Goal: Task Accomplishment & Management: Manage account settings

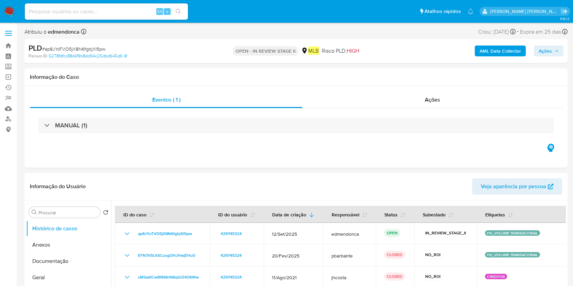
select select "10"
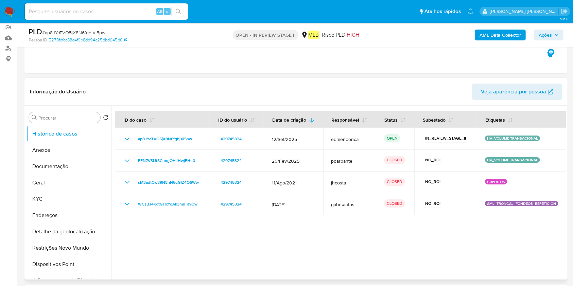
scroll to position [90, 0]
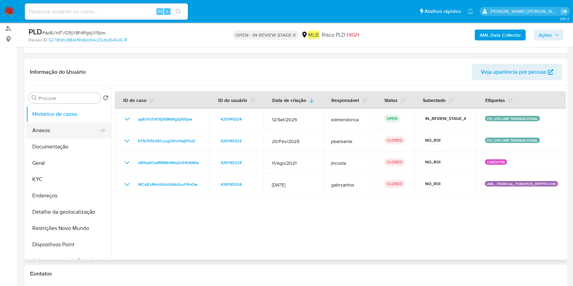
drag, startPoint x: 58, startPoint y: 129, endPoint x: 75, endPoint y: 132, distance: 16.9
click at [57, 129] on button "Anexos" at bounding box center [66, 130] width 80 height 16
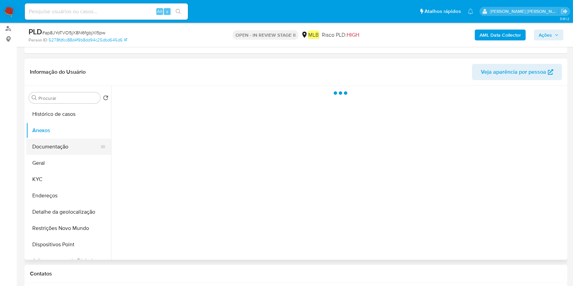
click at [64, 150] on button "Documentação" at bounding box center [66, 147] width 80 height 16
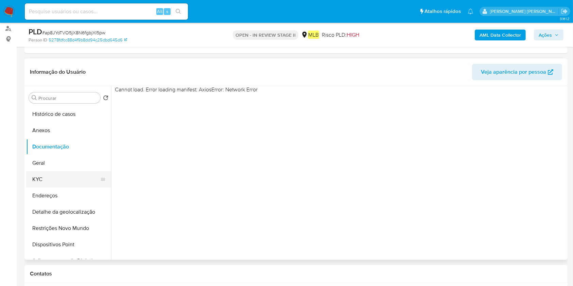
click at [58, 181] on button "KYC" at bounding box center [66, 179] width 80 height 16
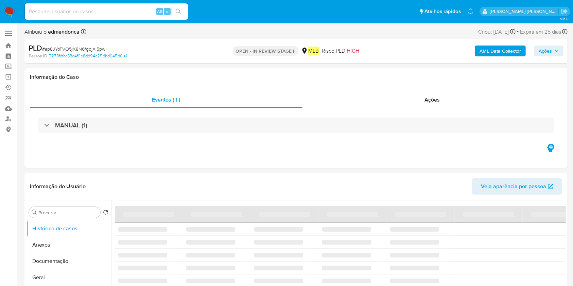
select select "10"
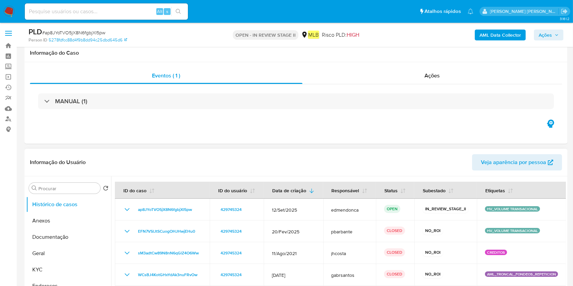
scroll to position [90, 0]
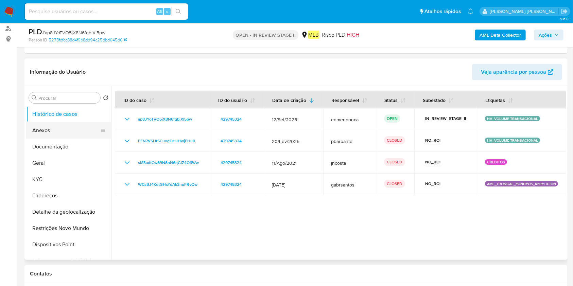
click at [65, 122] on button "Anexos" at bounding box center [66, 130] width 80 height 16
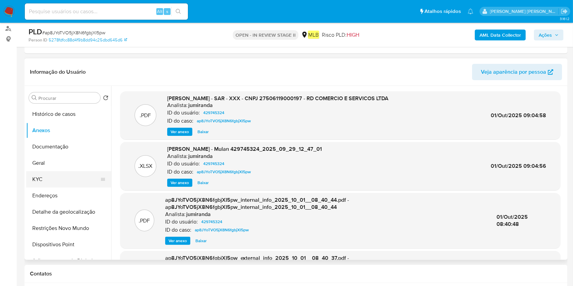
click at [66, 173] on button "KYC" at bounding box center [66, 179] width 80 height 16
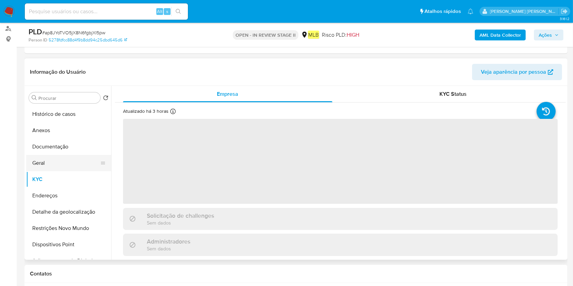
click at [83, 161] on button "Geral" at bounding box center [66, 163] width 80 height 16
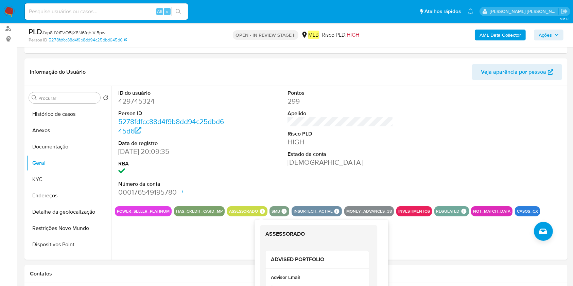
scroll to position [226, 0]
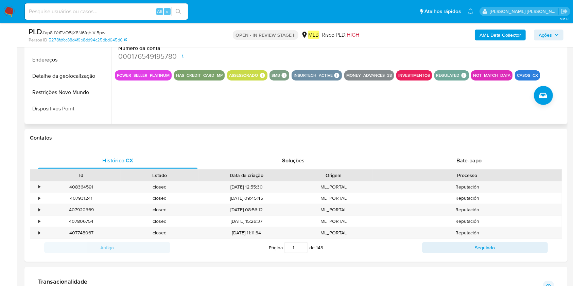
click at [201, 119] on div "ID do usuário 429745324 Person ID 5278fdfcc88d4f9b8dd94c25dbd645d6 Data de regi…" at bounding box center [338, 37] width 455 height 174
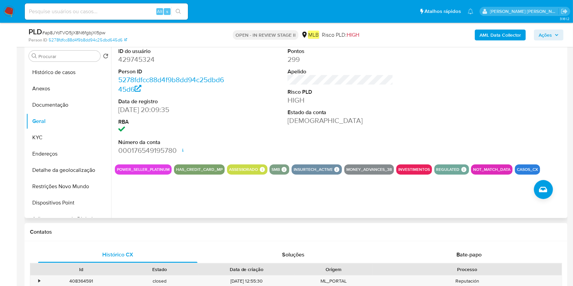
scroll to position [90, 0]
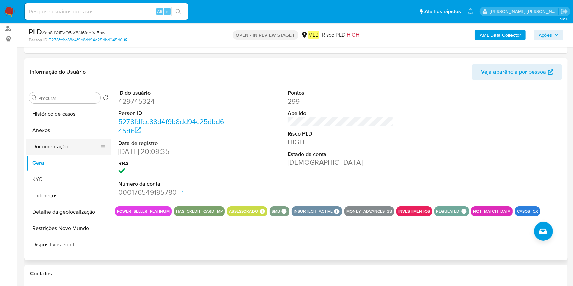
click at [65, 149] on button "Documentação" at bounding box center [66, 147] width 80 height 16
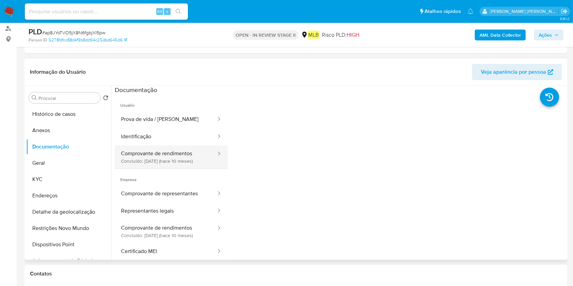
click at [184, 158] on button "Comprovante de rendimentos Concluído: 13/12/2024 (hace 10 meses)" at bounding box center [166, 157] width 102 height 23
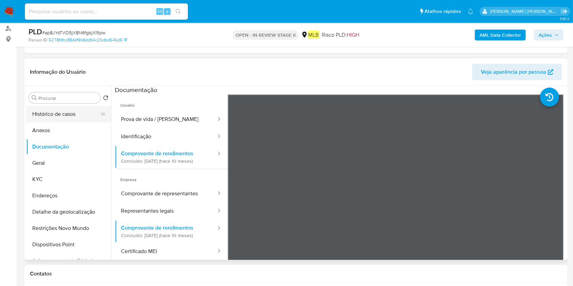
click at [80, 111] on button "Histórico de casos" at bounding box center [66, 114] width 80 height 16
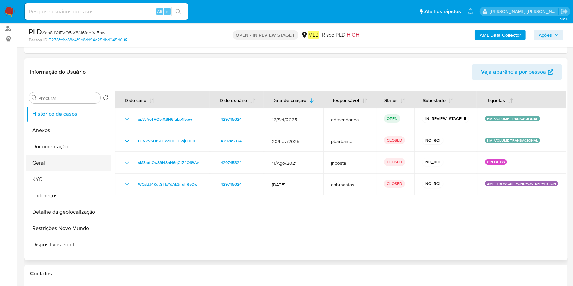
click at [58, 162] on button "Geral" at bounding box center [66, 163] width 80 height 16
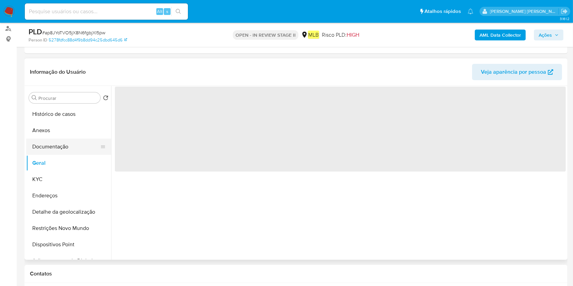
click at [52, 144] on button "Documentação" at bounding box center [66, 147] width 80 height 16
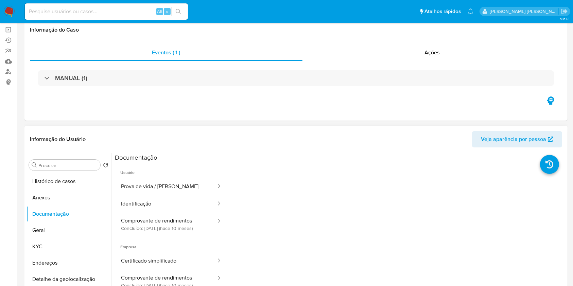
scroll to position [0, 0]
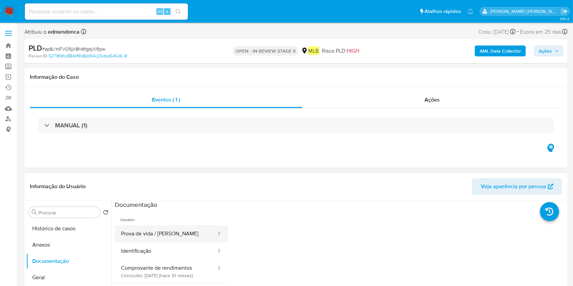
drag, startPoint x: 175, startPoint y: 274, endPoint x: 214, endPoint y: 230, distance: 58.8
click at [174, 274] on button "Comprovante de rendimentos Concluído: 13/12/2024 (hace 10 meses)" at bounding box center [166, 271] width 102 height 23
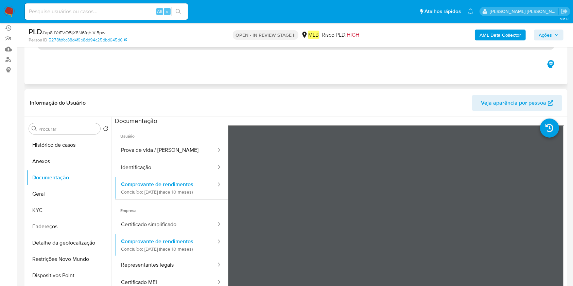
scroll to position [90, 0]
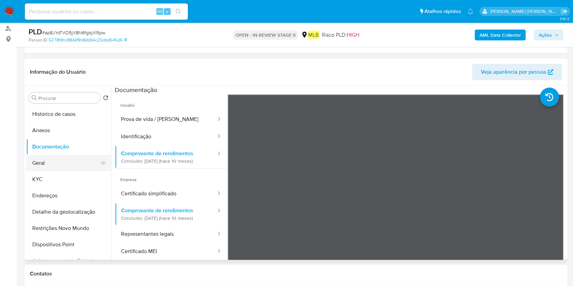
click at [61, 167] on button "Geral" at bounding box center [66, 163] width 80 height 16
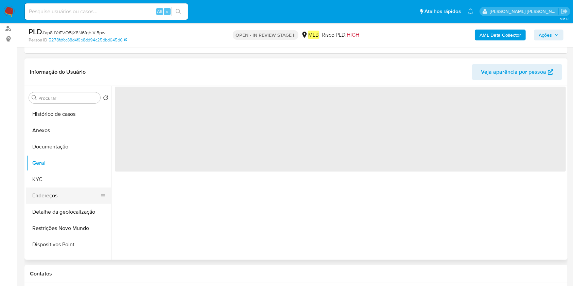
click at [47, 192] on button "Endereços" at bounding box center [66, 196] width 80 height 16
click at [57, 181] on button "KYC" at bounding box center [66, 179] width 80 height 16
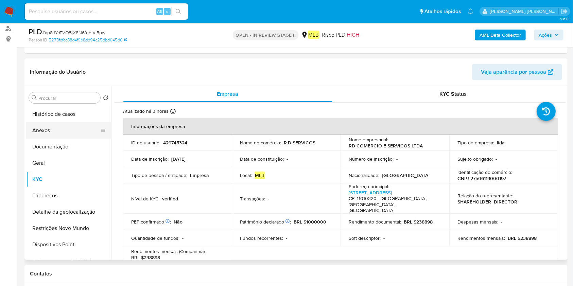
click at [68, 125] on button "Anexos" at bounding box center [66, 130] width 80 height 16
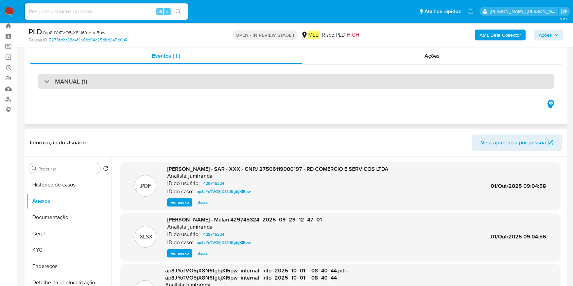
scroll to position [0, 0]
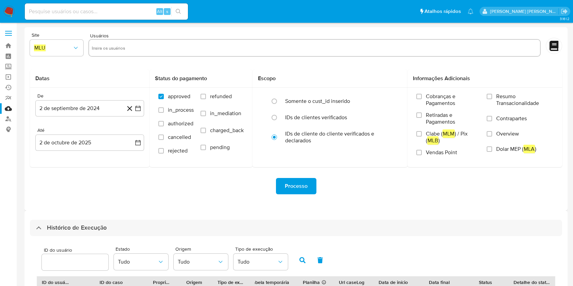
select select "10"
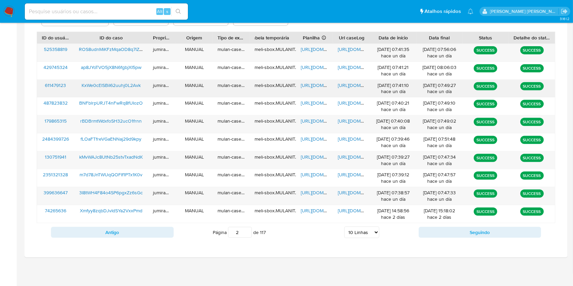
click at [319, 83] on span "https://docs.google.com/spreadsheets/d/13D-MJ2h31sSzGH83VBRBqSBHR0RmG6_OmwpzEVS…" at bounding box center [324, 85] width 47 height 7
click at [360, 85] on span "https://docs.google.com/document/d/1Fxpop7pxcw-75Pr04bL2AE4xOwQPuce_IygLlicE0Ds…" at bounding box center [361, 85] width 47 height 7
click at [120, 84] on span "KxWe0cElSBiI62uuhj0L2Avk" at bounding box center [111, 85] width 59 height 7
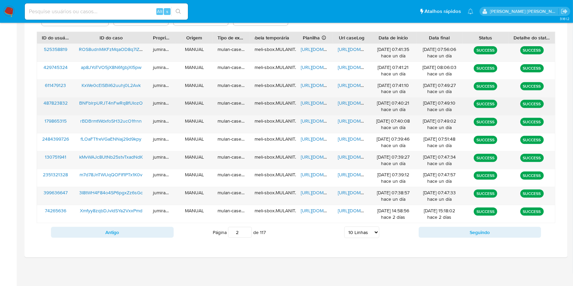
click at [317, 102] on span "https://docs.google.com/spreadsheets/d/1fvZn0Bn0BYGM7QshcDSgYEJ6OrOkKBUay-ywNZx…" at bounding box center [324, 103] width 47 height 7
drag, startPoint x: 342, startPoint y: 102, endPoint x: 241, endPoint y: 100, distance: 100.7
click at [342, 102] on span "https://docs.google.com/document/d/1FRB3zTNs5e-TFuOBKA9FZKspv2IsrkukXMc61pu5Deo…" at bounding box center [361, 103] width 47 height 7
click at [129, 100] on span "BNFblrpURJT4nFwRq8fUIozO" at bounding box center [111, 103] width 64 height 7
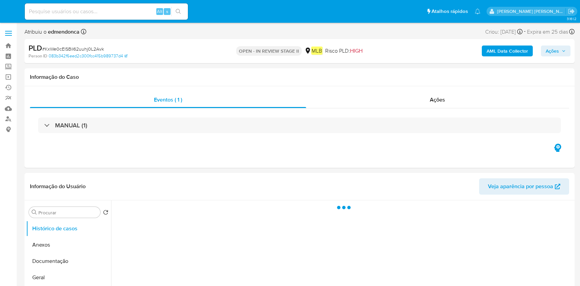
select select "10"
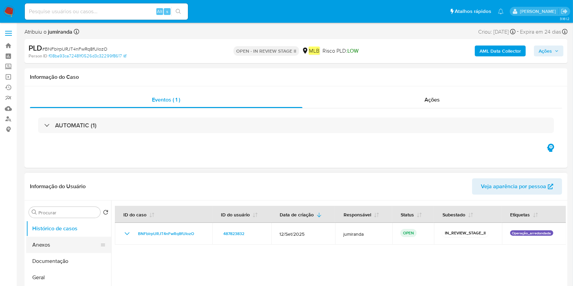
click at [73, 243] on button "Anexos" at bounding box center [66, 245] width 80 height 16
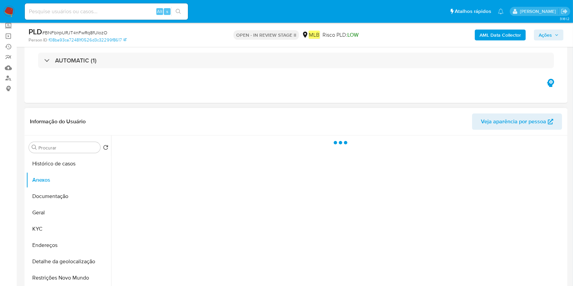
scroll to position [90, 0]
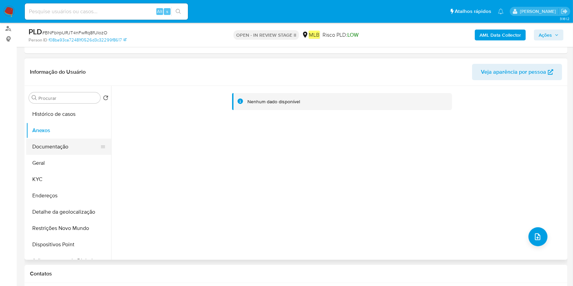
click at [76, 151] on button "Documentação" at bounding box center [66, 147] width 80 height 16
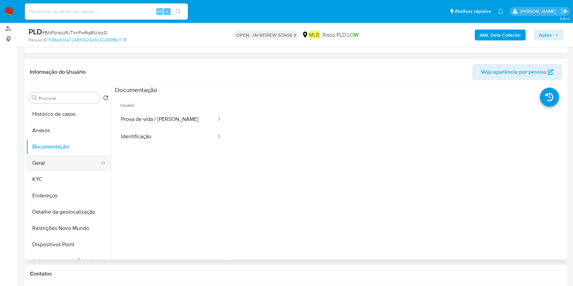
click at [58, 166] on button "Geral" at bounding box center [66, 163] width 80 height 16
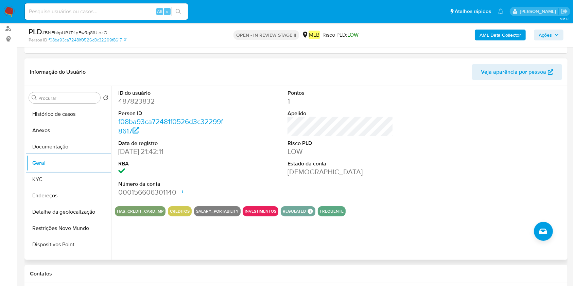
scroll to position [181, 0]
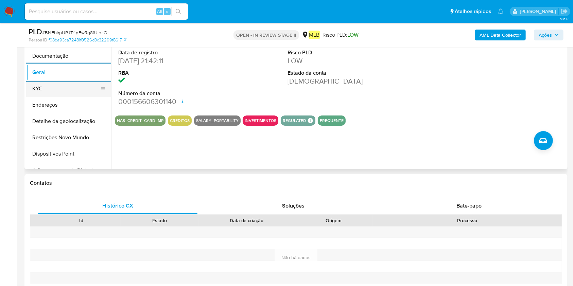
click at [55, 93] on button "KYC" at bounding box center [66, 89] width 80 height 16
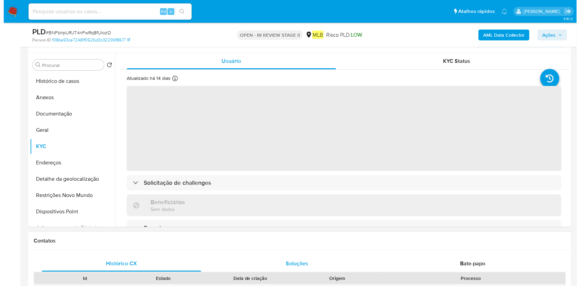
scroll to position [90, 0]
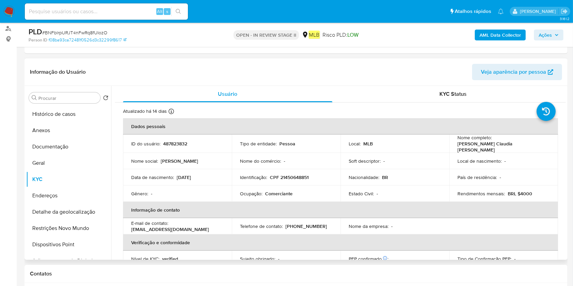
click at [288, 197] on td "Ocupação : Comerciante" at bounding box center [286, 194] width 109 height 16
click at [294, 191] on div "Ocupação : Comerciante" at bounding box center [286, 194] width 92 height 6
drag, startPoint x: 294, startPoint y: 191, endPoint x: 292, endPoint y: 188, distance: 3.5
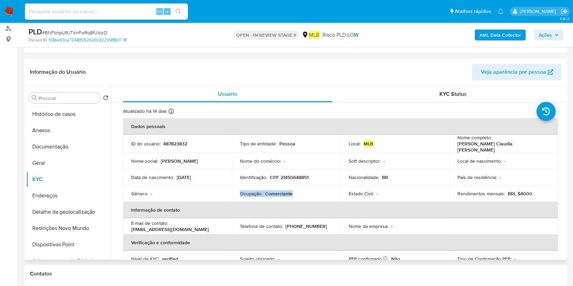
click at [292, 188] on td "Ocupação : Comerciante" at bounding box center [286, 194] width 109 height 16
copy div "Ocupação : Comerciante"
click at [61, 192] on button "Endereços" at bounding box center [66, 196] width 80 height 16
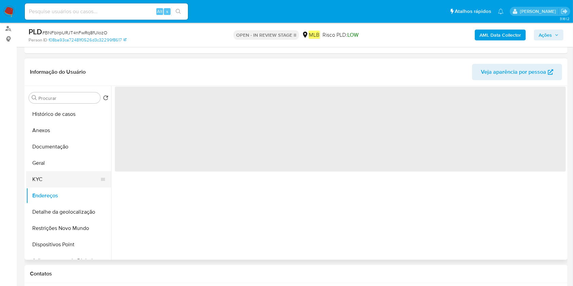
click at [65, 184] on button "KYC" at bounding box center [66, 179] width 80 height 16
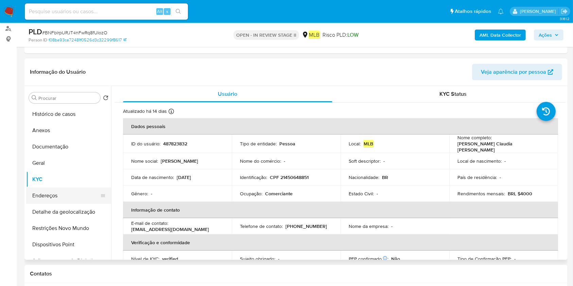
click at [73, 197] on button "Endereços" at bounding box center [66, 196] width 80 height 16
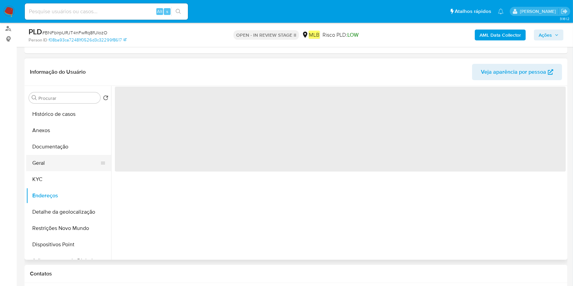
click at [48, 165] on button "Geral" at bounding box center [66, 163] width 80 height 16
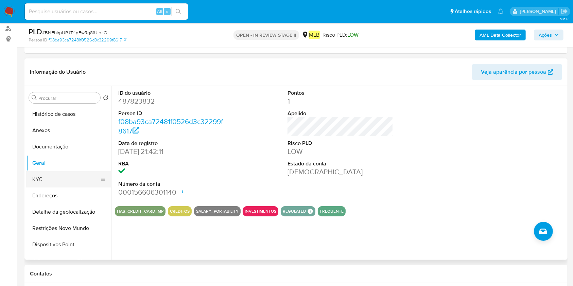
click at [67, 180] on button "KYC" at bounding box center [66, 179] width 80 height 16
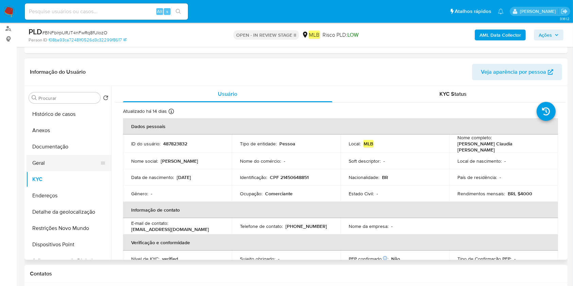
click at [33, 163] on button "Geral" at bounding box center [66, 163] width 80 height 16
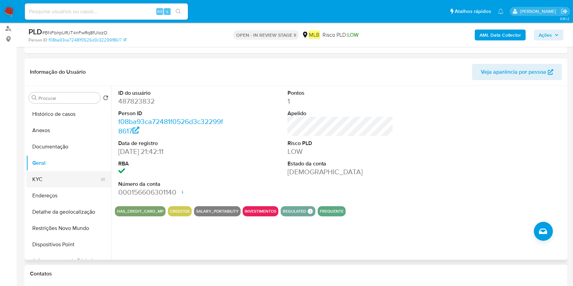
click at [79, 174] on button "KYC" at bounding box center [66, 179] width 80 height 16
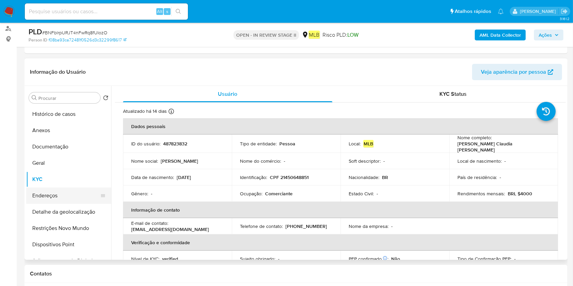
drag, startPoint x: 38, startPoint y: 191, endPoint x: 70, endPoint y: 195, distance: 31.4
click at [40, 192] on button "Endereços" at bounding box center [66, 196] width 80 height 16
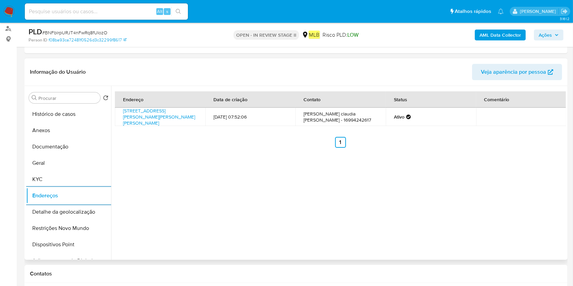
click at [47, 212] on button "Detalhe da geolocalização" at bounding box center [68, 212] width 85 height 16
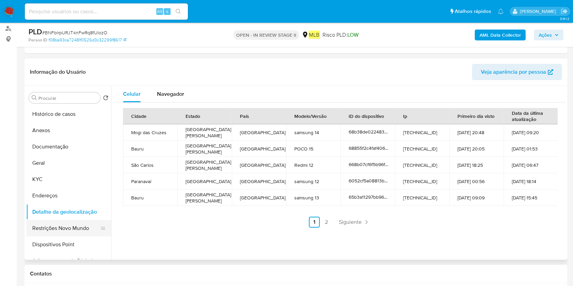
click at [32, 235] on button "Restrições Novo Mundo" at bounding box center [66, 228] width 80 height 16
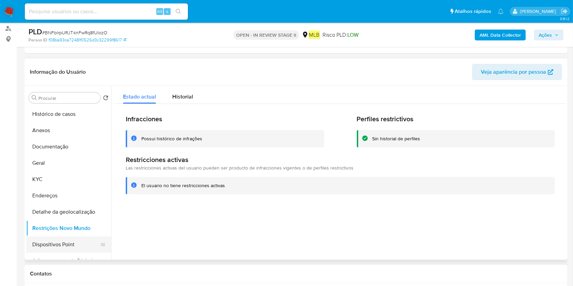
click at [63, 241] on button "Dispositivos Point" at bounding box center [66, 245] width 80 height 16
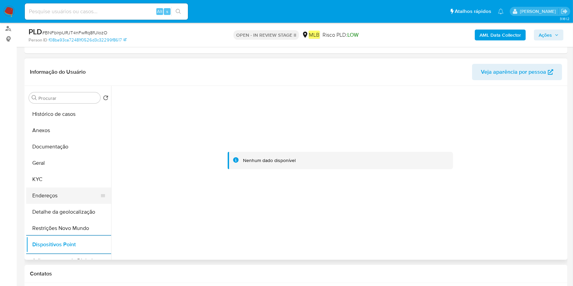
click at [63, 192] on button "Endereços" at bounding box center [66, 196] width 80 height 16
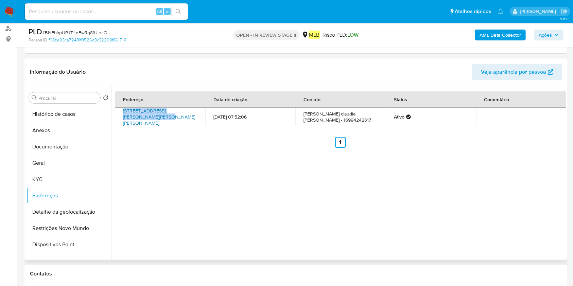
drag, startPoint x: 120, startPoint y: 111, endPoint x: 136, endPoint y: 117, distance: 16.8
click at [136, 117] on td "Rua Cid Silva César 434, São Carlos, São Paulo, 13562400, Brasil 434" at bounding box center [160, 117] width 90 height 18
copy link "Rua Cid Silva César 434, São Carlos"
click at [62, 129] on button "Anexos" at bounding box center [66, 130] width 80 height 16
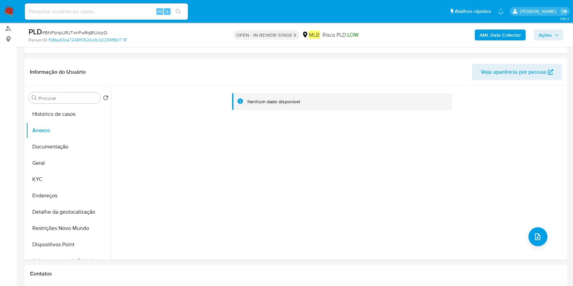
click at [508, 34] on b "AML Data Collector" at bounding box center [500, 35] width 41 height 11
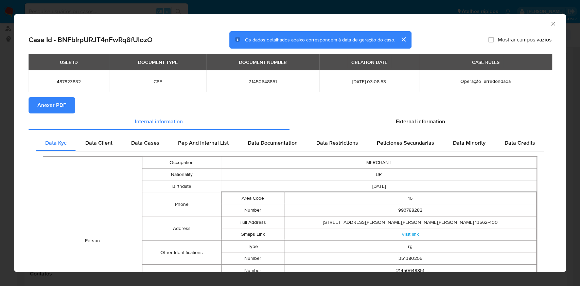
click at [35, 101] on button "Anexar PDF" at bounding box center [52, 105] width 47 height 16
click at [550, 25] on icon "Fechar a janela" at bounding box center [553, 23] width 7 height 7
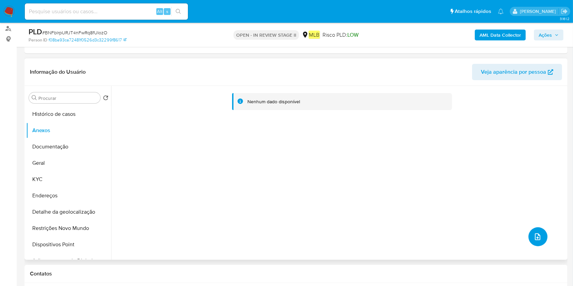
click at [534, 233] on icon "upload-file" at bounding box center [538, 237] width 8 height 8
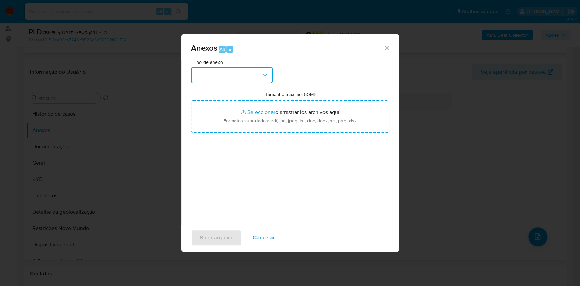
click at [252, 71] on button "button" at bounding box center [232, 75] width 82 height 16
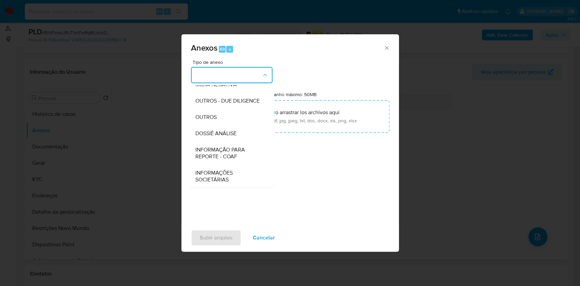
scroll to position [104, 0]
click at [229, 127] on div "DOSSIÊ ANÁLISE" at bounding box center [229, 133] width 69 height 16
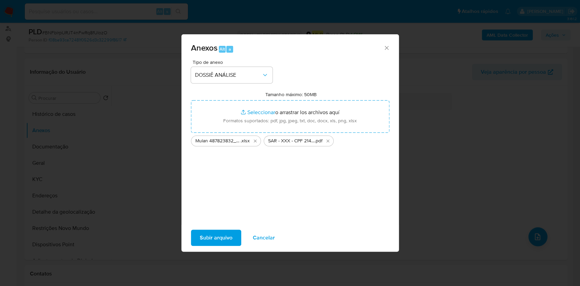
click at [219, 233] on span "Subir arquivo" at bounding box center [216, 238] width 33 height 15
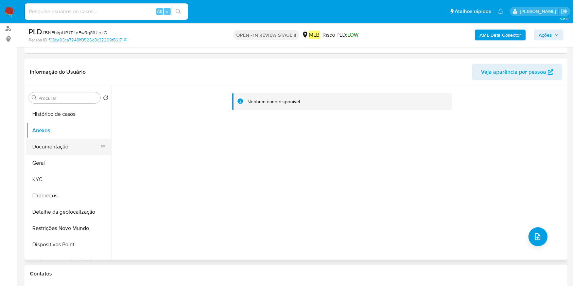
click at [68, 150] on button "Documentação" at bounding box center [66, 147] width 80 height 16
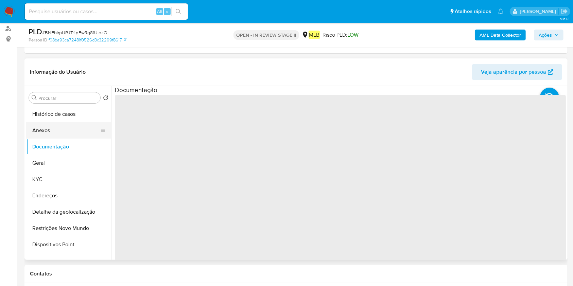
click at [71, 131] on button "Anexos" at bounding box center [66, 130] width 80 height 16
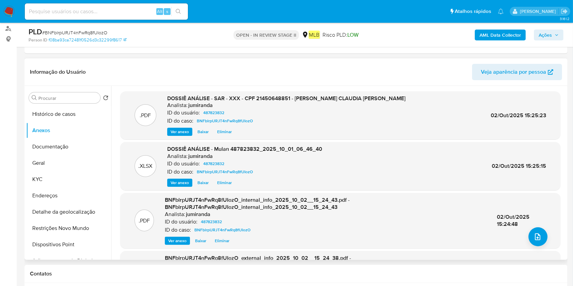
click at [225, 133] on span "Eliminar" at bounding box center [224, 132] width 15 height 7
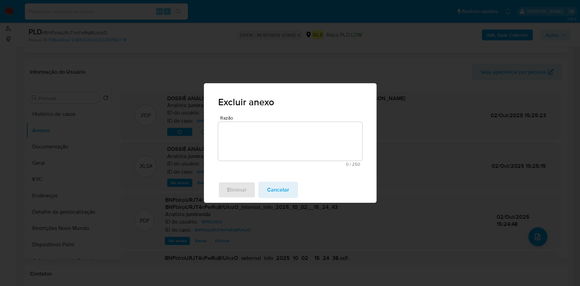
click at [271, 145] on textarea "Razão" at bounding box center [290, 141] width 144 height 39
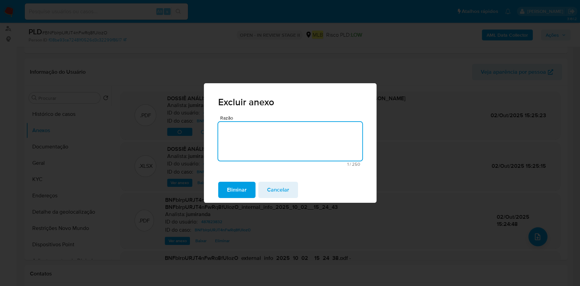
click at [233, 187] on span "Eliminar" at bounding box center [237, 190] width 20 height 15
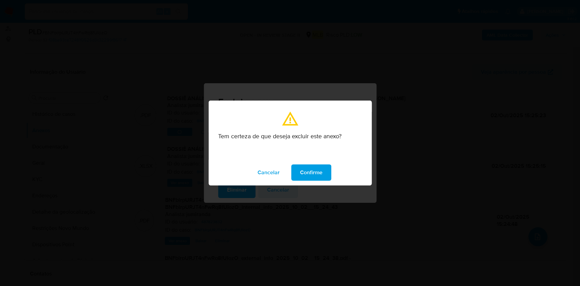
click at [306, 175] on span "Confirme" at bounding box center [311, 172] width 22 height 15
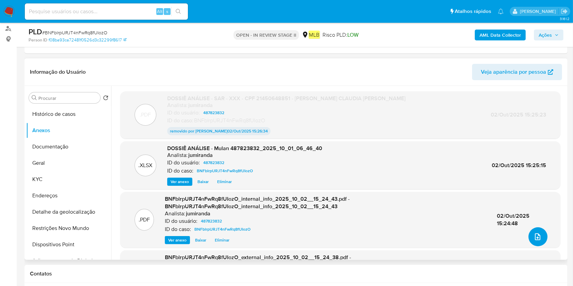
click at [536, 235] on icon "upload-file" at bounding box center [538, 237] width 8 height 8
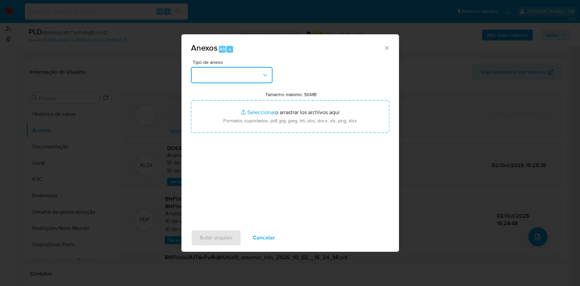
click at [257, 78] on button "button" at bounding box center [232, 75] width 82 height 16
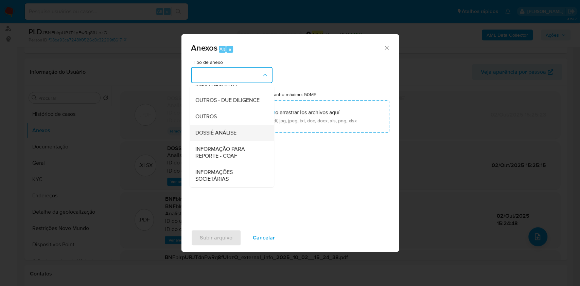
click at [236, 133] on span "DOSSIÊ ANÁLISE" at bounding box center [215, 133] width 41 height 7
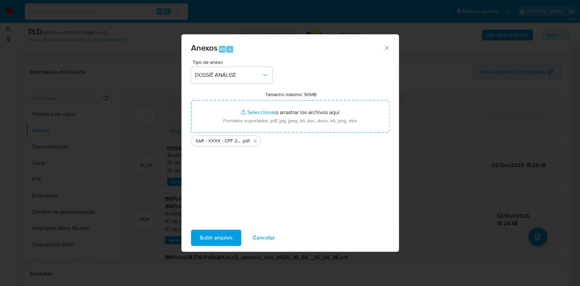
click at [221, 232] on span "Subir arquivo" at bounding box center [216, 238] width 33 height 15
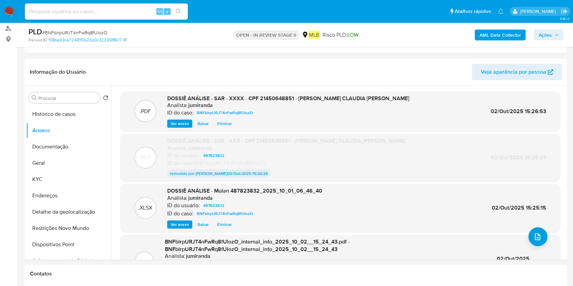
click at [547, 31] on span "Ações" at bounding box center [545, 35] width 13 height 11
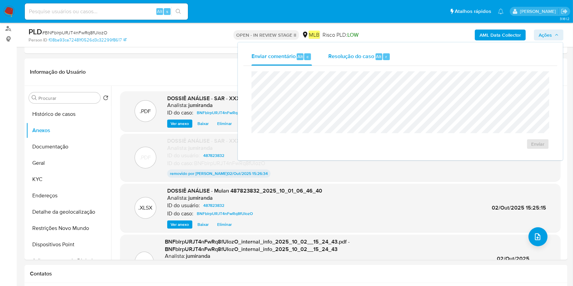
click at [390, 64] on div "Resolução do caso Alt r" at bounding box center [360, 57] width 62 height 18
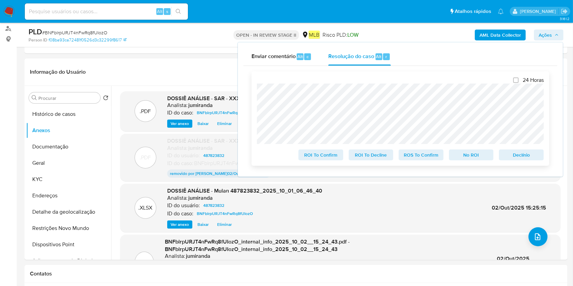
click at [421, 154] on span "ROS To Confirm" at bounding box center [421, 155] width 35 height 10
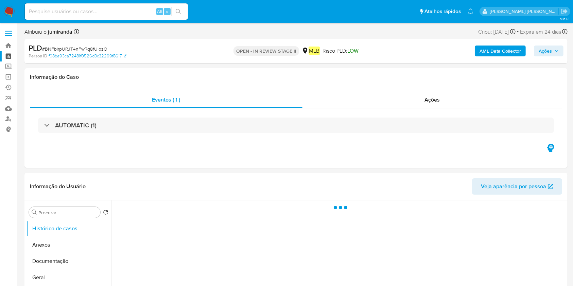
select select "10"
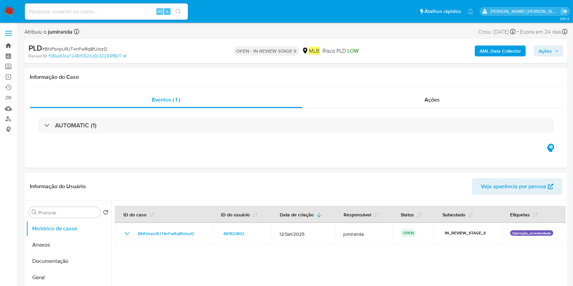
click at [11, 43] on link "Bandeja" at bounding box center [40, 45] width 81 height 11
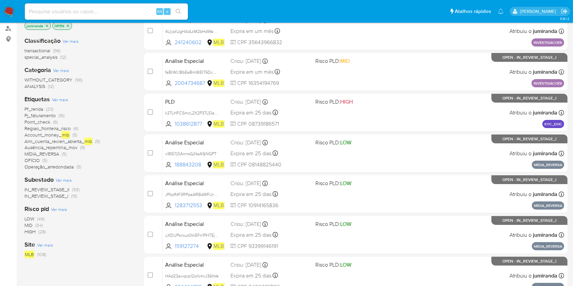
scroll to position [45, 0]
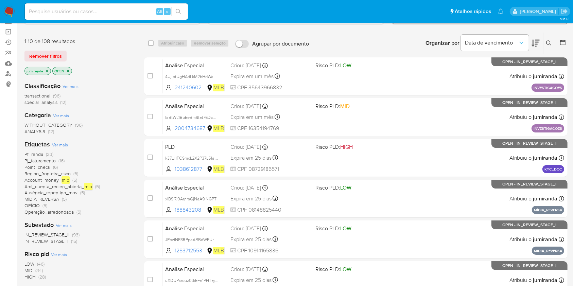
click at [32, 197] on span "MÍDIA_REVERSA" at bounding box center [41, 199] width 35 height 7
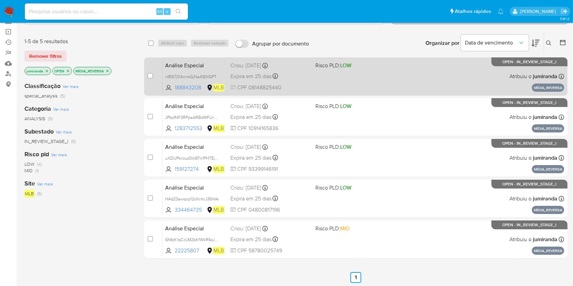
click at [310, 83] on div "Análise Especial xlBSI7j0ArnrsGjNaA9jNGPT 188843208 MLB Risco PLD: LOW Criou: 1…" at bounding box center [364, 76] width 402 height 34
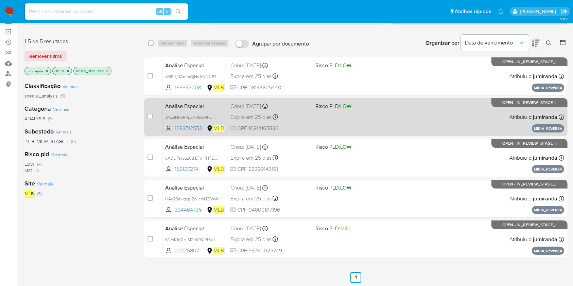
click at [301, 127] on span "CPF 10914165836" at bounding box center [270, 128] width 79 height 7
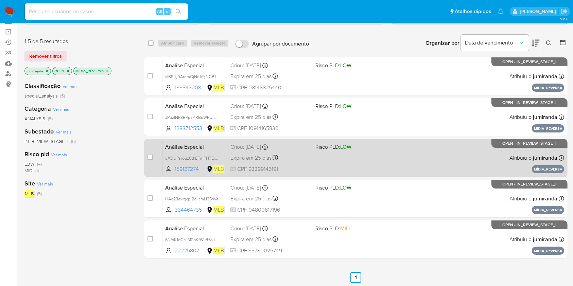
click at [297, 150] on div "Análise Especial uXDUPsrouz0tkEFn1PHTEjpB 159127274 MLB Risco PLD: LOW Criou: 1…" at bounding box center [364, 158] width 402 height 34
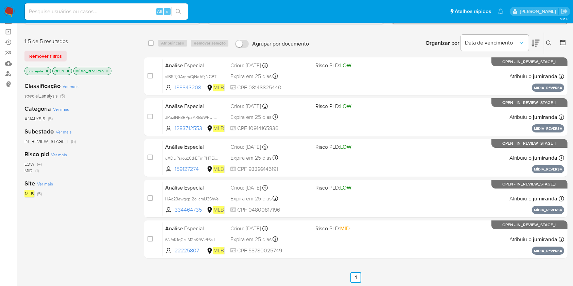
click at [303, 178] on div "case-item-checkbox Incapaz de atribuir o caso Análise Especial xlBSI7j0ArnrsGjN…" at bounding box center [356, 157] width 424 height 201
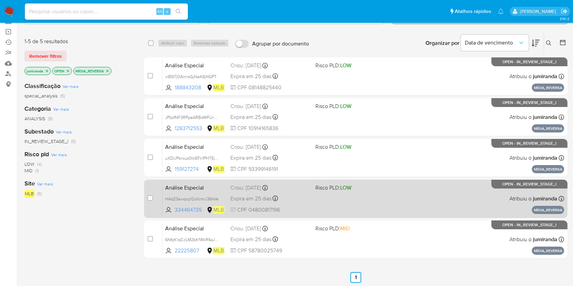
click at [307, 198] on div "Expira em 25 dias Expira em 27/10/2025 14:31:01" at bounding box center [270, 198] width 79 height 9
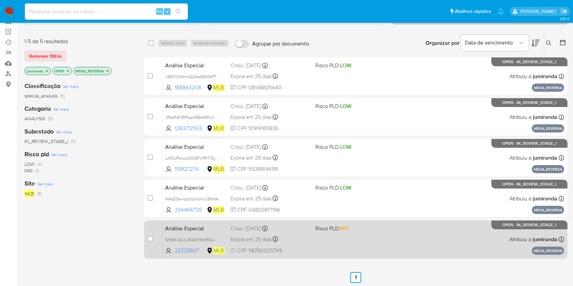
click at [300, 240] on div "Expira em 25 dias Expira em 27/10/2025 14:31:01" at bounding box center [270, 239] width 79 height 9
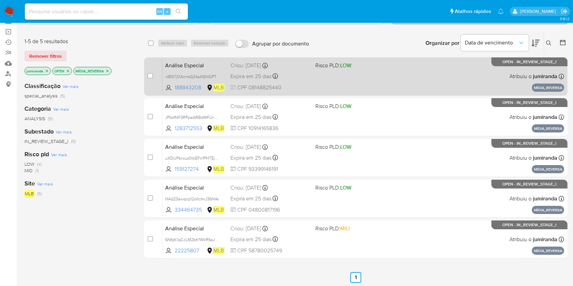
click at [301, 83] on div "Análise Especial xlBSI7j0ArnrsGjNaA9jNGPT 188843208 MLB Risco PLD: LOW Criou: 1…" at bounding box center [364, 76] width 402 height 34
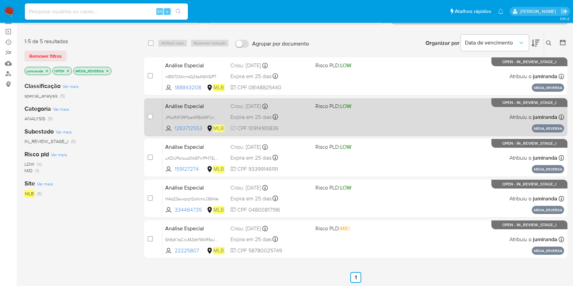
click at [294, 110] on div "Análise Especial JPbzfNF3RPpaARBdWFUrKP0N 1283712553 MLB Risco PLD: LOW Criou: …" at bounding box center [364, 117] width 402 height 34
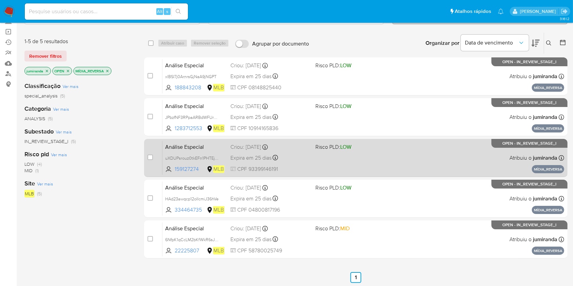
click at [291, 148] on div "Criou: 12/09/2025 Criou: 12/09/2025 14:31:01" at bounding box center [270, 147] width 79 height 7
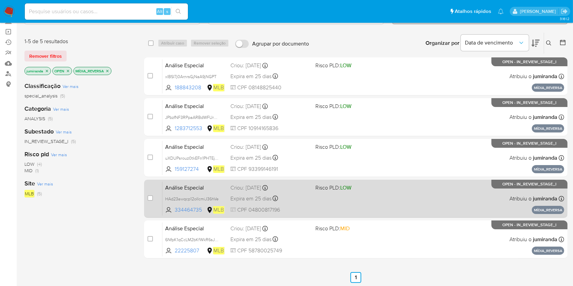
click at [297, 191] on div "Análise Especial HAd23awqcp12oIIcmiJ36hVe 334464735 MLB Risco PLD: LOW Criou: 1…" at bounding box center [364, 199] width 402 height 34
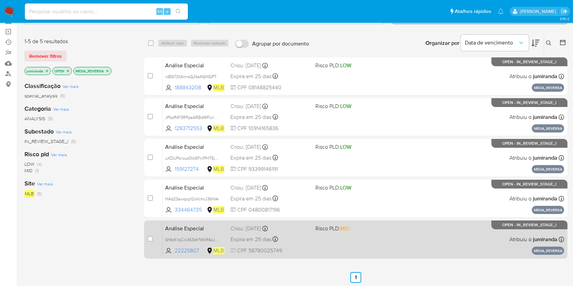
click at [302, 239] on div "Expira em 25 dias Expira em 27/10/2025 14:31:01" at bounding box center [270, 239] width 79 height 9
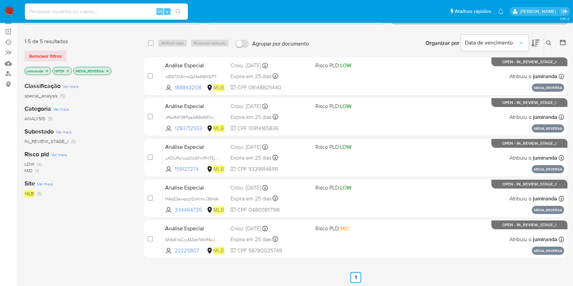
click at [109, 70] on icon "close-filter" at bounding box center [107, 71] width 4 height 4
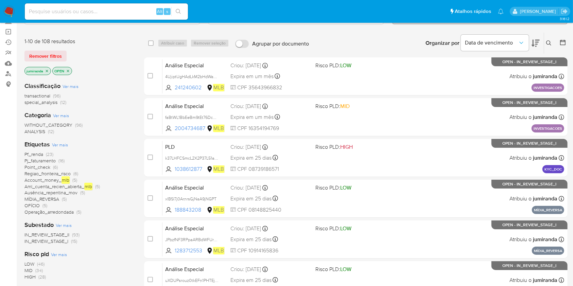
click at [34, 205] on span "OFÍCIO" at bounding box center [31, 205] width 15 height 7
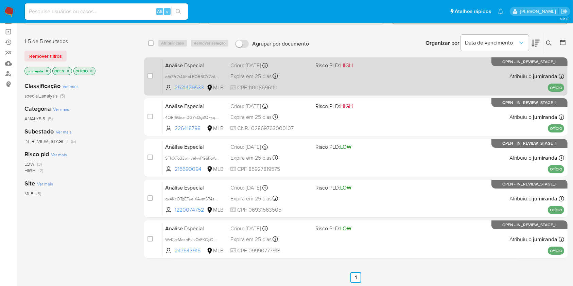
click at [309, 73] on div "Expira em 25 dias Expira em 27/10/2025 14:30:57" at bounding box center [270, 76] width 79 height 9
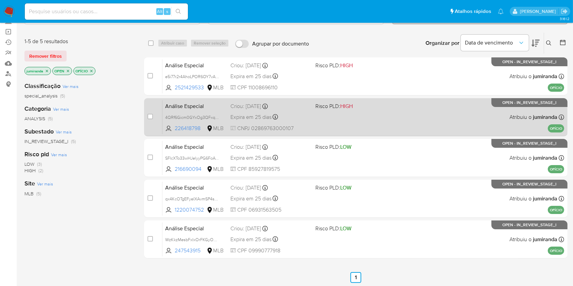
click at [305, 115] on div "Expira em 25 dias Expira em 27/10/2025 14:30:56" at bounding box center [270, 117] width 79 height 9
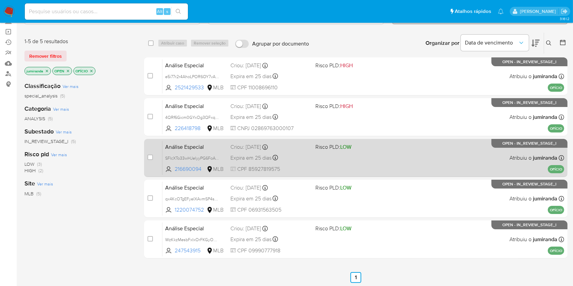
click at [296, 164] on div "Análise Especial SFlcXTo33wHJelyyPG6FoAWM 216690094 MLB Risco PLD: LOW Criou: 1…" at bounding box center [364, 158] width 402 height 34
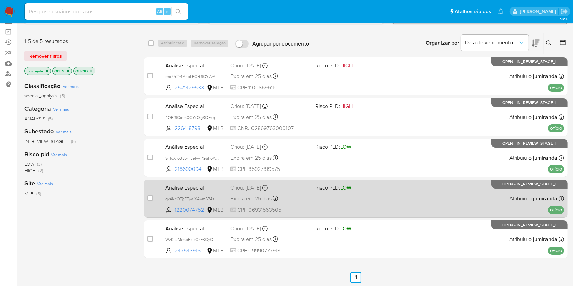
click at [301, 199] on div "Expira em 25 dias Expira em 27/10/2025 14:30:55" at bounding box center [270, 198] width 79 height 9
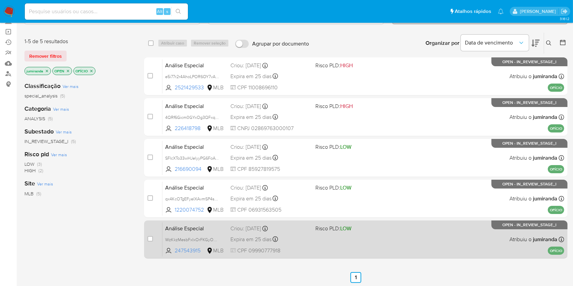
click at [310, 238] on div "Análise Especial WzKkzMesbFxIxOrFKGyOCpjz 247543915 MLB Risco PLD: LOW Criou: 1…" at bounding box center [364, 239] width 402 height 34
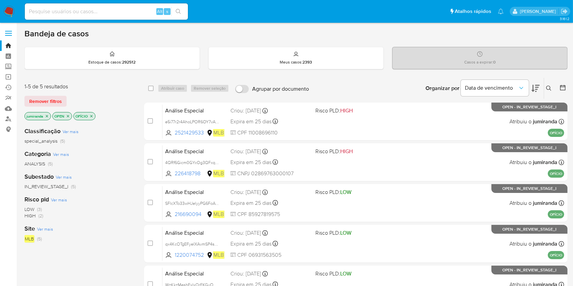
click at [91, 114] on icon "close-filter" at bounding box center [91, 116] width 4 height 4
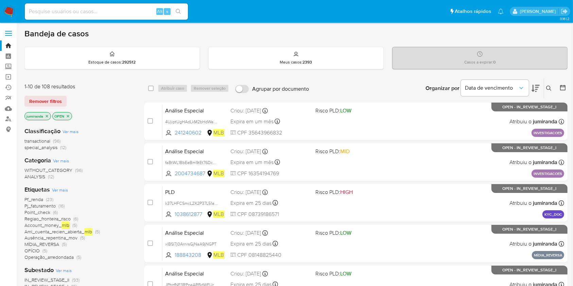
click at [36, 197] on span "Pf_renda" at bounding box center [33, 199] width 19 height 7
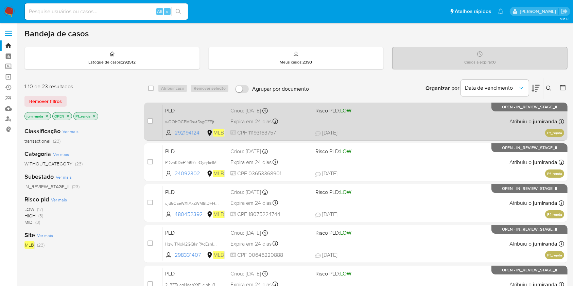
click at [350, 121] on span at bounding box center [355, 121] width 79 height 1
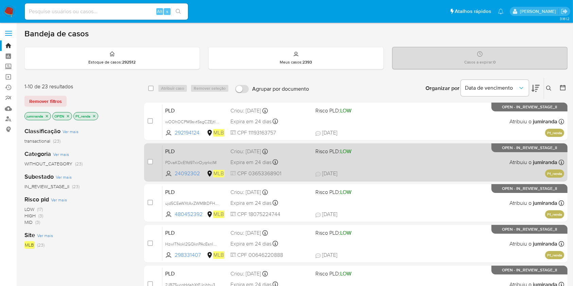
click at [349, 158] on div "PLD PDvaKDcE1fd97xirOyqrkclM 24092302 MLB Risco PLD: LOW Criou: 12/09/2025 Crio…" at bounding box center [364, 162] width 402 height 34
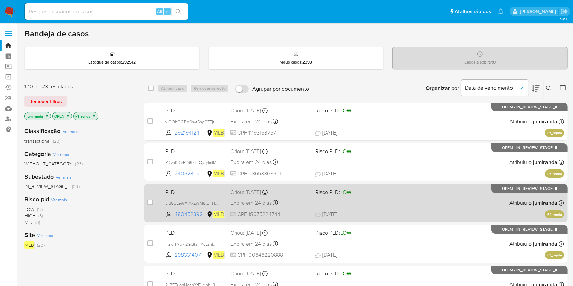
click at [351, 192] on span "LOW" at bounding box center [345, 192] width 11 height 8
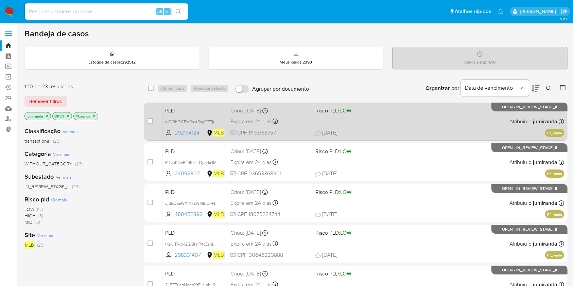
click at [276, 124] on div at bounding box center [275, 122] width 5 height 7
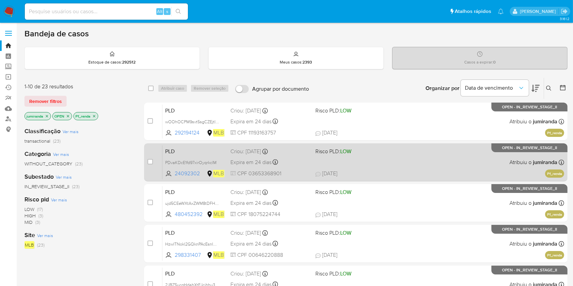
click at [290, 156] on div "PLD PDvaKDcE1fd97xirOyqrkclM 24092302 MLB Risco PLD: LOW Criou: 12/09/2025 Crio…" at bounding box center [364, 162] width 402 height 34
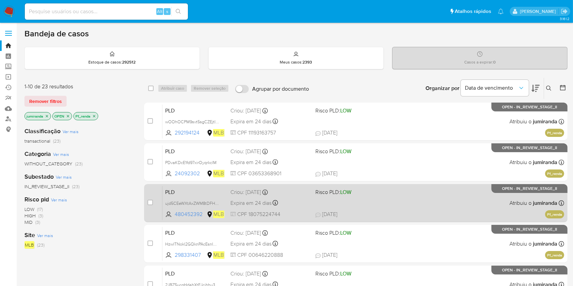
click at [303, 205] on div "Expira em 24 dias Expira em 27/10/2025 00:31:33" at bounding box center [270, 203] width 79 height 9
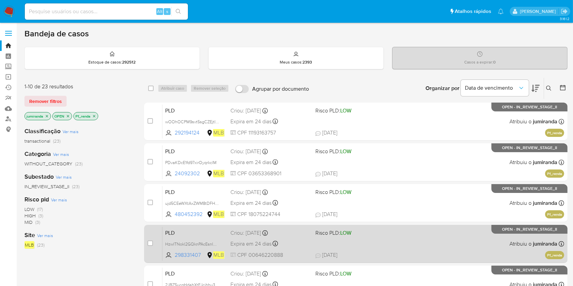
click at [307, 239] on div "Expira em 24 dias Expira em 27/10/2025 00:31:23" at bounding box center [270, 243] width 79 height 9
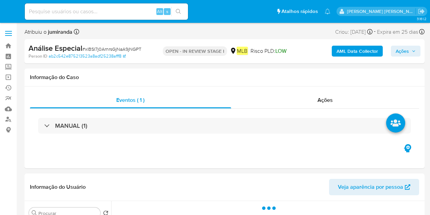
select select "10"
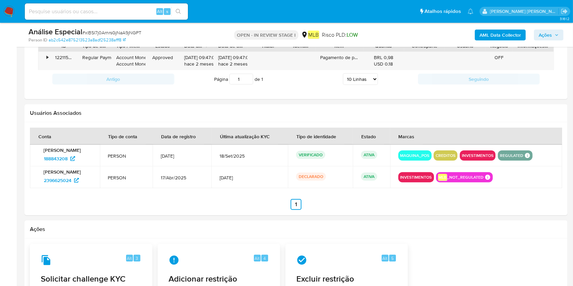
scroll to position [499, 0]
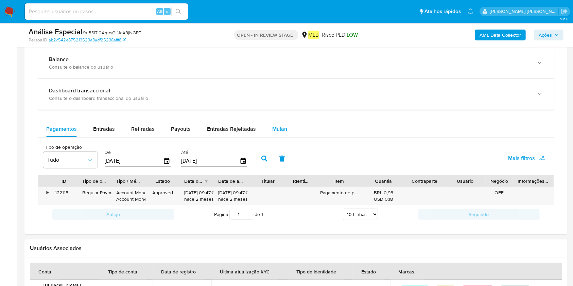
click at [276, 126] on span "Mulan" at bounding box center [279, 129] width 15 height 8
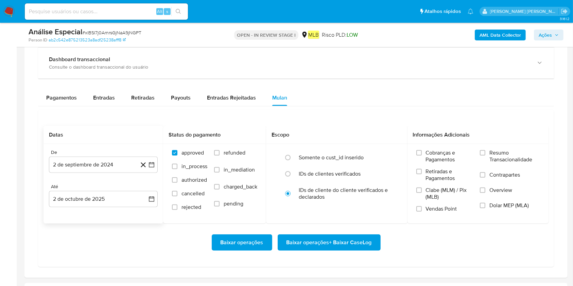
scroll to position [544, 0]
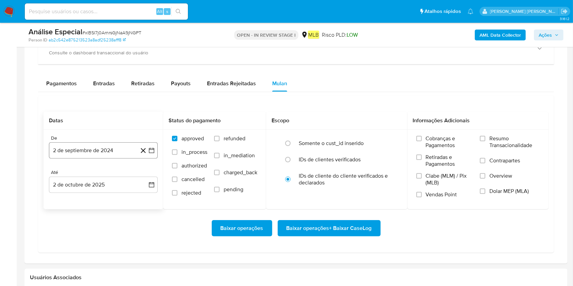
click at [71, 150] on button "2 de septiembre de 2024" at bounding box center [103, 150] width 109 height 16
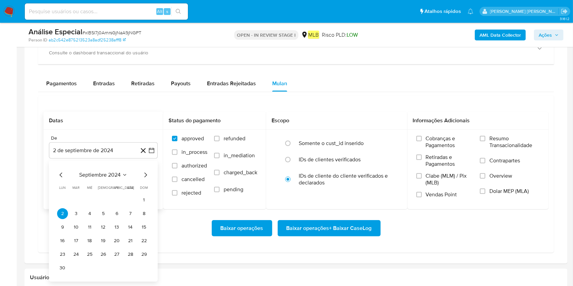
click at [103, 176] on span "septiembre 2024" at bounding box center [99, 175] width 41 height 7
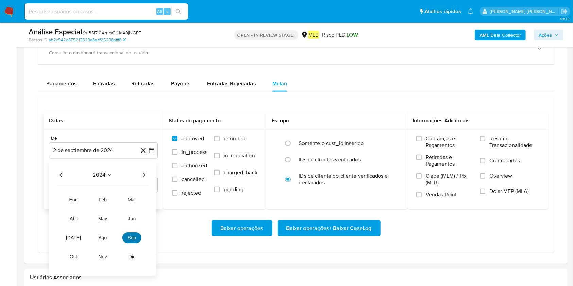
click at [132, 214] on button "sep" at bounding box center [131, 238] width 19 height 11
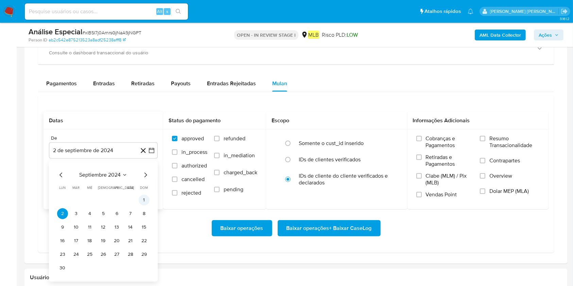
click at [142, 202] on button "1" at bounding box center [144, 200] width 11 height 11
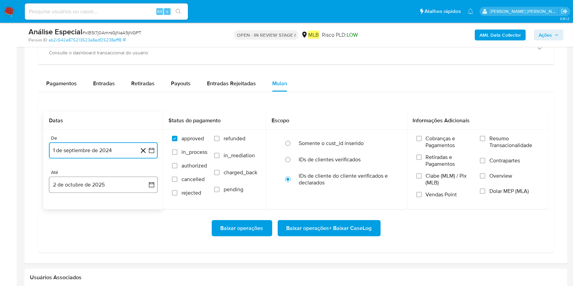
click at [103, 182] on button "2 de octubre de 2025" at bounding box center [103, 185] width 109 height 16
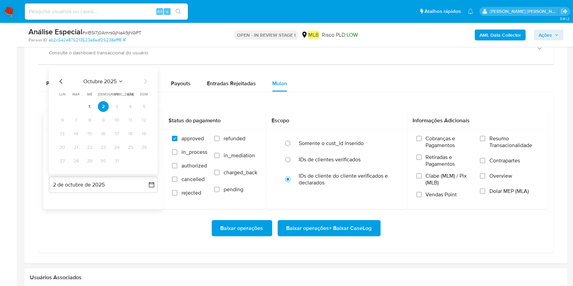
click at [92, 108] on button "1" at bounding box center [89, 106] width 11 height 11
drag, startPoint x: 521, startPoint y: 134, endPoint x: 495, endPoint y: 153, distance: 31.4
click at [430, 137] on div "Cobranças e Pagamentos Retiradas e Pagamentos Clabe (MLM) / Pix (MLB) Vendas Po…" at bounding box center [478, 169] width 141 height 79
drag, startPoint x: 511, startPoint y: 136, endPoint x: 476, endPoint y: 174, distance: 52.2
click at [430, 139] on span "Resumo Transacionalidade" at bounding box center [515, 142] width 50 height 14
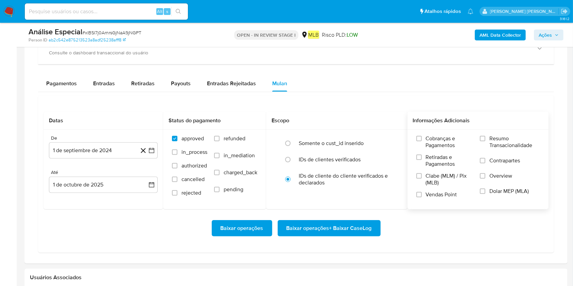
click at [430, 139] on input "Resumo Transacionalidade" at bounding box center [482, 138] width 5 height 5
click at [344, 214] on span "Baixar operações + Baixar CaseLog" at bounding box center [329, 228] width 85 height 15
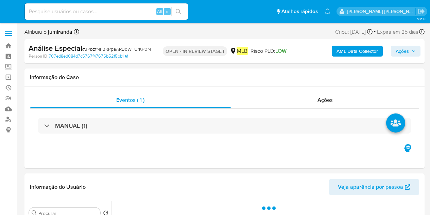
select select "10"
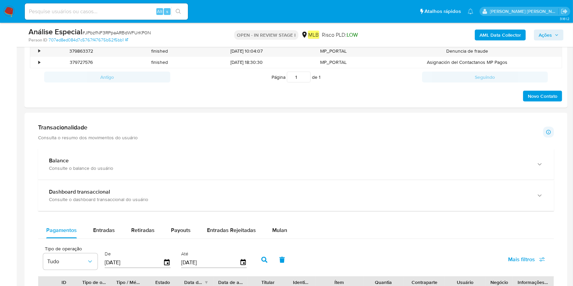
scroll to position [499, 0]
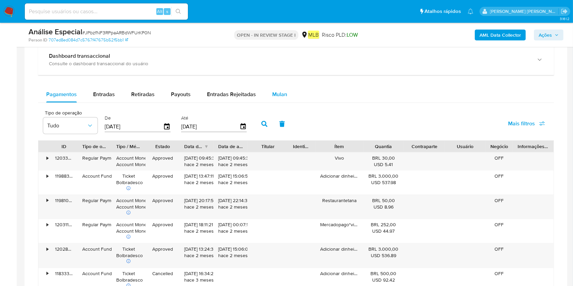
click at [276, 99] on div "Mulan" at bounding box center [279, 94] width 15 height 16
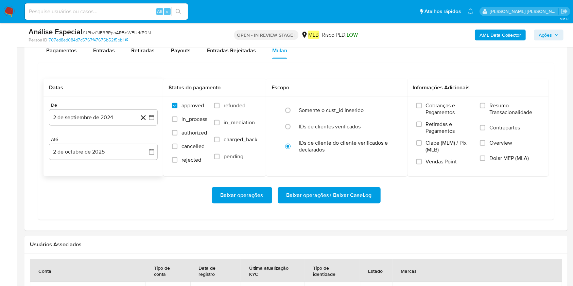
scroll to position [544, 0]
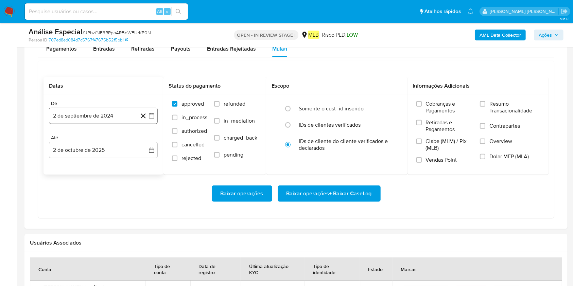
click at [86, 118] on button "2 de septiembre de 2024" at bounding box center [103, 116] width 109 height 16
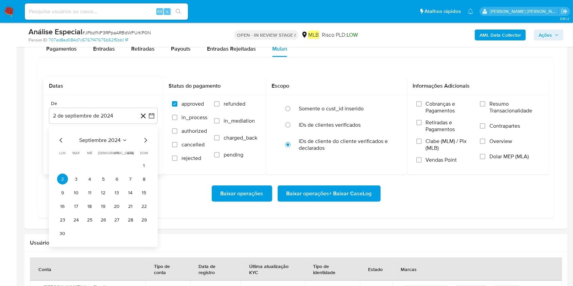
click at [99, 142] on span "septiembre 2024" at bounding box center [99, 140] width 41 height 7
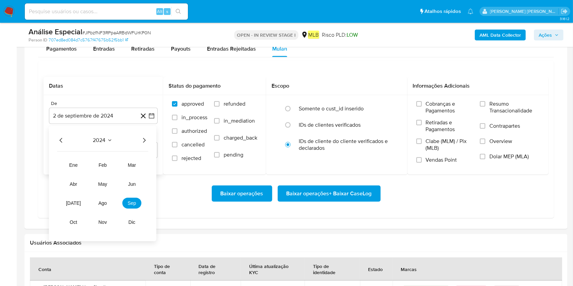
click at [140, 137] on icon "Año siguiente" at bounding box center [144, 141] width 8 height 8
click at [59, 141] on icon "Año anterior" at bounding box center [61, 141] width 8 height 8
click at [133, 206] on button "sep" at bounding box center [131, 203] width 19 height 11
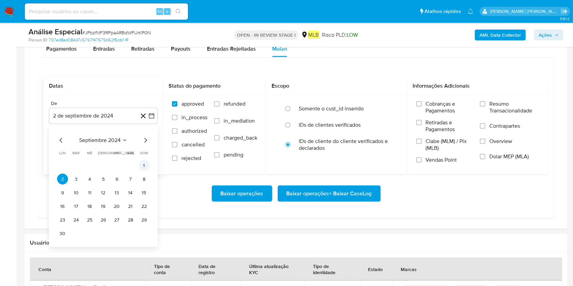
click at [145, 170] on button "1" at bounding box center [144, 166] width 11 height 11
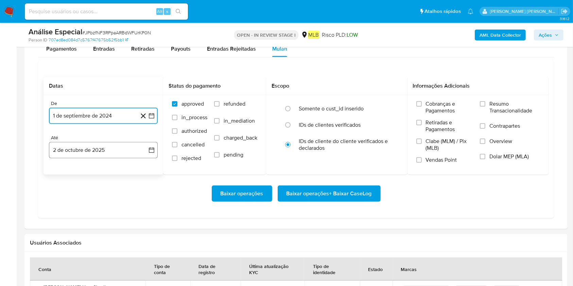
click at [122, 151] on button "2 de octubre de 2025" at bounding box center [103, 150] width 109 height 16
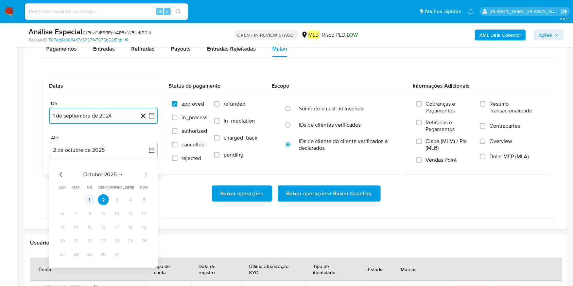
click at [89, 200] on button "1" at bounding box center [89, 200] width 11 height 11
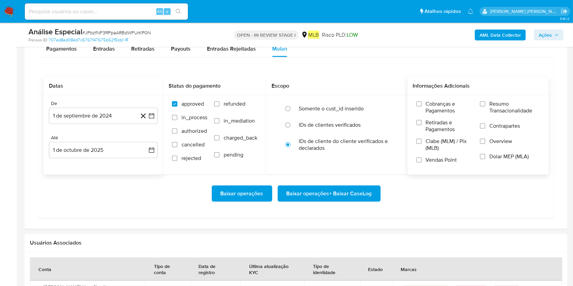
click at [430, 107] on span "Resumo Transacionalidade" at bounding box center [515, 108] width 50 height 14
click at [430, 105] on label "Resumo Transacionalidade" at bounding box center [510, 112] width 60 height 22
click at [430, 105] on input "Resumo Transacionalidade" at bounding box center [482, 103] width 5 height 5
click at [373, 190] on button "Baixar operações + Baixar CaseLog" at bounding box center [329, 194] width 103 height 16
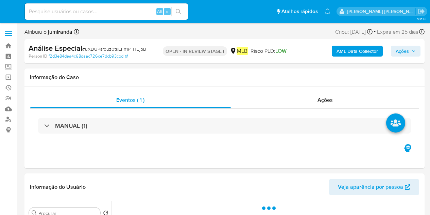
select select "10"
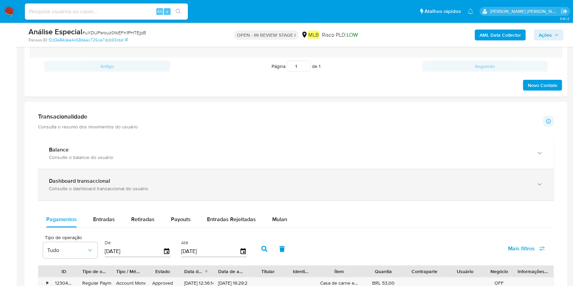
drag, startPoint x: 280, startPoint y: 217, endPoint x: 173, endPoint y: 178, distance: 113.3
click at [279, 214] on span "Mulan" at bounding box center [279, 220] width 15 height 8
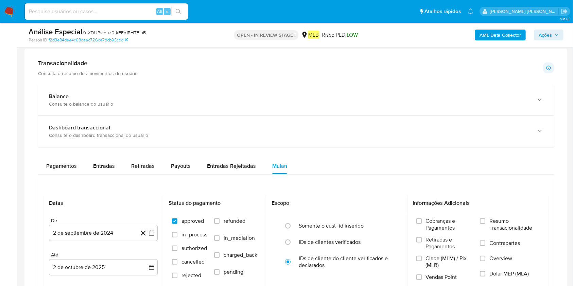
scroll to position [499, 0]
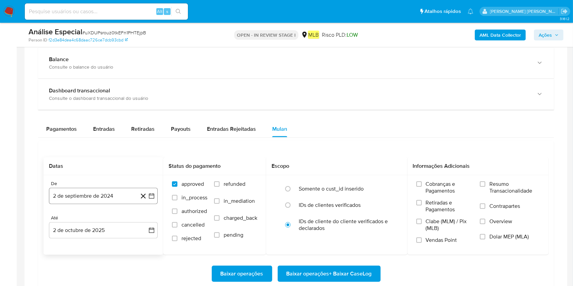
click at [68, 195] on button "2 de septiembre de 2024" at bounding box center [103, 196] width 109 height 16
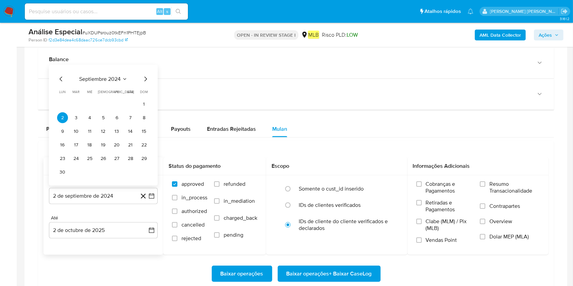
click at [106, 78] on span "septiembre 2024" at bounding box center [99, 79] width 41 height 7
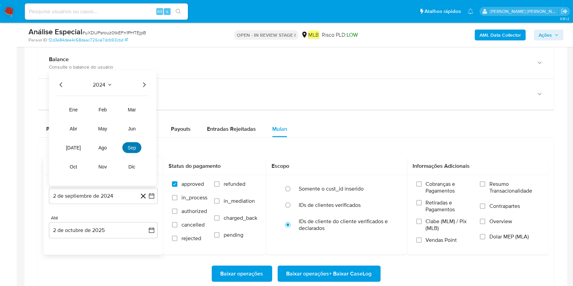
click at [133, 152] on button "sep" at bounding box center [131, 147] width 19 height 11
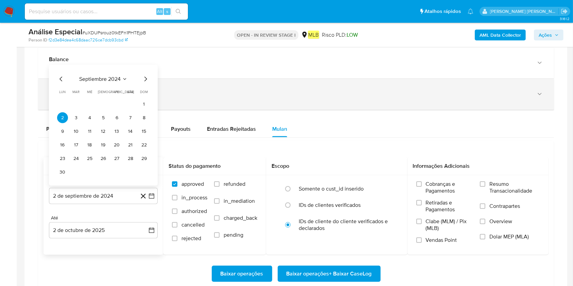
click at [143, 102] on button "1" at bounding box center [144, 104] width 11 height 11
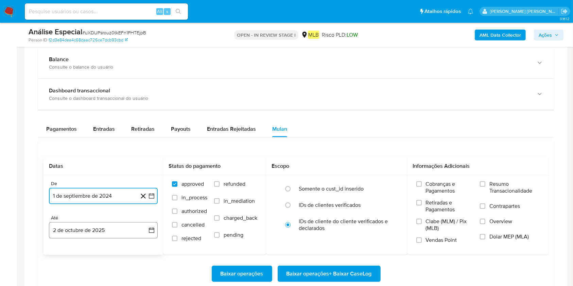
click at [95, 214] on button "2 de octubre de 2025" at bounding box center [103, 230] width 109 height 16
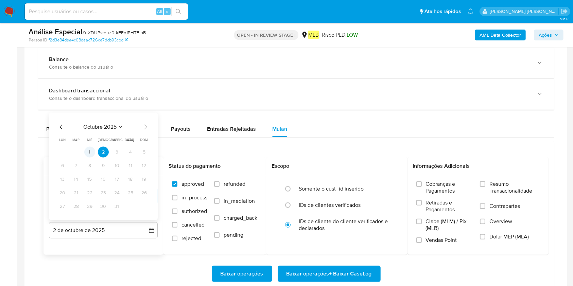
click at [87, 151] on button "1" at bounding box center [89, 152] width 11 height 11
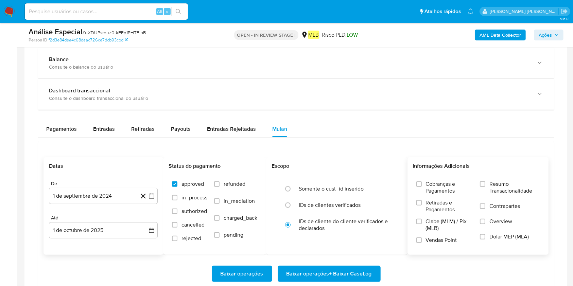
click at [430, 189] on span "Resumo Transacionalidade" at bounding box center [515, 188] width 50 height 14
click at [430, 187] on input "Resumo Transacionalidade" at bounding box center [482, 184] width 5 height 5
click at [351, 214] on span "Baixar operações + Baixar CaseLog" at bounding box center [329, 274] width 85 height 15
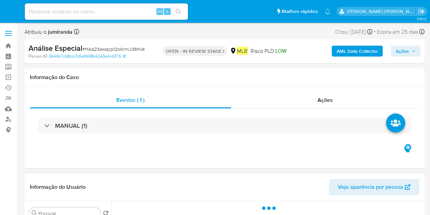
select select "10"
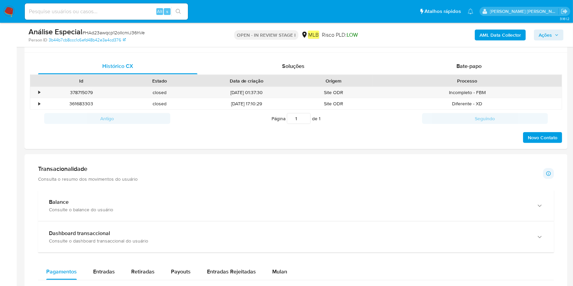
scroll to position [408, 0]
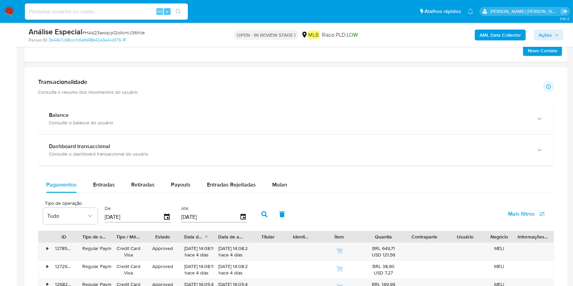
click at [280, 197] on div "Tipo de operação Tudo De [DATE] Até [DATE] Mais filtros" at bounding box center [296, 214] width 516 height 34
drag, startPoint x: 282, startPoint y: 188, endPoint x: 276, endPoint y: 180, distance: 10.3
click at [282, 187] on span "Mulan" at bounding box center [279, 185] width 15 height 8
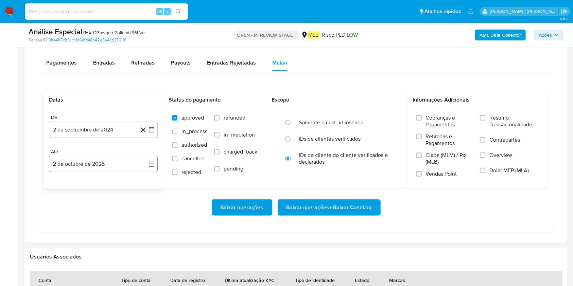
scroll to position [544, 0]
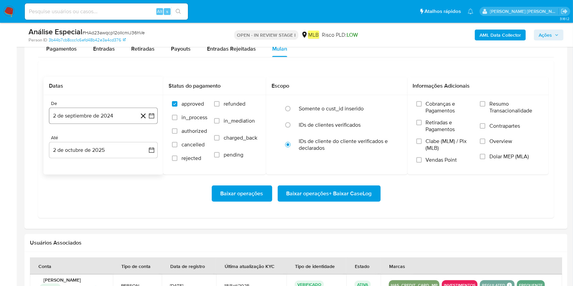
click at [108, 119] on button "2 de septiembre de 2024" at bounding box center [103, 116] width 109 height 16
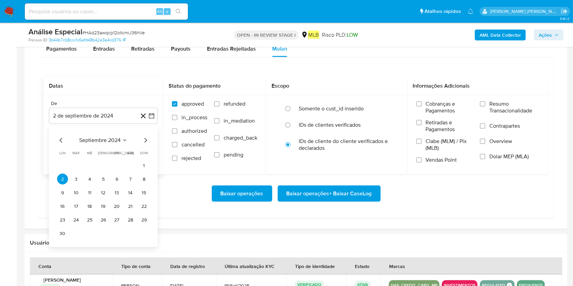
click at [103, 140] on span "septiembre 2024" at bounding box center [99, 140] width 41 height 7
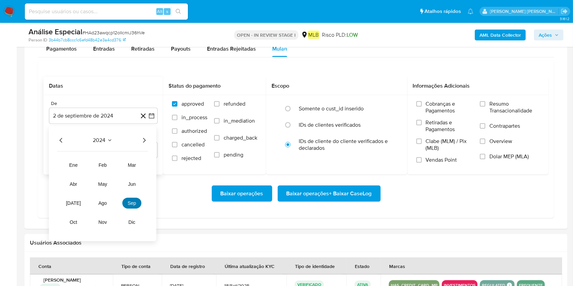
click at [138, 206] on button "sep" at bounding box center [131, 203] width 19 height 11
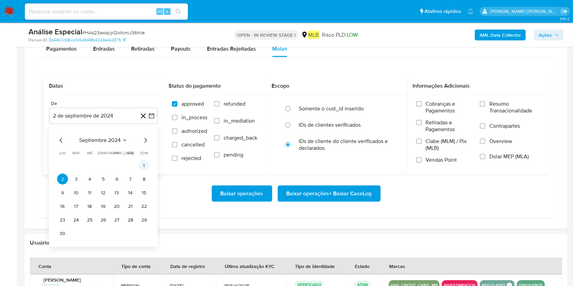
click at [145, 163] on button "1" at bounding box center [144, 166] width 11 height 11
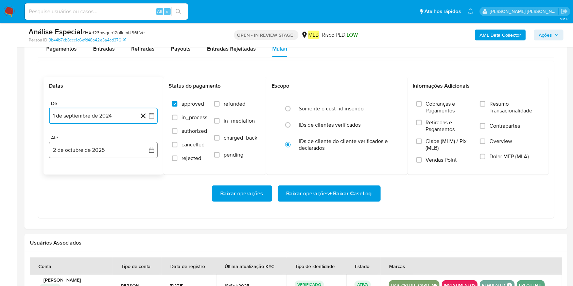
drag, startPoint x: 120, startPoint y: 146, endPoint x: 114, endPoint y: 156, distance: 12.8
click at [120, 147] on button "2 de octubre de 2025" at bounding box center [103, 150] width 109 height 16
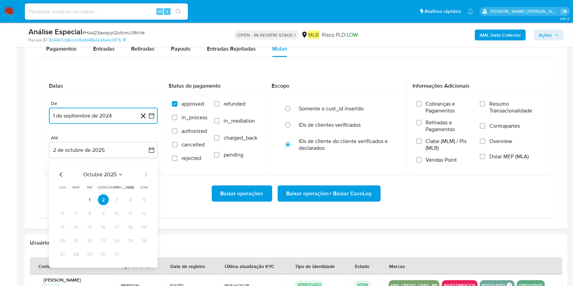
click at [89, 198] on button "1" at bounding box center [89, 200] width 11 height 11
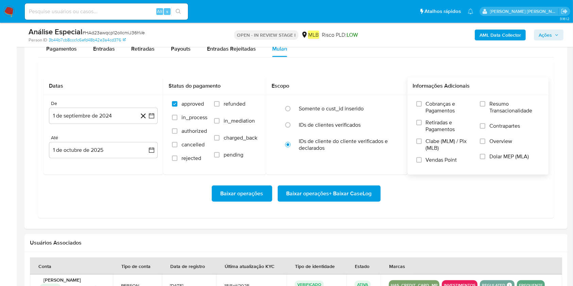
click at [430, 108] on label "Resumo Transacionalidade" at bounding box center [510, 112] width 60 height 22
click at [430, 107] on input "Resumo Transacionalidade" at bounding box center [482, 103] width 5 height 5
click at [363, 192] on span "Baixar operações + Baixar CaseLog" at bounding box center [329, 193] width 85 height 15
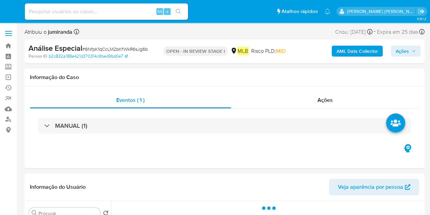
select select "10"
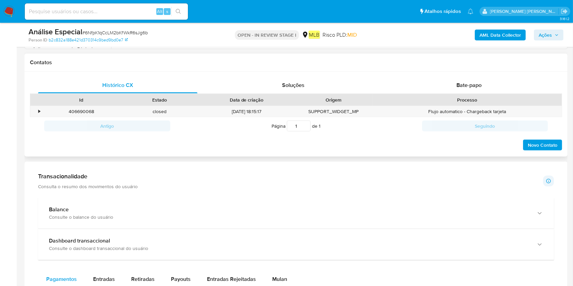
scroll to position [317, 0]
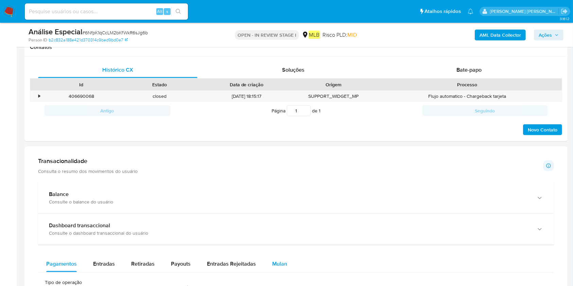
drag, startPoint x: 286, startPoint y: 267, endPoint x: 280, endPoint y: 268, distance: 5.9
click at [280, 214] on button "Mulan" at bounding box center [279, 264] width 31 height 16
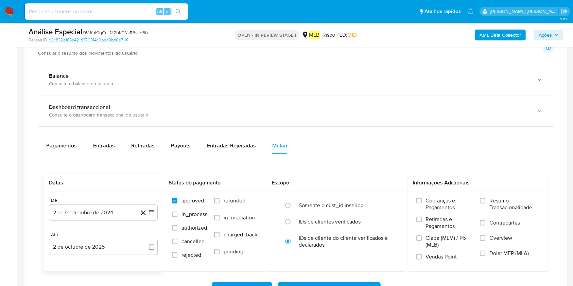
scroll to position [499, 0]
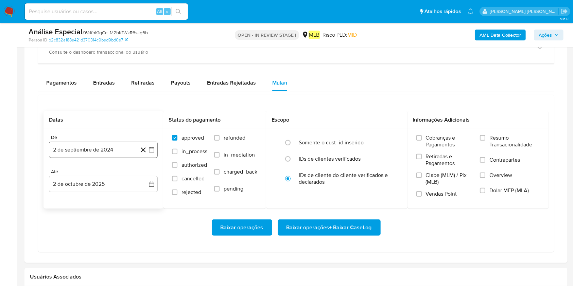
click at [78, 149] on button "2 de septiembre de 2024" at bounding box center [103, 150] width 109 height 16
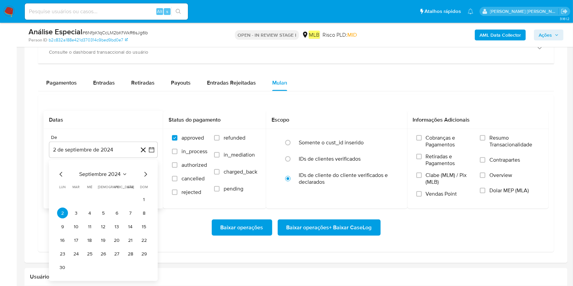
click at [94, 174] on span "septiembre 2024" at bounding box center [99, 174] width 41 height 7
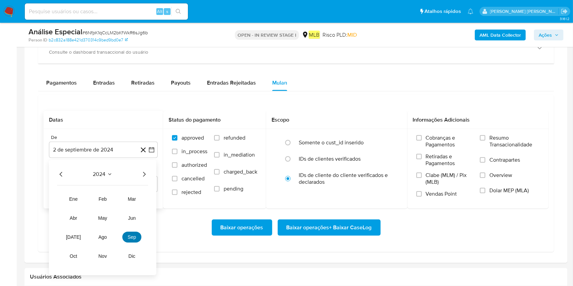
click at [125, 214] on button "sep" at bounding box center [131, 237] width 19 height 11
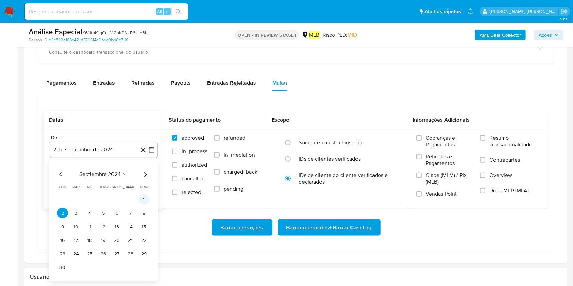
click at [142, 200] on button "1" at bounding box center [144, 200] width 11 height 11
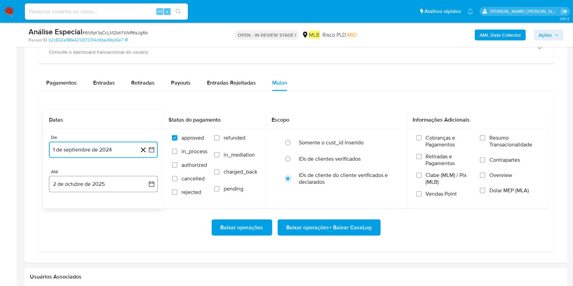
click at [95, 186] on button "2 de octubre de 2025" at bounding box center [103, 184] width 109 height 16
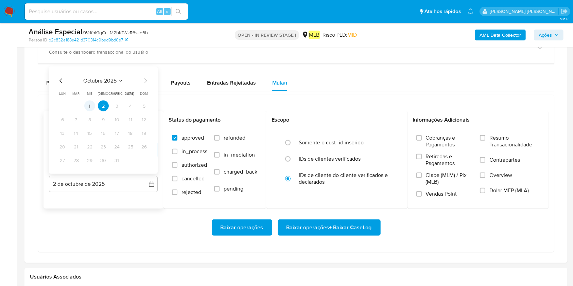
click at [87, 104] on button "1" at bounding box center [89, 106] width 11 height 11
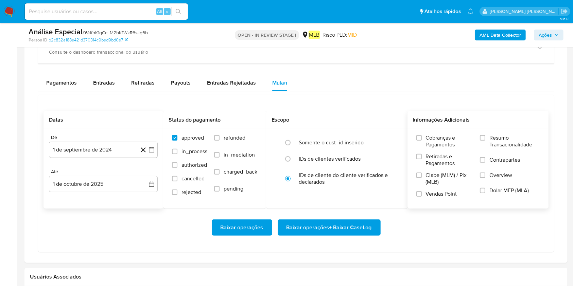
click at [430, 137] on span "Resumo Transacionalidade" at bounding box center [515, 142] width 50 height 14
click at [430, 137] on input "Resumo Transacionalidade" at bounding box center [482, 137] width 5 height 5
click at [344, 214] on span "Baixar operações + Baixar CaseLog" at bounding box center [329, 227] width 85 height 15
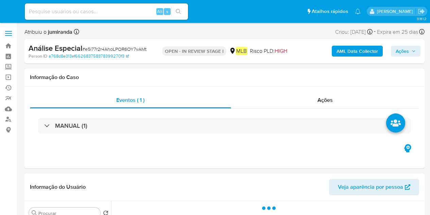
select select "10"
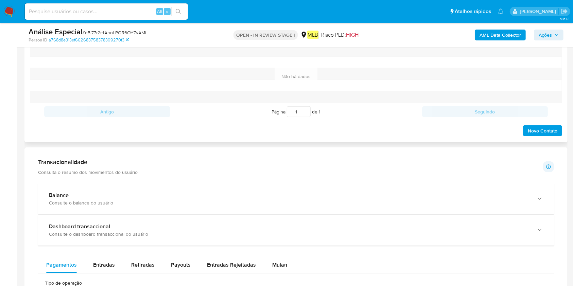
scroll to position [453, 0]
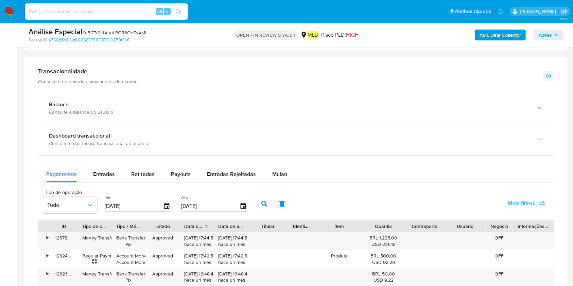
click at [276, 163] on div "Balance Consulte o balance do usuário Dashboard transaccional Consulte o dashbo…" at bounding box center [296, 262] width 516 height 338
click at [272, 174] on span "Mulan" at bounding box center [279, 174] width 15 height 8
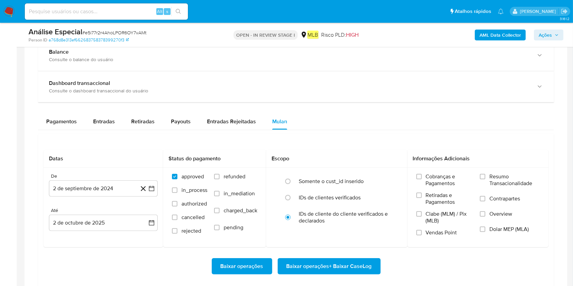
scroll to position [589, 0]
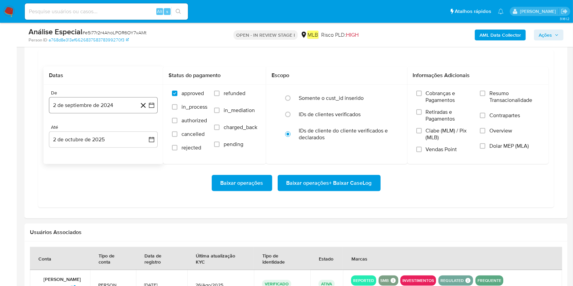
click at [105, 106] on button "2 de septiembre de 2024" at bounding box center [103, 105] width 109 height 16
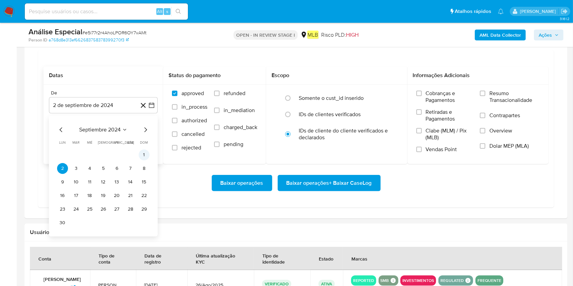
click at [141, 153] on button "1" at bounding box center [144, 155] width 11 height 11
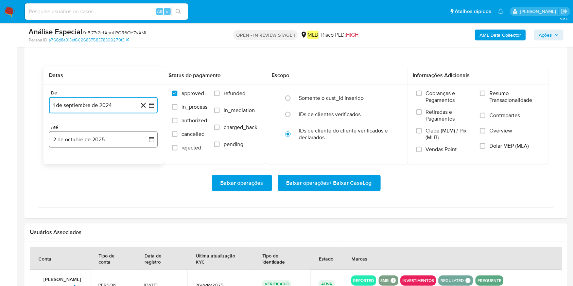
click at [133, 137] on button "2 de octubre de 2025" at bounding box center [103, 140] width 109 height 16
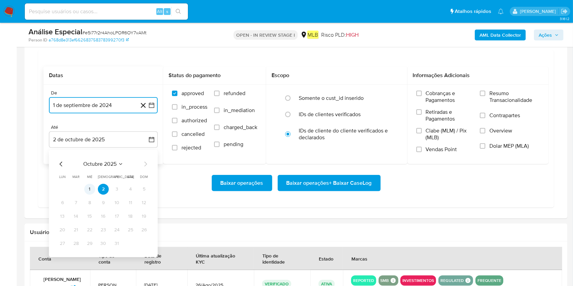
click at [87, 186] on button "1" at bounding box center [89, 189] width 11 height 11
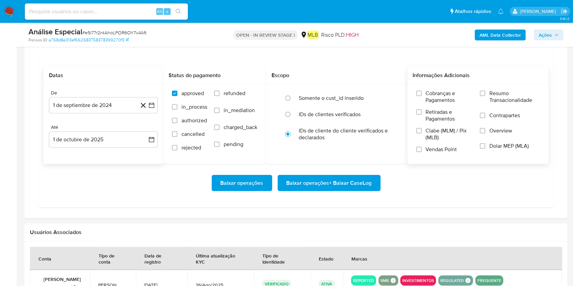
click at [430, 104] on label "Resumo Transacionalidade" at bounding box center [510, 101] width 60 height 22
click at [430, 96] on input "Resumo Transacionalidade" at bounding box center [482, 93] width 5 height 5
click at [327, 184] on span "Baixar operações + Baixar CaseLog" at bounding box center [329, 183] width 85 height 15
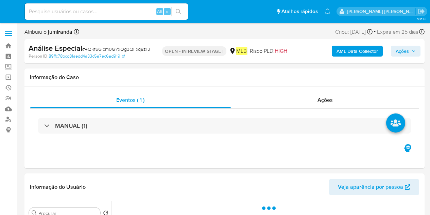
select select "10"
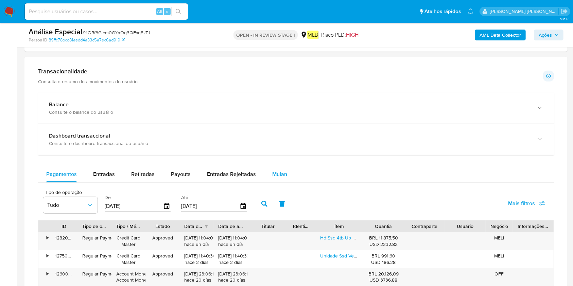
click at [287, 172] on button "Mulan" at bounding box center [279, 174] width 31 height 16
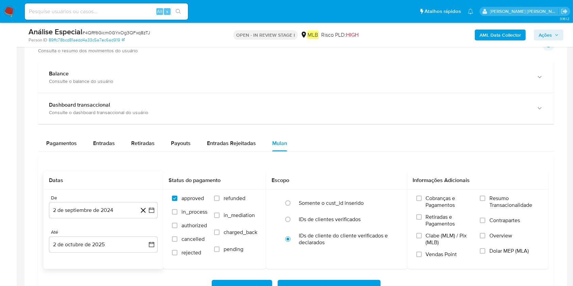
scroll to position [499, 0]
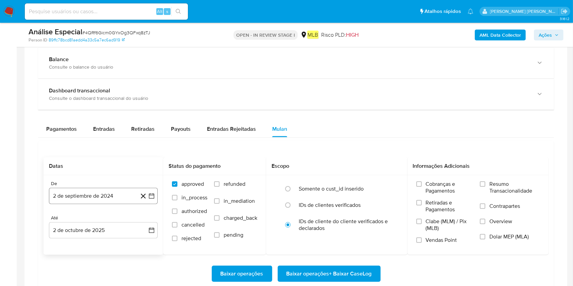
click at [109, 190] on button "2 de septiembre de 2024" at bounding box center [103, 196] width 109 height 16
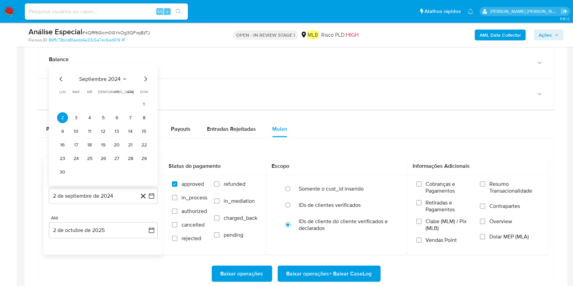
drag, startPoint x: 145, startPoint y: 104, endPoint x: 138, endPoint y: 121, distance: 18.3
click at [141, 111] on tbody "1 2 3 4 5 6 7 8 9 10 11 12 13 14 15 16 17 18 19 20 21 22 23 24 25 26 27 28 29 30" at bounding box center [103, 138] width 92 height 79
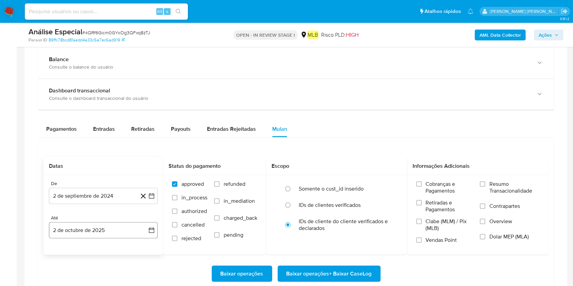
click at [96, 214] on button "2 de octubre de 2025" at bounding box center [103, 230] width 109 height 16
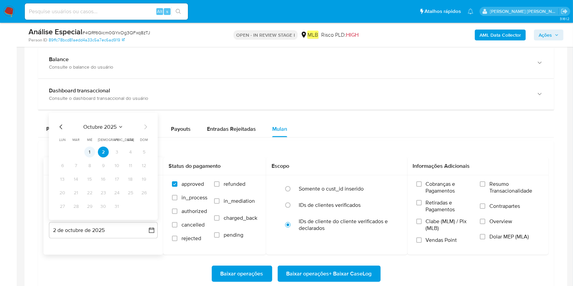
click at [91, 150] on button "1" at bounding box center [89, 152] width 11 height 11
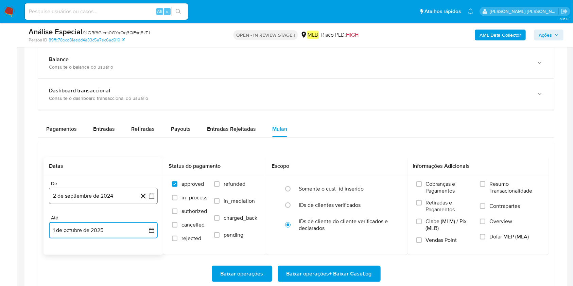
click at [90, 199] on button "2 de septiembre de 2024" at bounding box center [103, 196] width 109 height 16
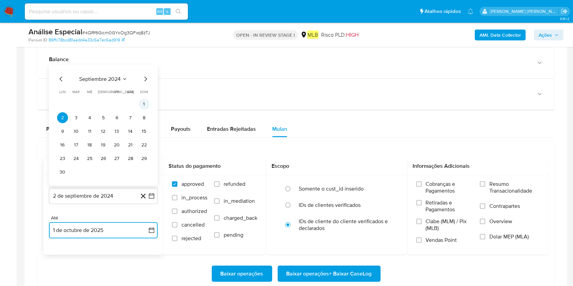
click at [140, 101] on button "1" at bounding box center [144, 104] width 11 height 11
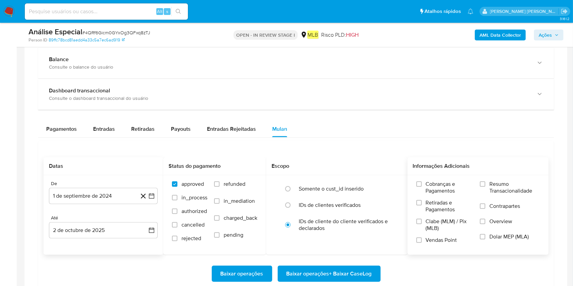
click at [430, 183] on span "Resumo Transacionalidade" at bounding box center [515, 188] width 50 height 14
click at [430, 183] on input "Resumo Transacionalidade" at bounding box center [482, 184] width 5 height 5
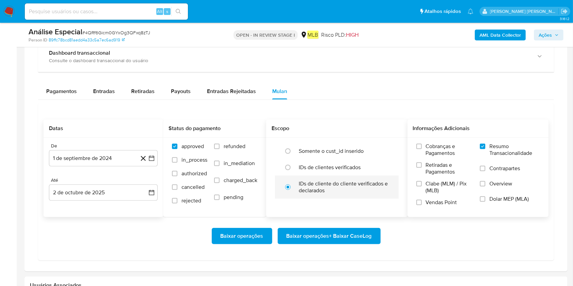
scroll to position [589, 0]
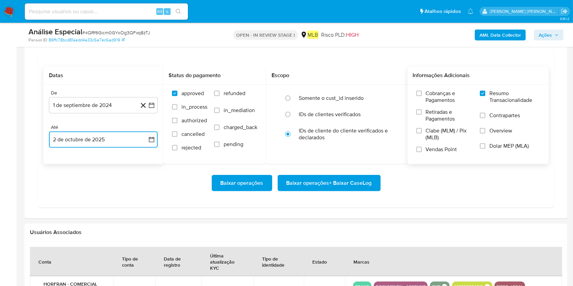
click at [122, 141] on button "2 de octubre de 2025" at bounding box center [103, 140] width 109 height 16
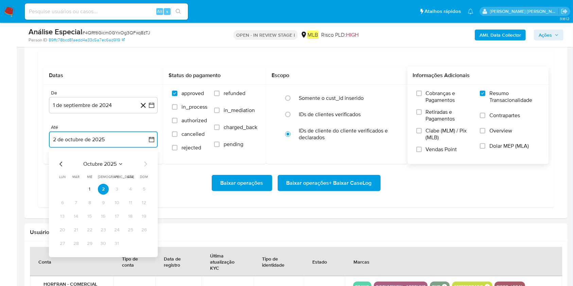
drag, startPoint x: 90, startPoint y: 185, endPoint x: 195, endPoint y: 182, distance: 105.5
click at [90, 186] on button "1" at bounding box center [89, 189] width 11 height 11
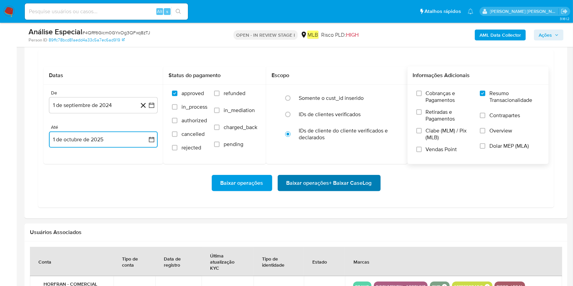
click at [368, 182] on span "Baixar operações + Baixar CaseLog" at bounding box center [329, 183] width 85 height 15
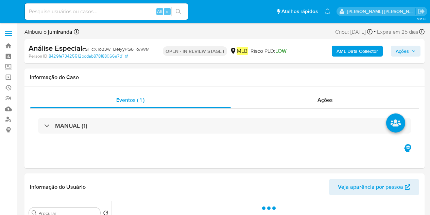
select select "10"
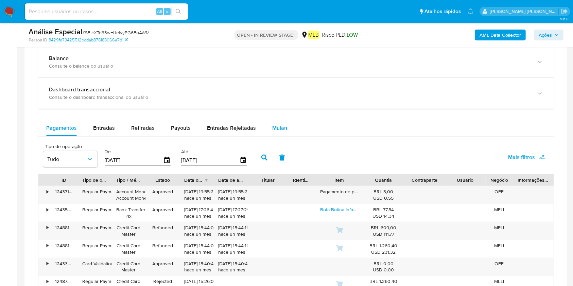
click at [283, 127] on span "Mulan" at bounding box center [279, 128] width 15 height 8
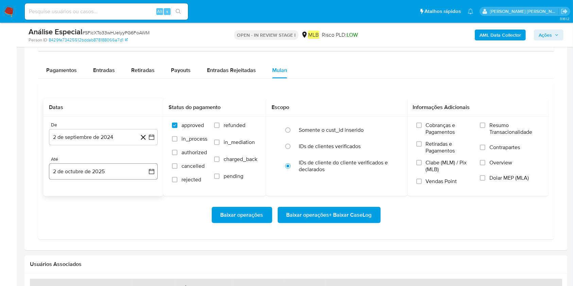
scroll to position [544, 0]
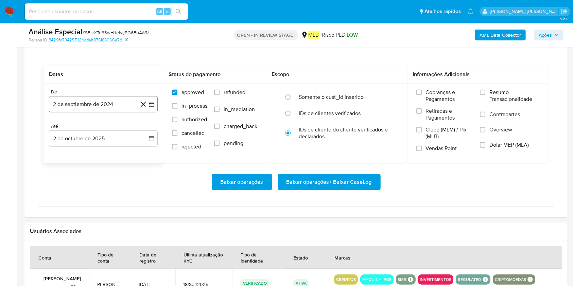
click at [95, 105] on button "2 de septiembre de 2024" at bounding box center [103, 104] width 109 height 16
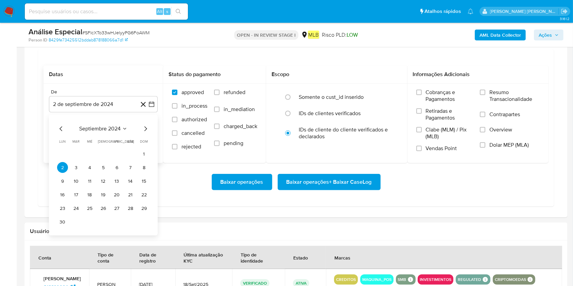
click at [116, 127] on span "septiembre 2024" at bounding box center [99, 129] width 41 height 7
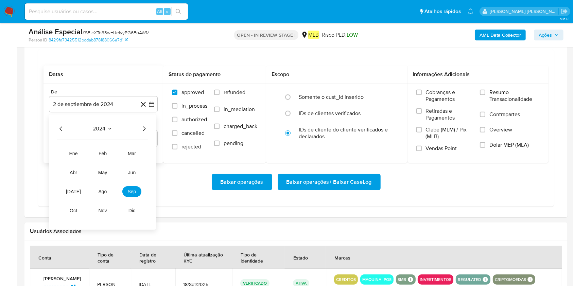
click at [102, 132] on span "2024" at bounding box center [99, 129] width 13 height 7
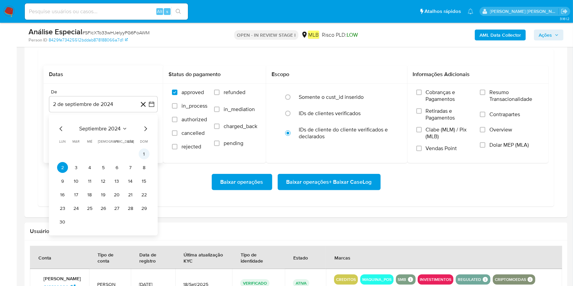
click at [147, 152] on button "1" at bounding box center [144, 154] width 11 height 11
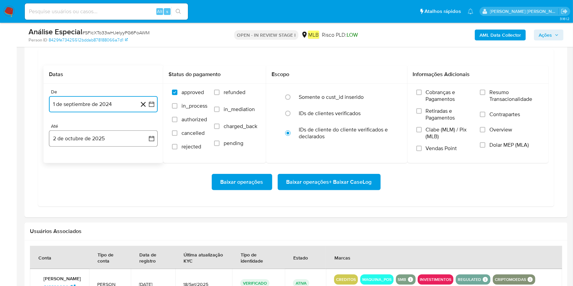
click at [125, 142] on button "2 de octubre de 2025" at bounding box center [103, 139] width 109 height 16
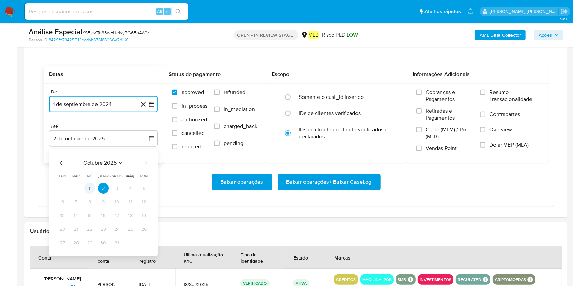
click at [90, 186] on button "1" at bounding box center [89, 188] width 11 height 11
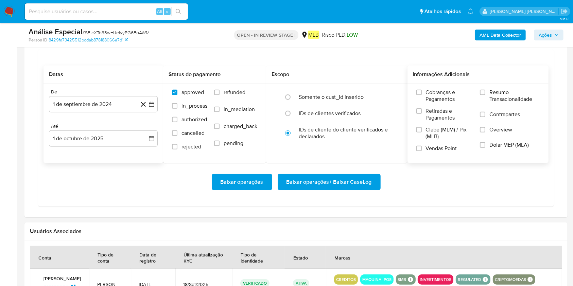
click at [430, 94] on span "Resumo Transacionalidade" at bounding box center [515, 96] width 50 height 14
click at [430, 94] on input "Resumo Transacionalidade" at bounding box center [482, 92] width 5 height 5
click at [325, 181] on span "Baixar operações + Baixar CaseLog" at bounding box center [329, 182] width 85 height 15
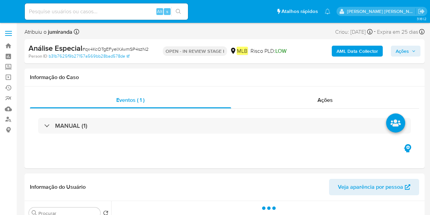
select select "10"
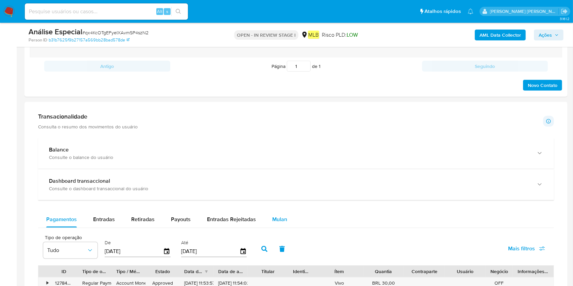
click at [278, 214] on span "Mulan" at bounding box center [279, 220] width 15 height 8
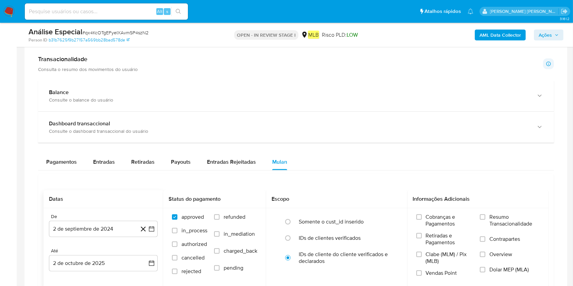
scroll to position [499, 0]
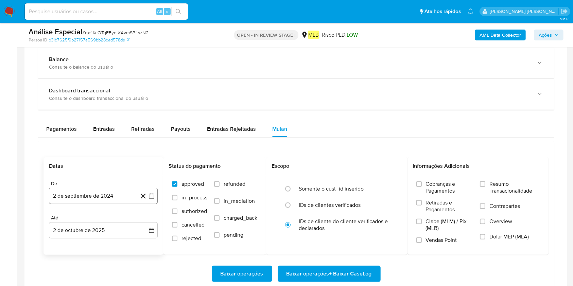
click at [83, 198] on button "2 de septiembre de 2024" at bounding box center [103, 196] width 109 height 16
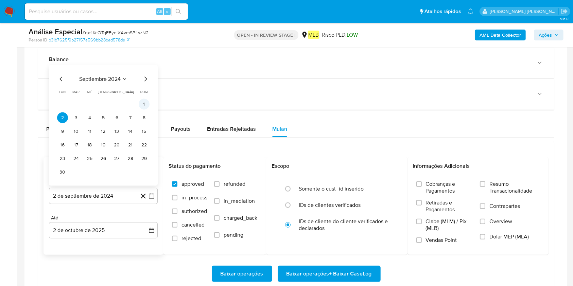
click at [145, 102] on button "1" at bounding box center [144, 104] width 11 height 11
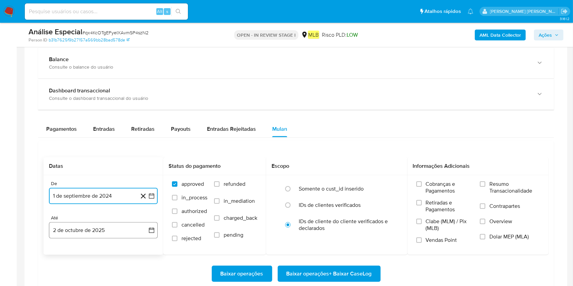
click at [117, 214] on button "2 de octubre de 2025" at bounding box center [103, 230] width 109 height 16
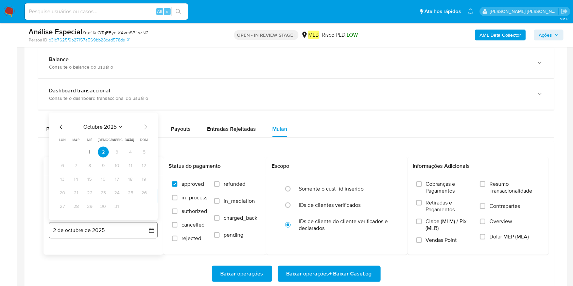
click at [110, 214] on button "2 de octubre de 2025" at bounding box center [103, 230] width 109 height 16
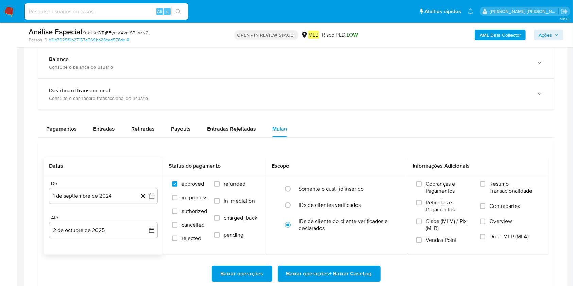
click at [106, 214] on div "De 1 de septiembre de 2024 1-09-2024 Até 2 de octubre de 2025 2-10-2025" at bounding box center [104, 215] width 120 height 80
click at [98, 214] on button "2 de octubre de 2025" at bounding box center [103, 230] width 109 height 16
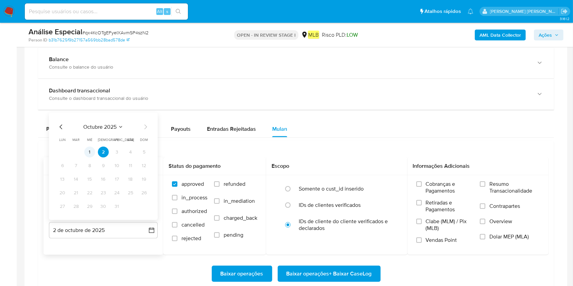
click at [92, 147] on td "1" at bounding box center [89, 152] width 11 height 11
click at [89, 154] on button "1" at bounding box center [89, 152] width 11 height 11
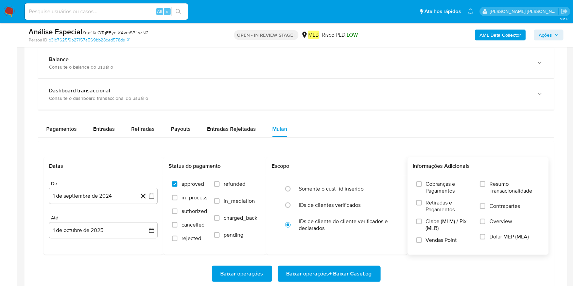
click at [430, 178] on div "Cobranças e Pagamentos Retiradas e Pagamentos Clabe (MLM) / Pix (MLB) Vendas Po…" at bounding box center [478, 214] width 141 height 79
click at [430, 187] on span "Resumo Transacionalidade" at bounding box center [515, 188] width 50 height 14
click at [430, 187] on input "Resumo Transacionalidade" at bounding box center [482, 184] width 5 height 5
click at [331, 214] on span "Baixar operações + Baixar CaseLog" at bounding box center [329, 274] width 85 height 15
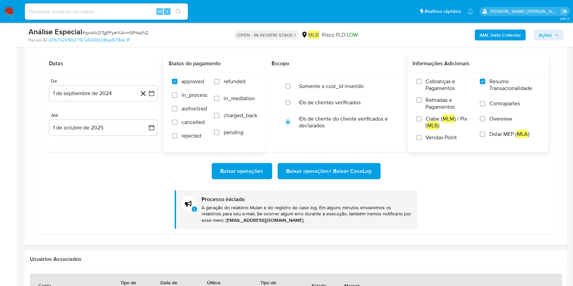
scroll to position [544, 0]
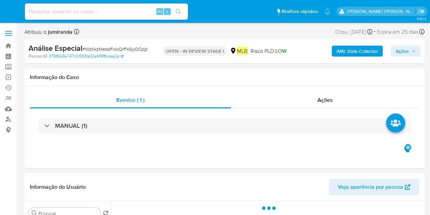
select select "10"
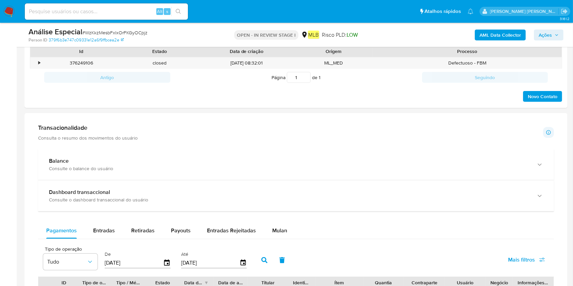
scroll to position [363, 0]
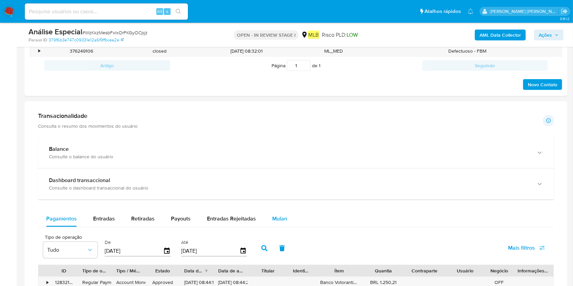
click at [275, 214] on span "Mulan" at bounding box center [279, 219] width 15 height 8
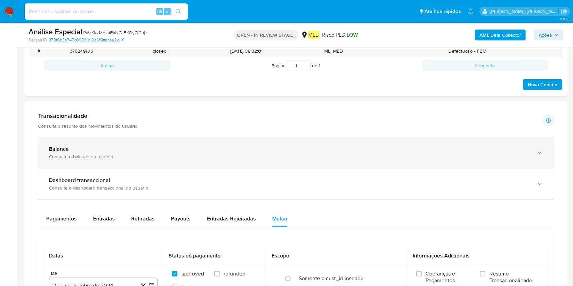
scroll to position [499, 0]
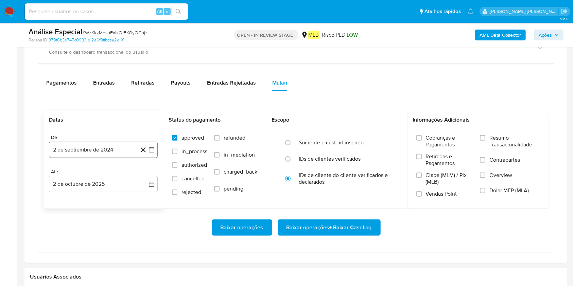
click at [67, 148] on button "2 de septiembre de 2024" at bounding box center [103, 150] width 109 height 16
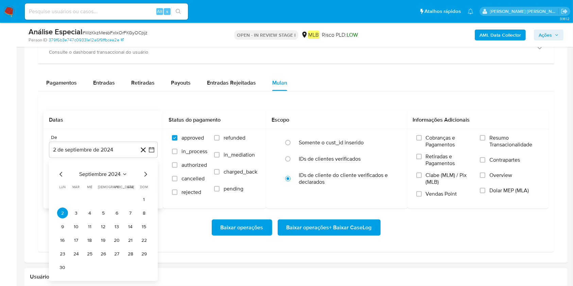
click at [89, 174] on span "septiembre 2024" at bounding box center [99, 174] width 41 height 7
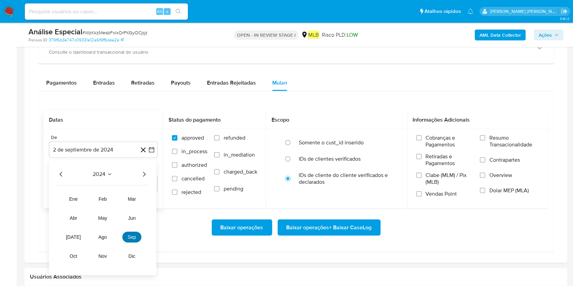
click at [127, 214] on button "sep" at bounding box center [131, 237] width 19 height 11
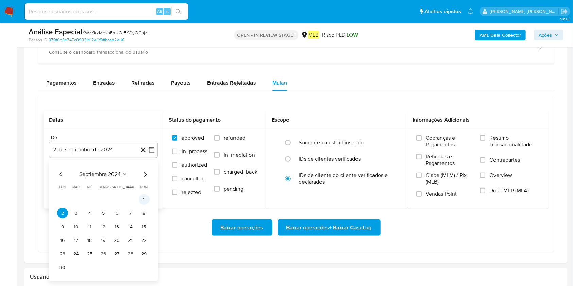
click at [142, 200] on button "1" at bounding box center [144, 200] width 11 height 11
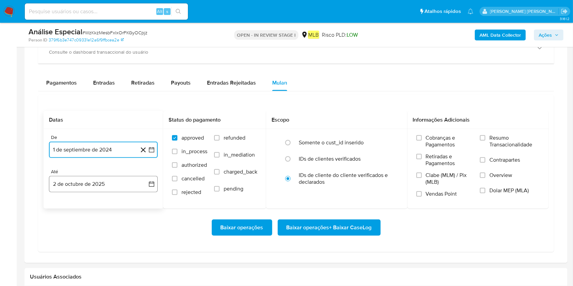
click at [118, 186] on button "2 de octubre de 2025" at bounding box center [103, 184] width 109 height 16
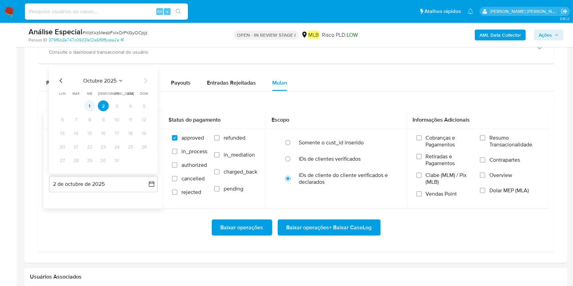
click at [87, 108] on button "1" at bounding box center [89, 106] width 11 height 11
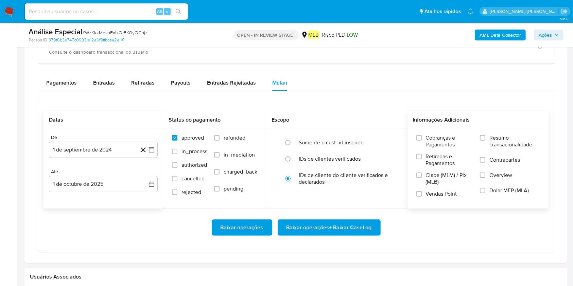
click at [430, 137] on span "Resumo Transacionalidade" at bounding box center [515, 142] width 50 height 14
click at [430, 137] on input "Resumo Transacionalidade" at bounding box center [482, 137] width 5 height 5
click at [335, 214] on span "Baixar operações + Baixar CaseLog" at bounding box center [329, 227] width 85 height 15
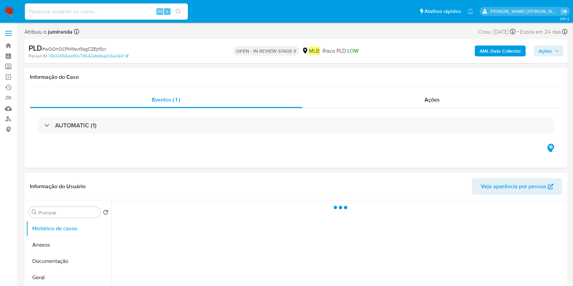
select select "10"
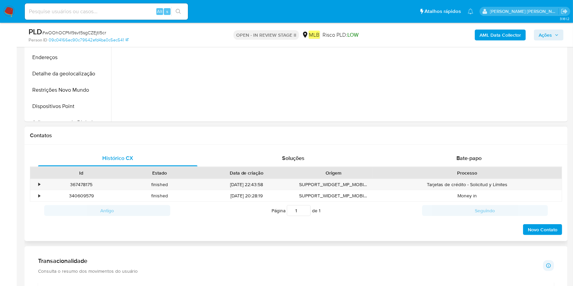
scroll to position [181, 0]
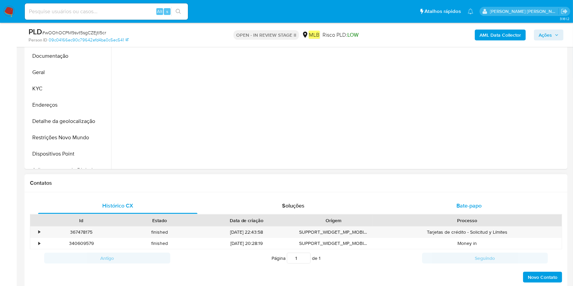
click at [430, 205] on span "Bate-papo" at bounding box center [469, 206] width 25 height 8
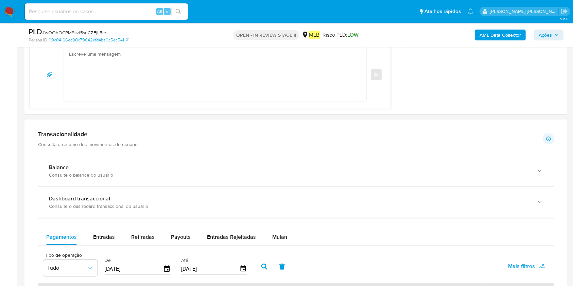
scroll to position [635, 0]
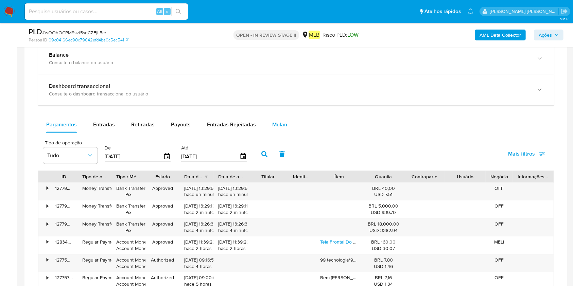
click at [285, 119] on button "Mulan" at bounding box center [279, 125] width 31 height 16
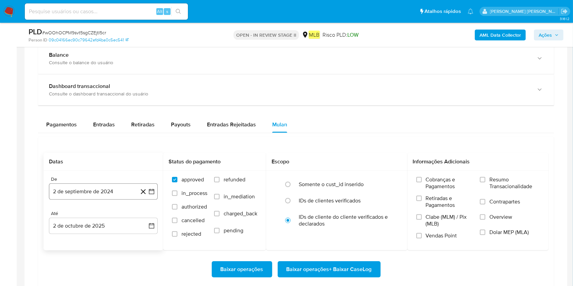
click at [65, 193] on button "2 de septiembre de 2024" at bounding box center [103, 192] width 109 height 16
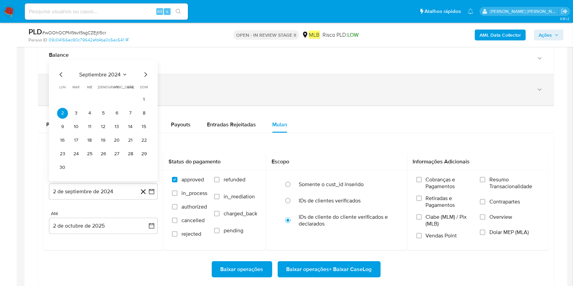
drag, startPoint x: 115, startPoint y: 72, endPoint x: 162, endPoint y: 74, distance: 46.6
click at [115, 72] on span "septiembre 2024" at bounding box center [99, 74] width 41 height 7
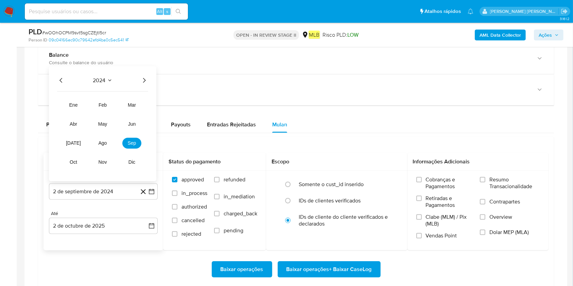
click at [143, 79] on icon "Año siguiente" at bounding box center [144, 80] width 8 height 8
click at [100, 146] on button "ago" at bounding box center [102, 143] width 19 height 11
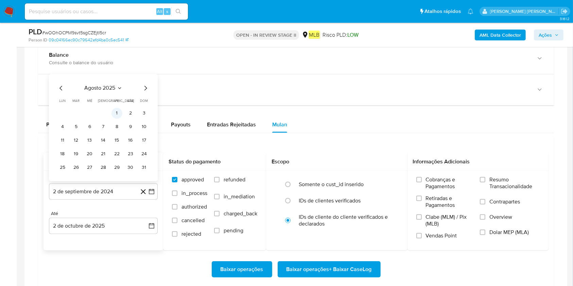
click at [115, 115] on button "1" at bounding box center [117, 113] width 11 height 11
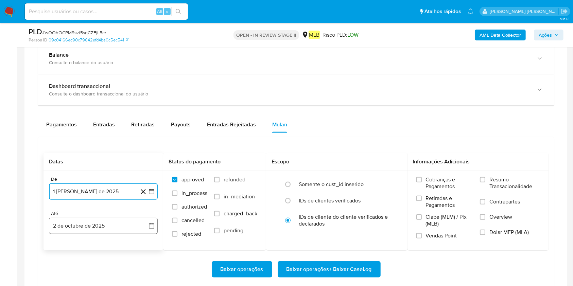
click at [108, 214] on button "2 de octubre de 2025" at bounding box center [103, 226] width 109 height 16
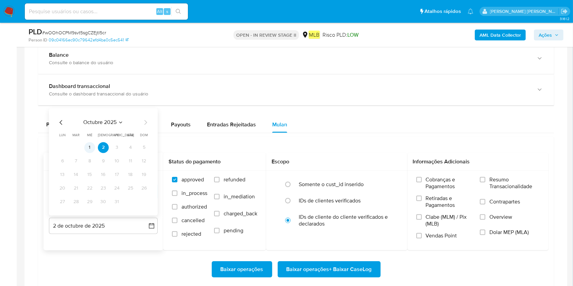
click at [91, 148] on button "1" at bounding box center [89, 147] width 11 height 11
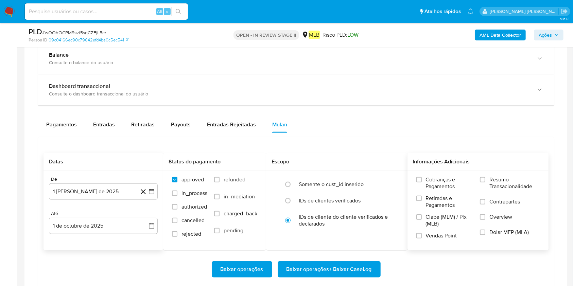
drag, startPoint x: 502, startPoint y: 180, endPoint x: 477, endPoint y: 207, distance: 37.5
click at [430, 181] on span "Resumo Transacionalidade" at bounding box center [515, 183] width 50 height 14
click at [430, 181] on input "Resumo Transacionalidade" at bounding box center [482, 179] width 5 height 5
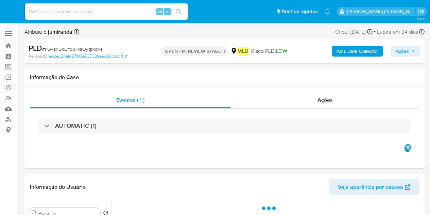
select select "10"
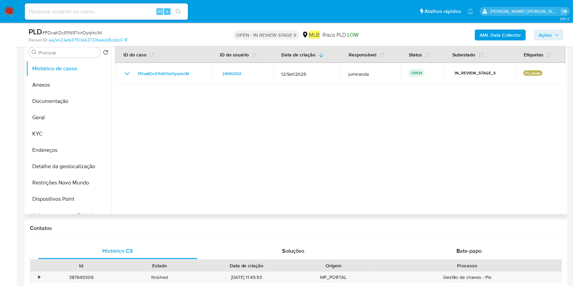
scroll to position [272, 0]
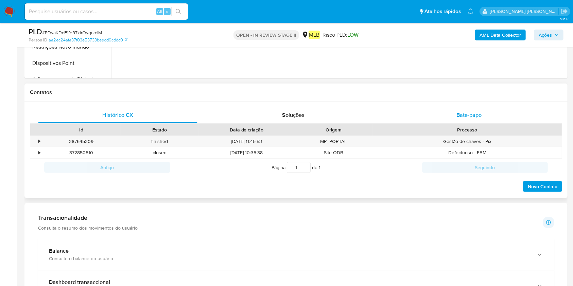
click at [430, 120] on div "Bate-papo" at bounding box center [469, 115] width 159 height 16
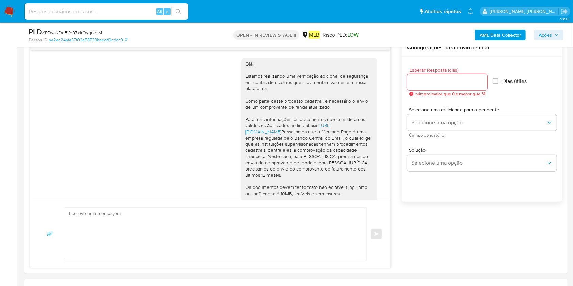
scroll to position [188, 0]
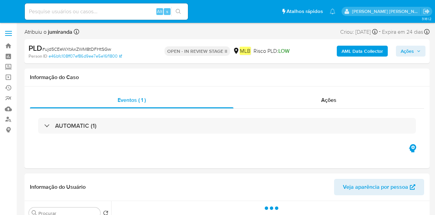
select select "10"
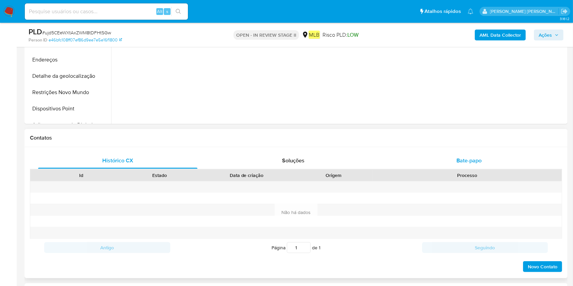
click at [435, 161] on span "Bate-papo" at bounding box center [469, 161] width 25 height 8
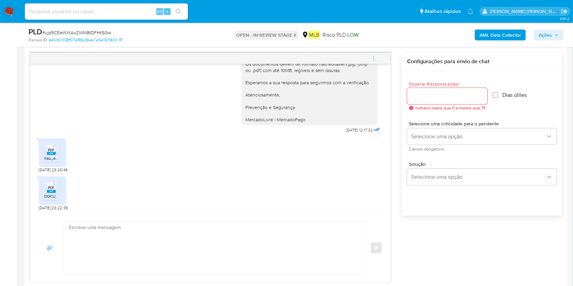
scroll to position [363, 0]
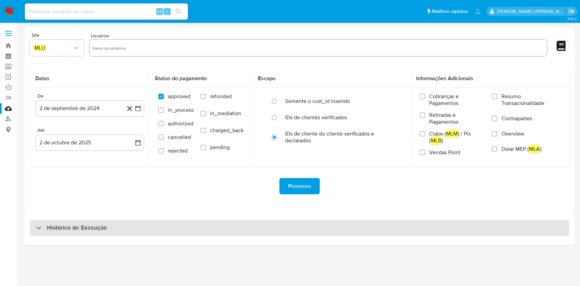
drag, startPoint x: 110, startPoint y: 227, endPoint x: 126, endPoint y: 227, distance: 15.6
click at [111, 228] on div "Histórico de Execução" at bounding box center [300, 228] width 540 height 16
select select "10"
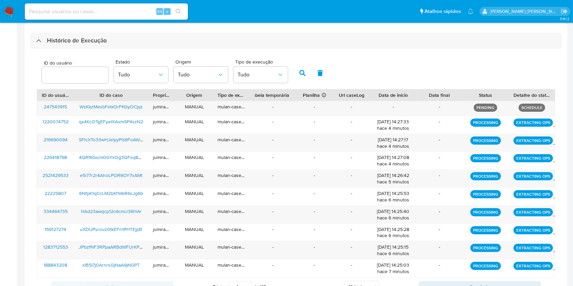
scroll to position [226, 0]
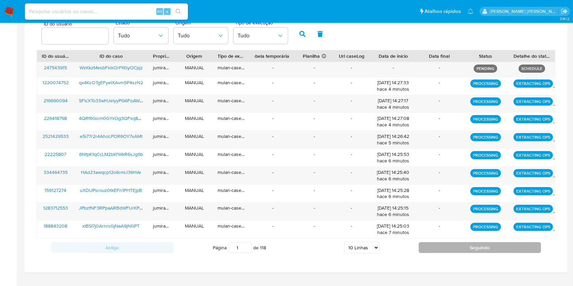
click at [455, 245] on button "Seguindo" at bounding box center [480, 247] width 123 height 11
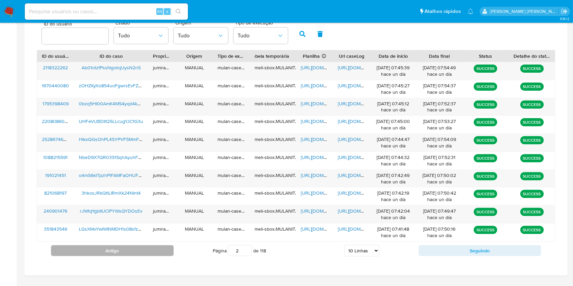
click at [98, 249] on button "Antigo" at bounding box center [112, 251] width 123 height 11
type input "1"
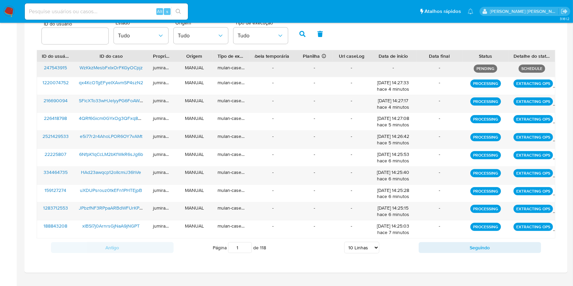
click at [109, 70] on span "WzKkzMesbFxIxOrFKGyOCpjz" at bounding box center [111, 67] width 63 height 7
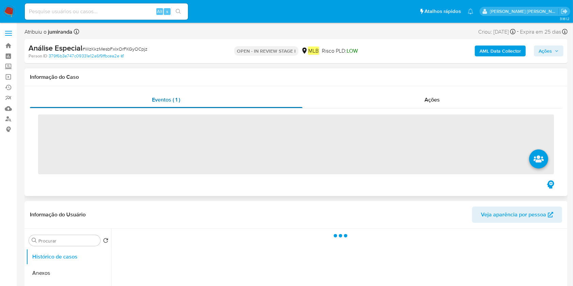
click at [201, 96] on div "Eventos ( 1 )" at bounding box center [166, 100] width 273 height 16
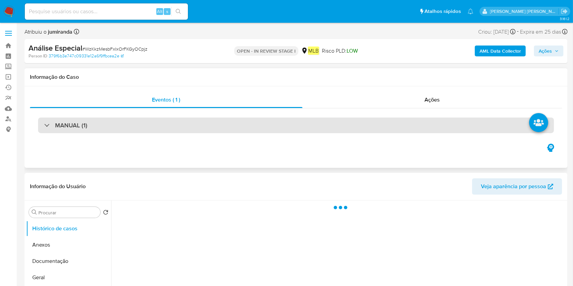
click at [201, 121] on div "MANUAL (1)" at bounding box center [296, 126] width 516 height 16
select select "10"
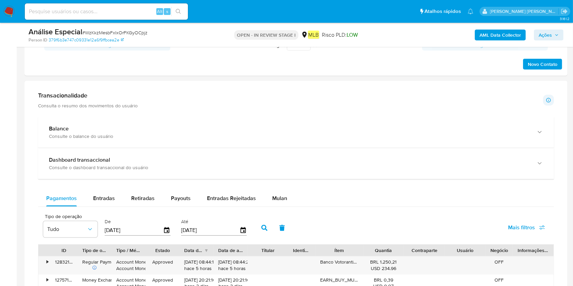
scroll to position [499, 0]
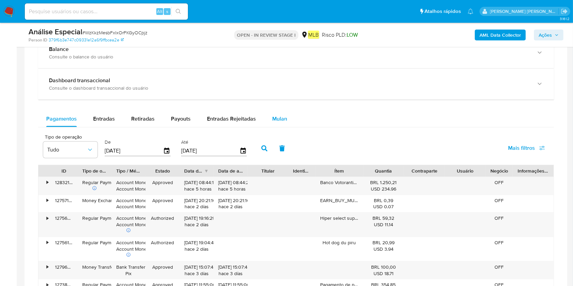
click at [280, 115] on span "Mulan" at bounding box center [279, 119] width 15 height 8
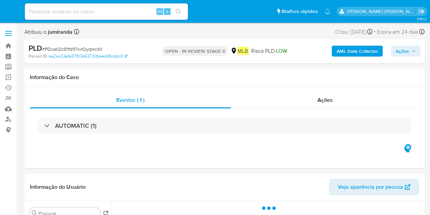
select select "10"
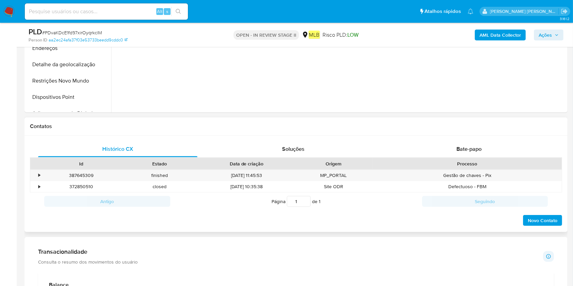
scroll to position [272, 0]
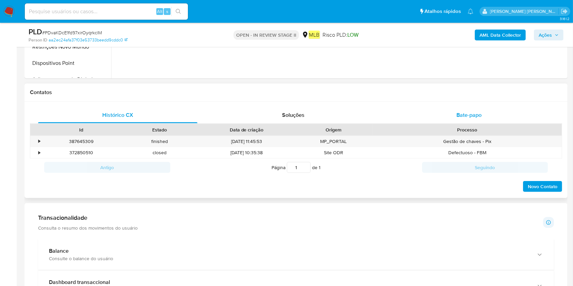
click at [430, 113] on div "Bate-papo" at bounding box center [469, 115] width 159 height 16
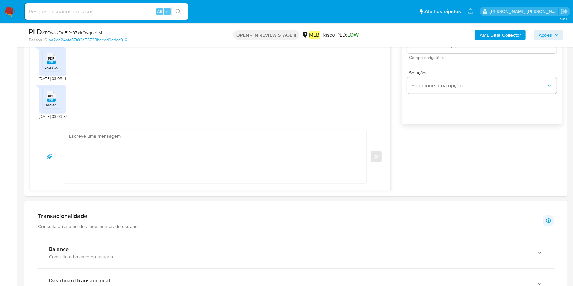
scroll to position [589, 0]
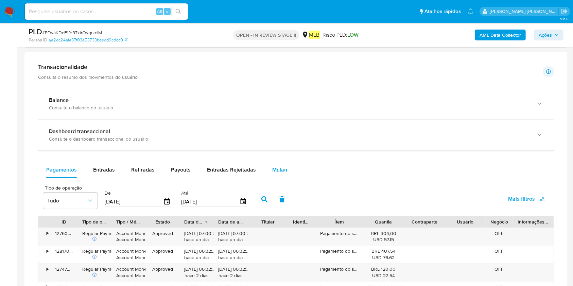
click at [287, 162] on button "Mulan" at bounding box center [279, 170] width 31 height 16
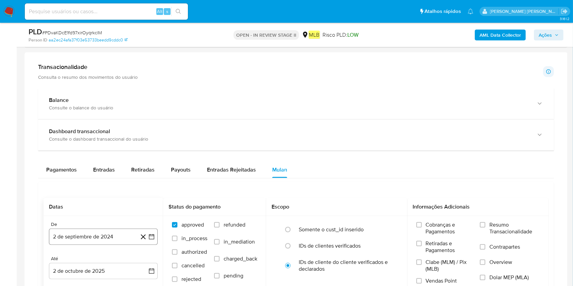
click at [111, 214] on button "2 de septiembre de 2024" at bounding box center [103, 237] width 109 height 16
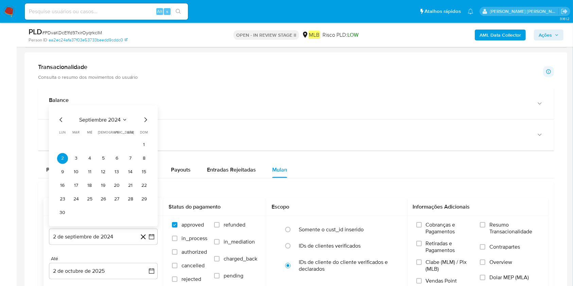
click at [104, 117] on span "septiembre 2024" at bounding box center [99, 119] width 41 height 7
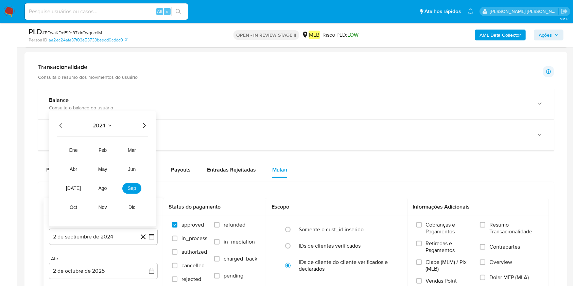
click at [147, 125] on icon "Año siguiente" at bounding box center [144, 125] width 8 height 8
click at [101, 190] on button "ago" at bounding box center [102, 188] width 19 height 11
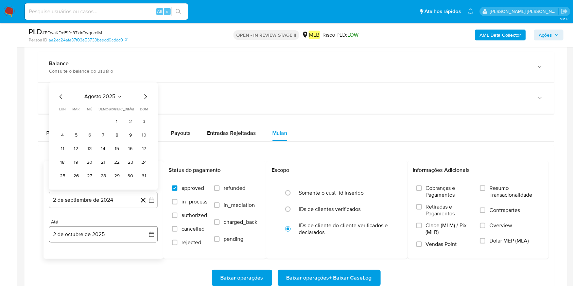
scroll to position [635, 0]
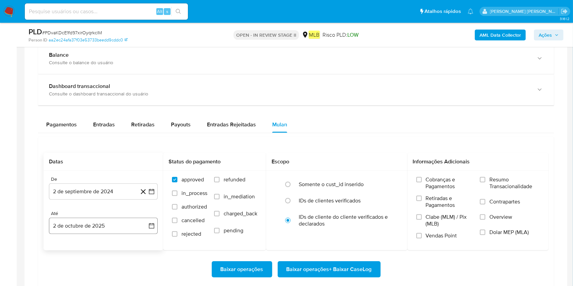
click at [104, 214] on button "2 de octubre de 2025" at bounding box center [103, 226] width 109 height 16
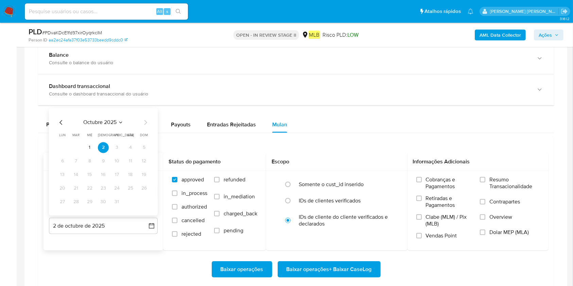
click at [60, 121] on icon "Mes anterior" at bounding box center [61, 122] width 3 height 5
click at [60, 120] on icon "Mes anterior" at bounding box center [61, 122] width 8 height 8
click at [117, 148] on button "1" at bounding box center [117, 147] width 11 height 11
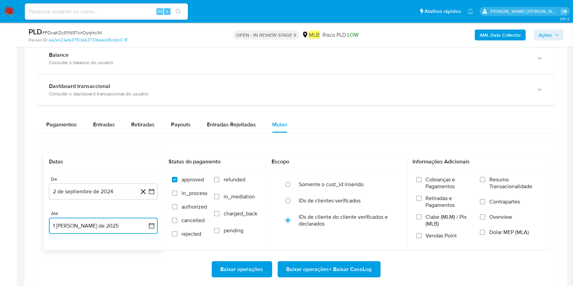
click at [107, 214] on button "1 [PERSON_NAME] de 2025" at bounding box center [103, 226] width 109 height 16
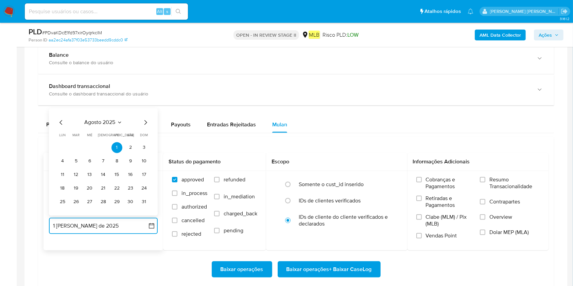
click at [144, 122] on icon "Mes siguiente" at bounding box center [145, 122] width 8 height 8
click at [149, 122] on icon "Mes siguiente" at bounding box center [145, 122] width 8 height 8
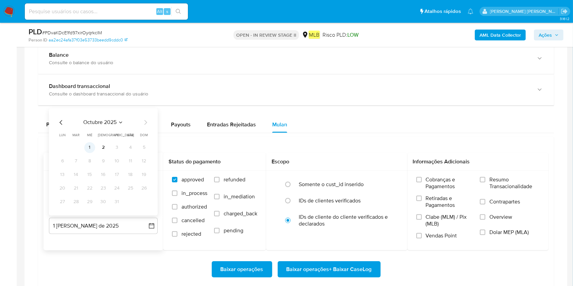
click at [87, 145] on button "1" at bounding box center [89, 147] width 11 height 11
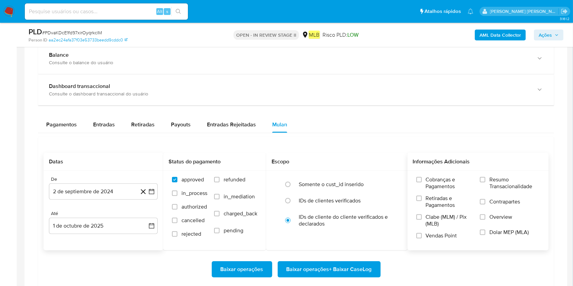
click at [430, 178] on span "Resumo Transacionalidade" at bounding box center [515, 183] width 50 height 14
click at [430, 178] on input "Resumo Transacionalidade" at bounding box center [482, 179] width 5 height 5
click at [340, 214] on span "Baixar operações + Baixar CaseLog" at bounding box center [329, 269] width 85 height 15
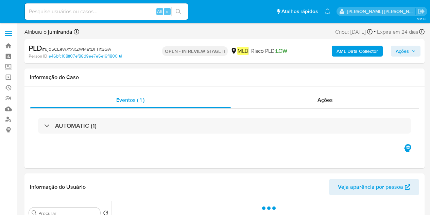
select select "10"
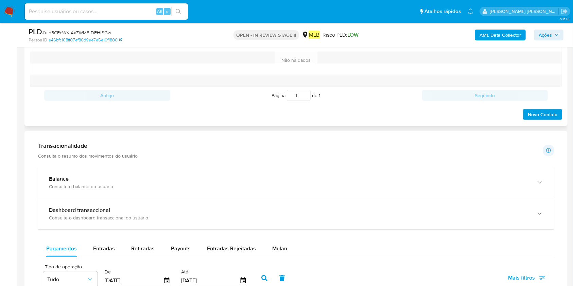
scroll to position [408, 0]
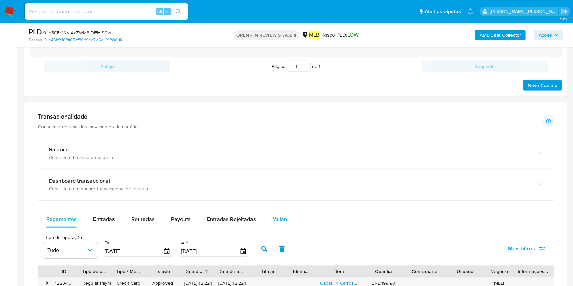
click at [264, 214] on button "Mulan" at bounding box center [279, 220] width 31 height 16
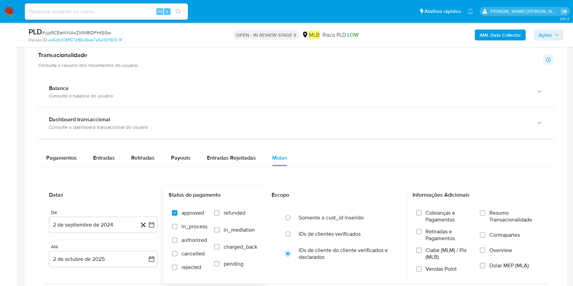
scroll to position [499, 0]
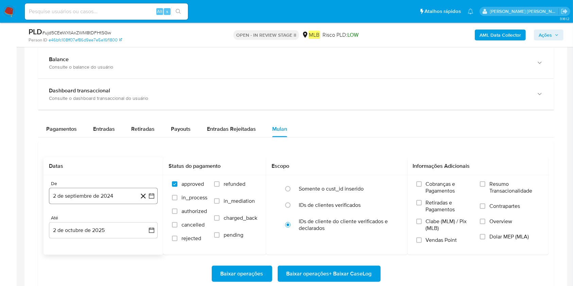
click at [103, 199] on button "2 de septiembre de 2024" at bounding box center [103, 196] width 109 height 16
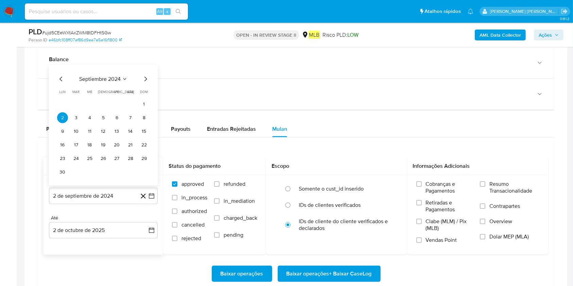
click at [103, 73] on div "septiembre 2024 septiembre 2024 lun lunes mar martes mié miércoles jue jueves v…" at bounding box center [103, 125] width 109 height 121
click at [112, 78] on span "septiembre 2024" at bounding box center [99, 79] width 41 height 7
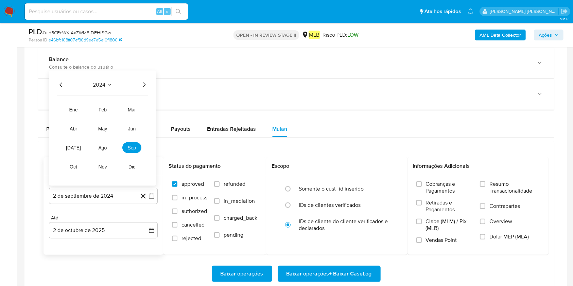
click at [139, 86] on div "2024" at bounding box center [102, 85] width 91 height 8
click at [146, 85] on icon "Año siguiente" at bounding box center [144, 85] width 8 height 8
click at [106, 147] on span "ago" at bounding box center [103, 147] width 9 height 5
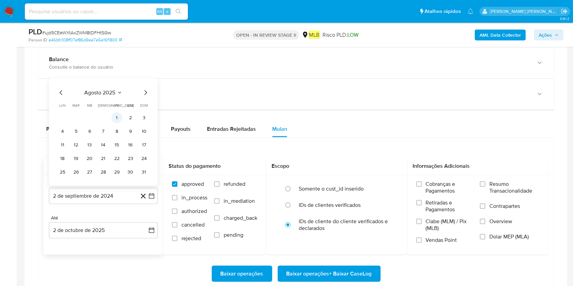
click at [119, 114] on button "1" at bounding box center [117, 118] width 11 height 11
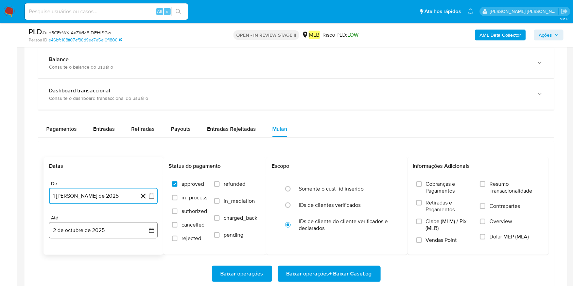
click at [98, 214] on button "2 de octubre de 2025" at bounding box center [103, 230] width 109 height 16
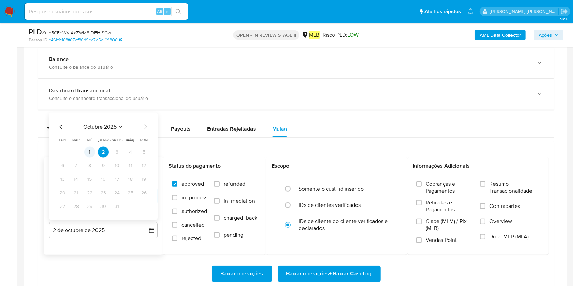
click at [90, 148] on button "1" at bounding box center [89, 152] width 11 height 11
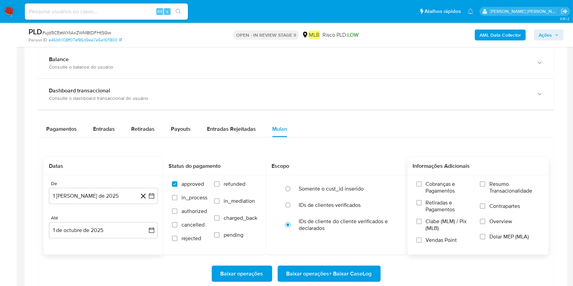
click at [430, 186] on span "Resumo Transacionalidade" at bounding box center [515, 188] width 50 height 14
click at [430, 186] on input "Resumo Transacionalidade" at bounding box center [482, 184] width 5 height 5
click at [313, 214] on span "Baixar operações + Baixar CaseLog" at bounding box center [329, 274] width 85 height 15
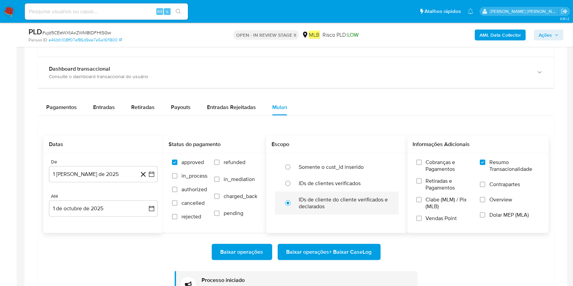
scroll to position [589, 0]
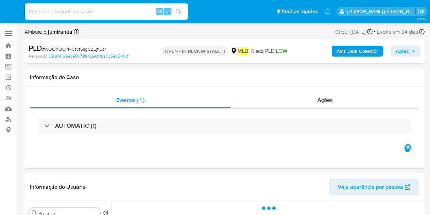
select select "10"
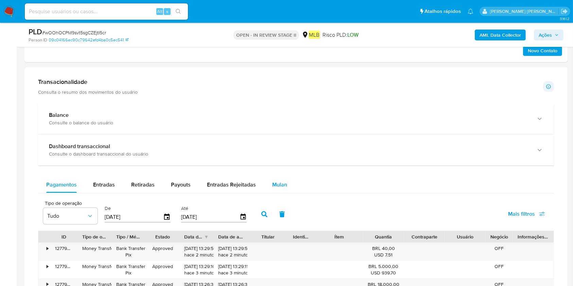
click at [278, 183] on div "Mulan" at bounding box center [279, 185] width 15 height 16
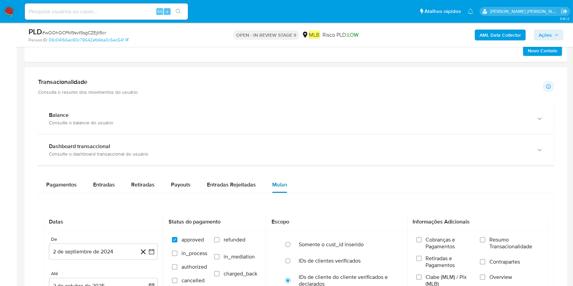
scroll to position [453, 0]
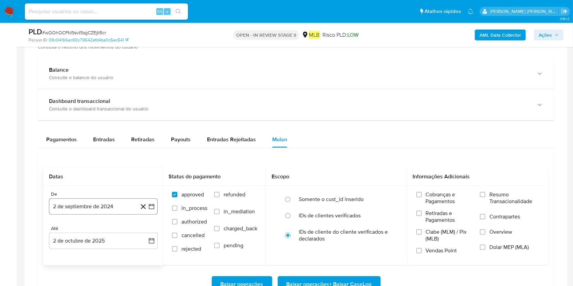
click at [103, 204] on button "2 de septiembre de 2024" at bounding box center [103, 207] width 109 height 16
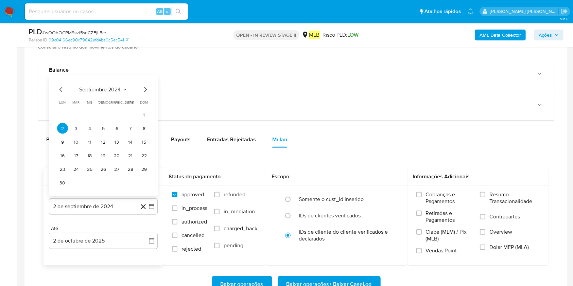
click at [116, 87] on div "septiembre 2024 septiembre 2024 lun lunes mar martes mié miércoles jue jueves v…" at bounding box center [103, 135] width 109 height 121
click at [123, 94] on div "septiembre 2024 septiembre 2024 lun lunes mar martes mié miércoles jue jueves v…" at bounding box center [103, 137] width 92 height 103
click at [121, 90] on button "septiembre 2024" at bounding box center [103, 89] width 48 height 7
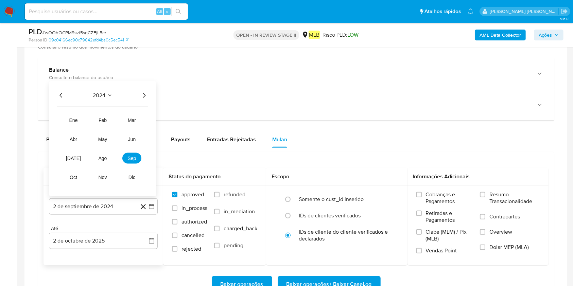
click at [147, 96] on icon "Año siguiente" at bounding box center [144, 95] width 8 height 8
click at [104, 158] on span "ago" at bounding box center [103, 158] width 9 height 5
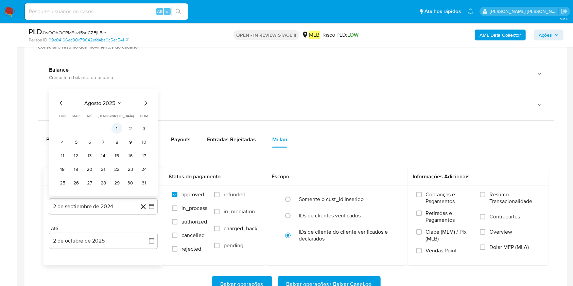
click at [119, 129] on button "1" at bounding box center [117, 128] width 11 height 11
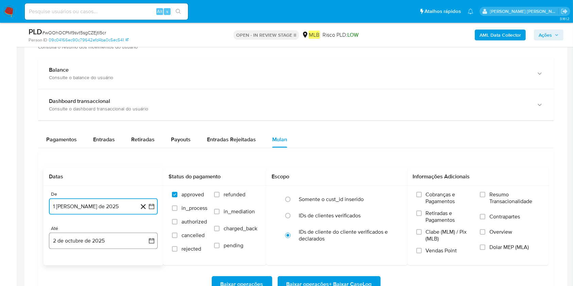
click at [112, 214] on button "2 de octubre de 2025" at bounding box center [103, 241] width 109 height 16
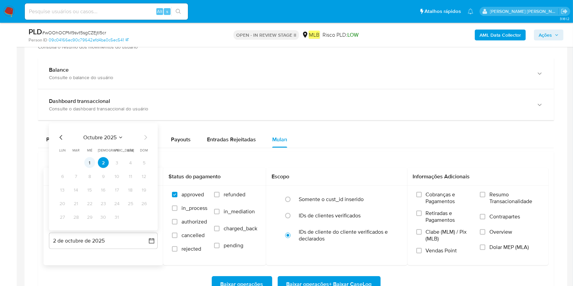
click at [85, 159] on td "1" at bounding box center [89, 162] width 11 height 11
click at [86, 165] on button "1" at bounding box center [89, 162] width 11 height 11
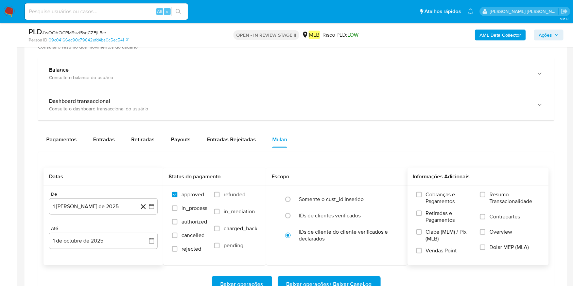
click at [430, 199] on span "Resumo Transacionalidade" at bounding box center [515, 198] width 50 height 14
click at [430, 198] on input "Resumo Transacionalidade" at bounding box center [482, 194] width 5 height 5
click at [354, 214] on span "Baixar operações + Baixar CaseLog" at bounding box center [329, 284] width 85 height 15
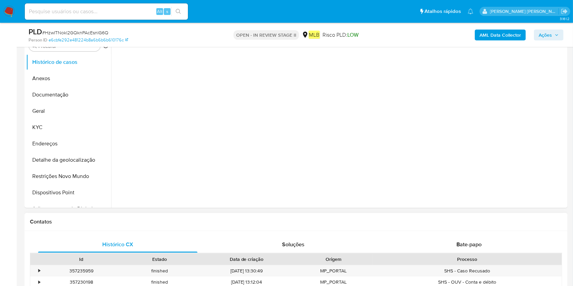
scroll to position [272, 0]
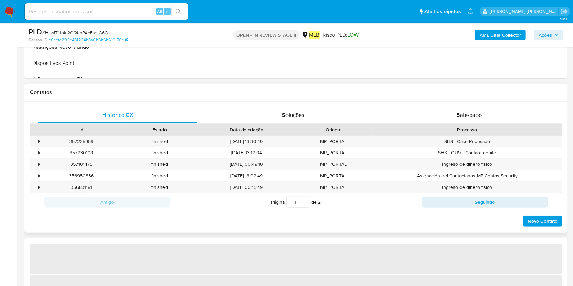
select select "10"
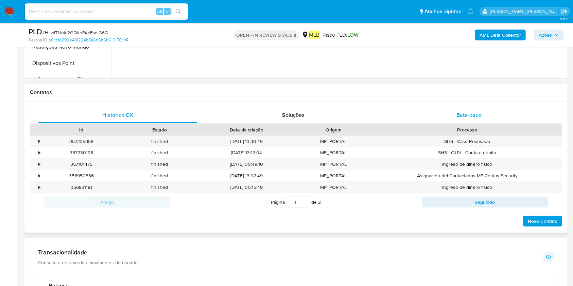
click at [475, 123] on div "Bate-papo" at bounding box center [469, 115] width 159 height 16
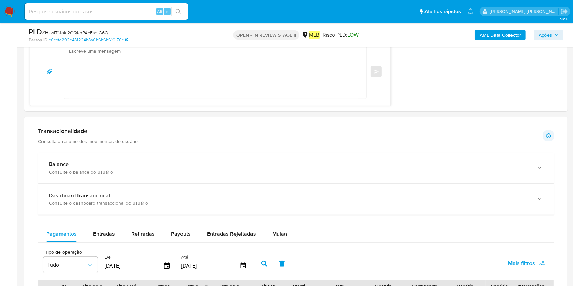
scroll to position [591, 0]
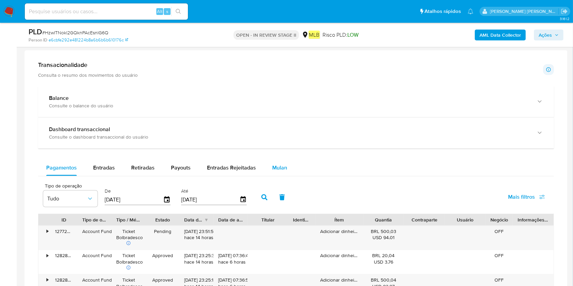
click at [289, 165] on button "Mulan" at bounding box center [279, 168] width 31 height 16
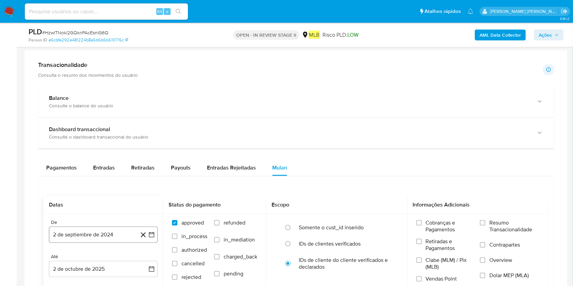
click at [72, 234] on button "2 de septiembre de 2024" at bounding box center [103, 235] width 109 height 16
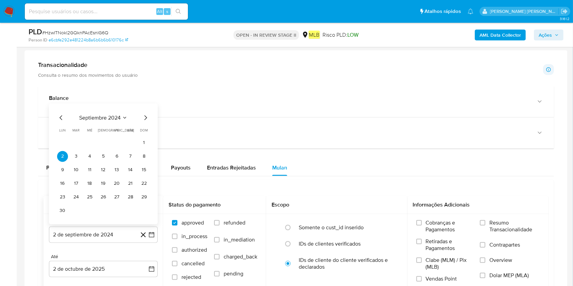
click at [108, 115] on span "septiembre 2024" at bounding box center [99, 117] width 41 height 7
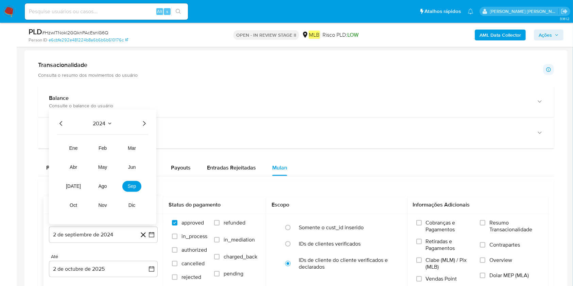
click at [144, 119] on icon "Año siguiente" at bounding box center [144, 123] width 8 height 8
click at [107, 187] on button "ago" at bounding box center [102, 186] width 19 height 11
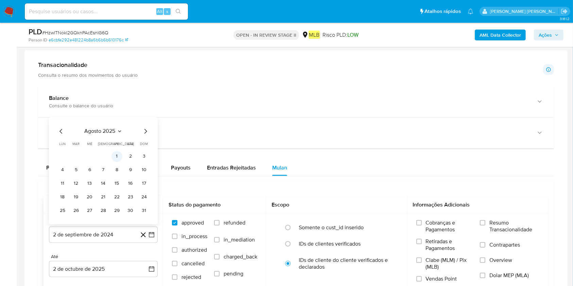
click at [120, 155] on button "1" at bounding box center [117, 156] width 11 height 11
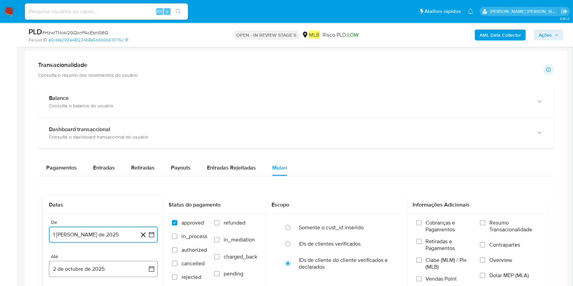
click at [84, 263] on button "2 de octubre de 2025" at bounding box center [103, 269] width 109 height 16
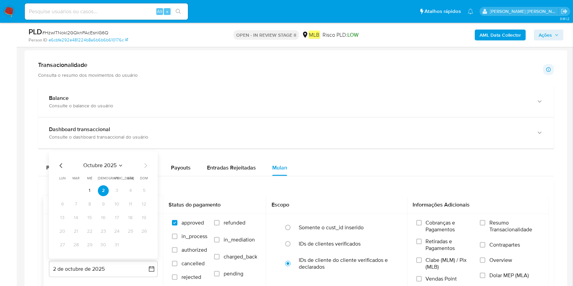
click at [84, 189] on tr "1 2 3 4 5" at bounding box center [103, 190] width 92 height 11
click at [89, 192] on button "1" at bounding box center [89, 190] width 11 height 11
click at [489, 227] on label "Resumo Transacionalidade" at bounding box center [510, 231] width 60 height 22
click at [486, 226] on input "Resumo Transacionalidade" at bounding box center [482, 222] width 5 height 5
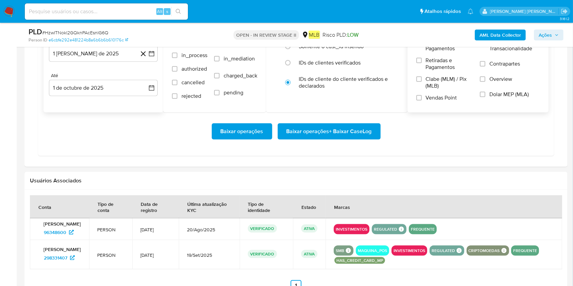
scroll to position [727, 0]
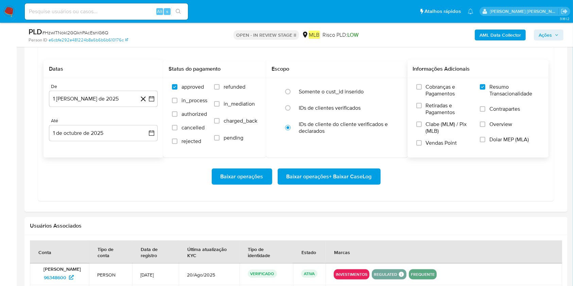
click at [363, 175] on span "Baixar operações + Baixar CaseLog" at bounding box center [329, 176] width 85 height 15
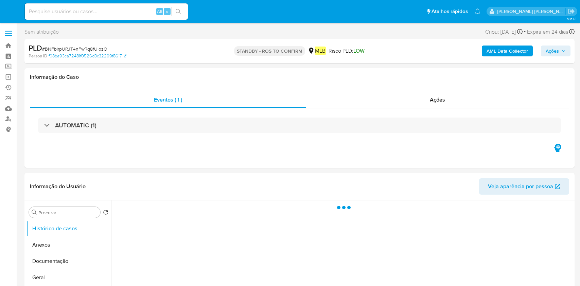
select select "10"
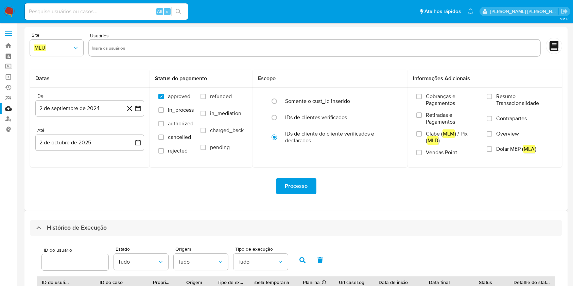
select select "10"
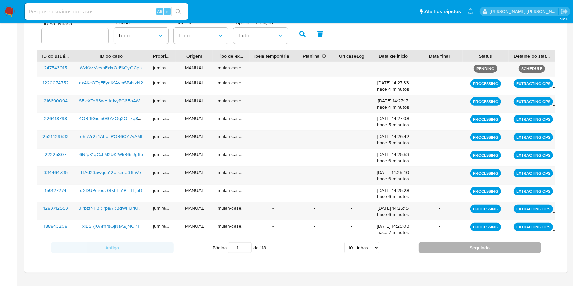
click at [426, 246] on button "Seguindo" at bounding box center [480, 247] width 123 height 11
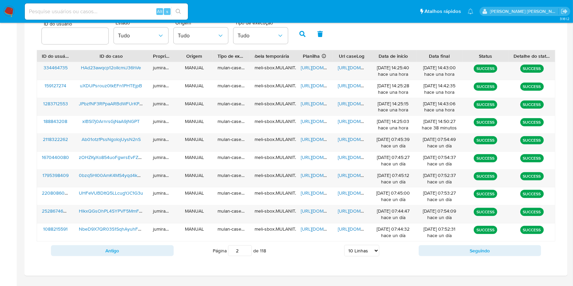
click at [426, 246] on button "Seguindo" at bounding box center [480, 251] width 123 height 11
drag, startPoint x: 313, startPoint y: 212, endPoint x: 324, endPoint y: 209, distance: 12.2
click at [312, 212] on span "https://docs.google.com/spreadsheets/d/1mcHGDFx900arrSK8N75FahX2w16_Gl3NOkU8DwB…" at bounding box center [324, 211] width 47 height 7
click at [343, 210] on span "https://docs.google.com/document/d/1d-SJaMUJPhgqXSWJJa5fU8dnM25jw5lCnYMPX3PTyqs…" at bounding box center [361, 211] width 47 height 7
click at [127, 210] on span "rBDBrmtWdxfoSH32ucO1frnn" at bounding box center [111, 211] width 62 height 7
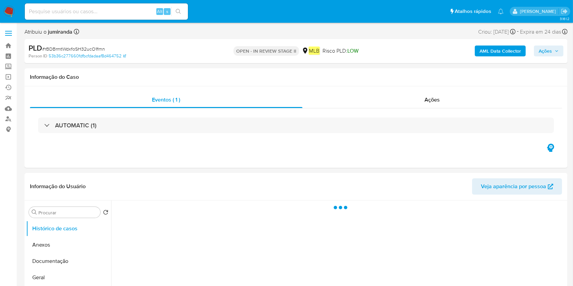
select select "10"
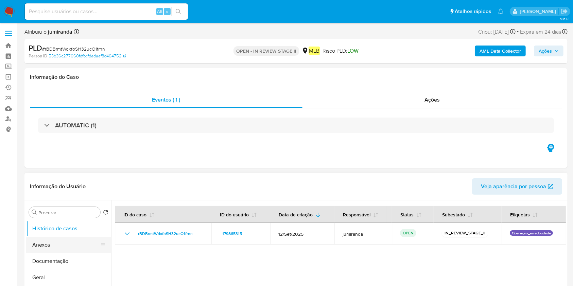
click at [35, 242] on button "Anexos" at bounding box center [66, 245] width 80 height 16
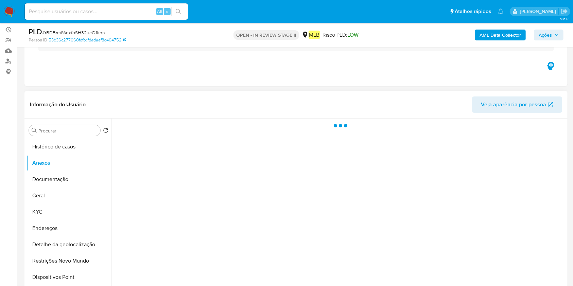
scroll to position [90, 0]
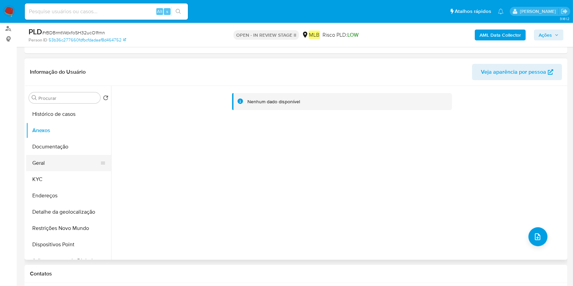
click at [62, 162] on button "Geral" at bounding box center [66, 163] width 80 height 16
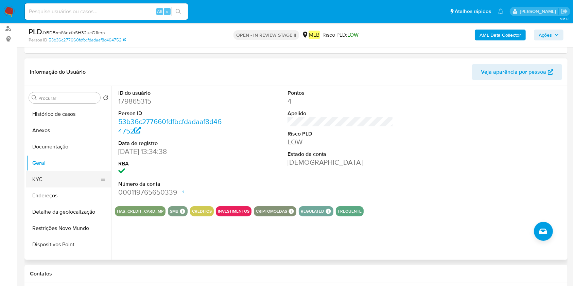
click at [58, 172] on button "KYC" at bounding box center [66, 179] width 80 height 16
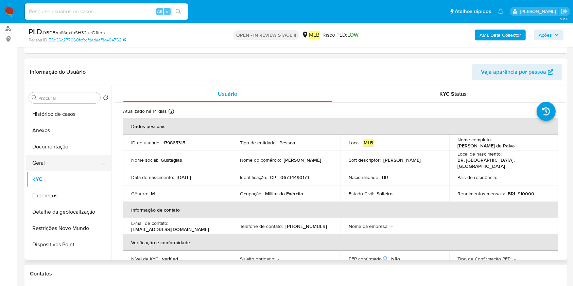
click at [60, 157] on button "Geral" at bounding box center [66, 163] width 80 height 16
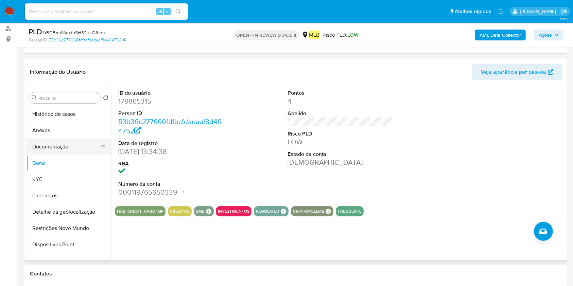
click at [66, 141] on button "Documentação" at bounding box center [66, 147] width 80 height 16
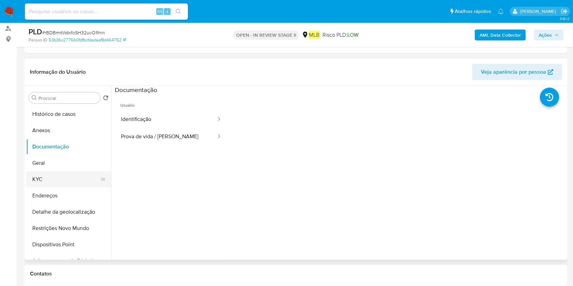
click at [48, 182] on button "KYC" at bounding box center [66, 179] width 80 height 16
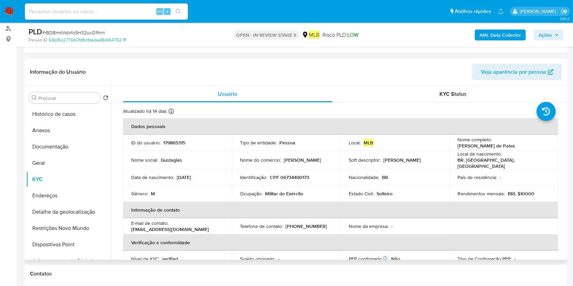
click at [286, 189] on td "Ocupação : Militar do Exército" at bounding box center [286, 194] width 109 height 16
click at [284, 195] on td "Ocupação : Militar do Exército" at bounding box center [286, 194] width 109 height 16
click at [285, 192] on p "Militar do Exército" at bounding box center [284, 194] width 38 height 6
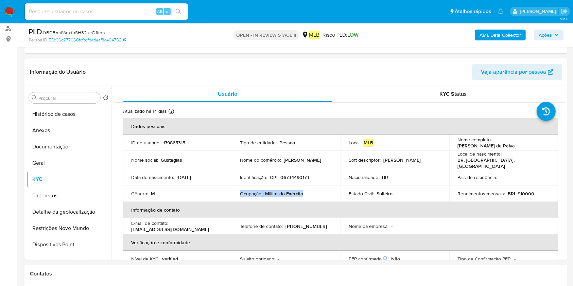
copy div "Ocupação : Militar do Exército"
click at [66, 145] on button "Documentação" at bounding box center [66, 147] width 80 height 16
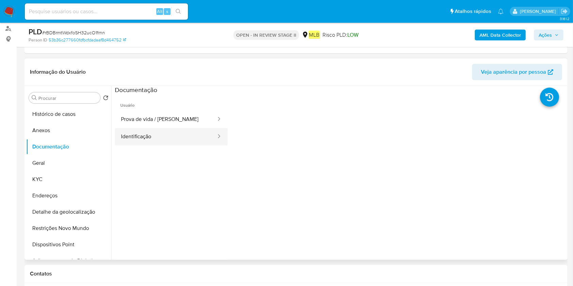
click at [175, 137] on button "Identificação" at bounding box center [166, 136] width 102 height 17
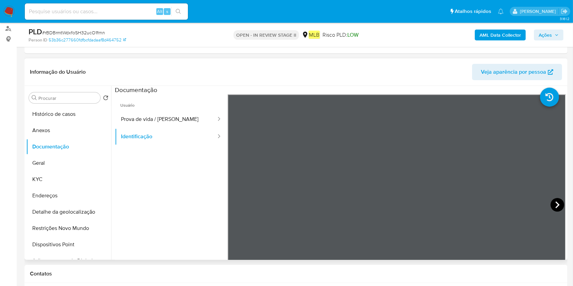
click at [554, 205] on icon at bounding box center [558, 205] width 14 height 14
click at [159, 119] on button "Prova de vida / Selfie" at bounding box center [166, 119] width 102 height 17
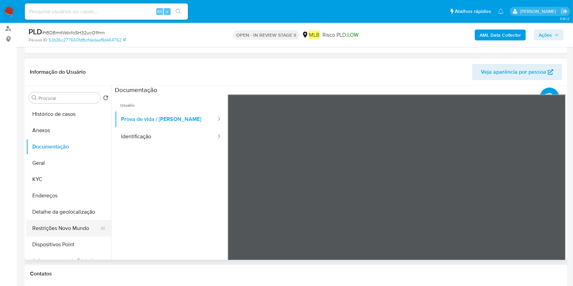
click at [58, 227] on button "Restrições Novo Mundo" at bounding box center [66, 228] width 80 height 16
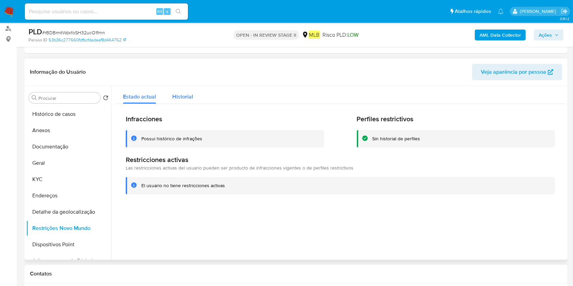
click at [170, 99] on button "Historial" at bounding box center [182, 95] width 37 height 18
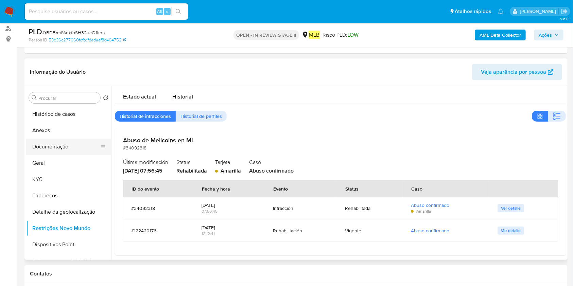
click at [65, 149] on button "Documentação" at bounding box center [66, 147] width 80 height 16
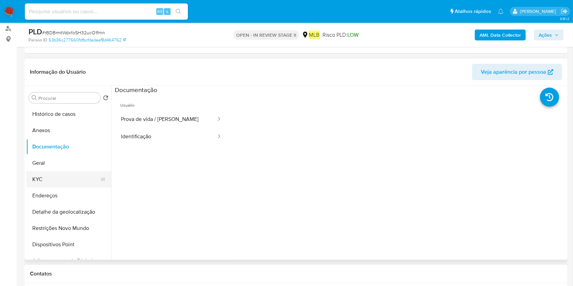
click at [49, 178] on button "KYC" at bounding box center [66, 179] width 80 height 16
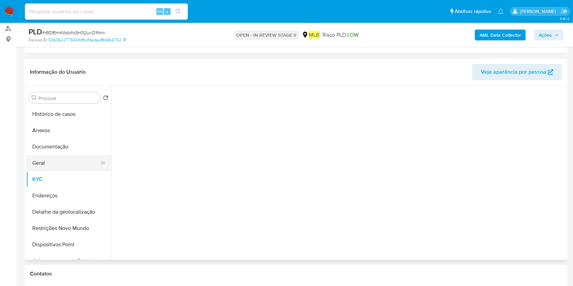
click at [61, 159] on button "Geral" at bounding box center [66, 163] width 80 height 16
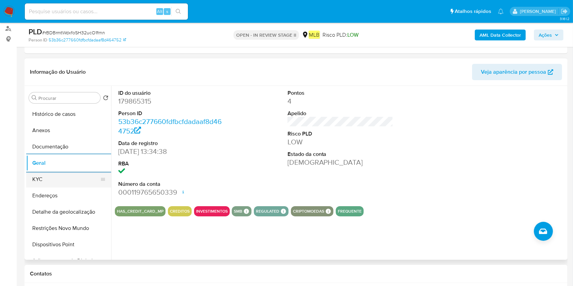
click at [52, 179] on button "KYC" at bounding box center [66, 179] width 80 height 16
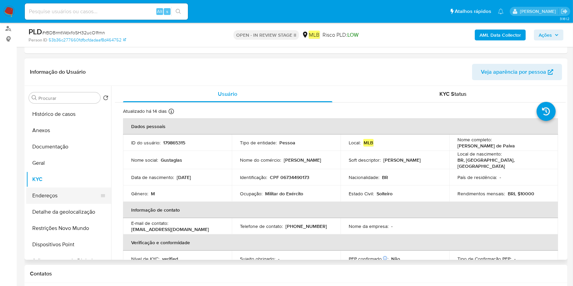
click at [61, 198] on button "Endereços" at bounding box center [66, 196] width 80 height 16
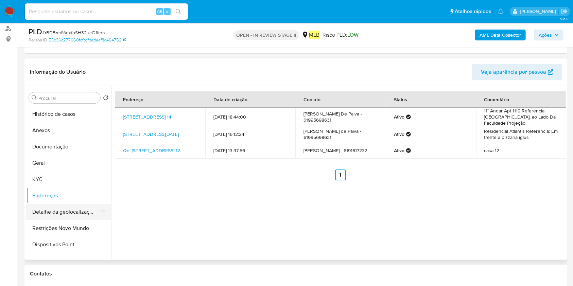
click at [61, 214] on button "Detalhe da geolocalização" at bounding box center [66, 212] width 80 height 16
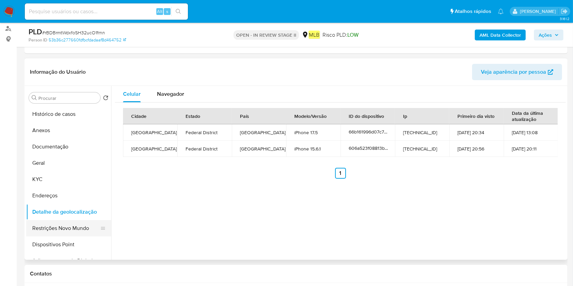
click at [38, 234] on button "Restrições Novo Mundo" at bounding box center [66, 228] width 80 height 16
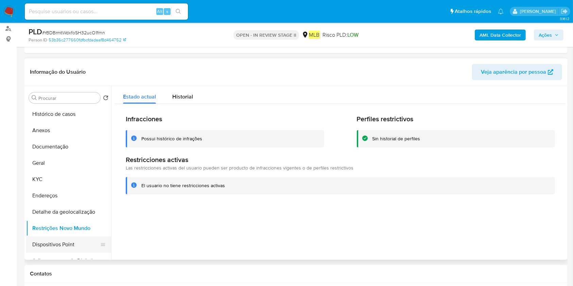
click at [50, 244] on button "Dispositivos Point" at bounding box center [66, 245] width 80 height 16
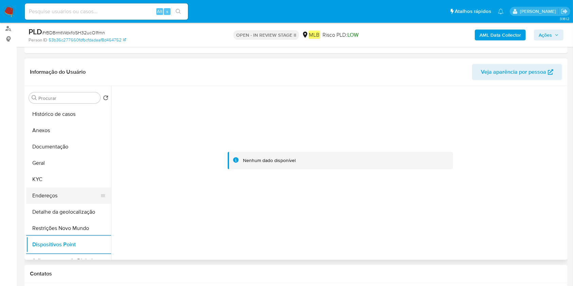
click at [60, 192] on button "Endereços" at bounding box center [66, 196] width 80 height 16
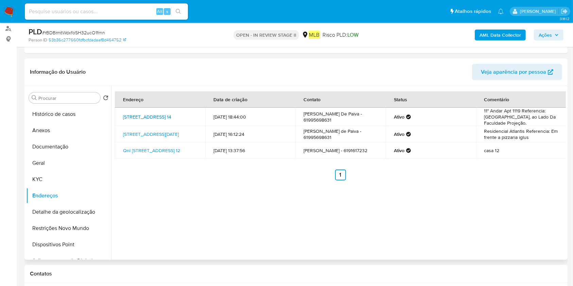
drag, startPoint x: 119, startPoint y: 110, endPoint x: 139, endPoint y: 121, distance: 22.4
click at [139, 121] on td "Cnb 14 Lote 10 14, Brasília, Distrito Federal, 72115952, Brasil 14" at bounding box center [160, 117] width 90 height 18
copy link "Cnb 14 Lote 10 14, Brasília, Distrito Federal"
click at [71, 117] on button "Histórico de casos" at bounding box center [66, 114] width 80 height 16
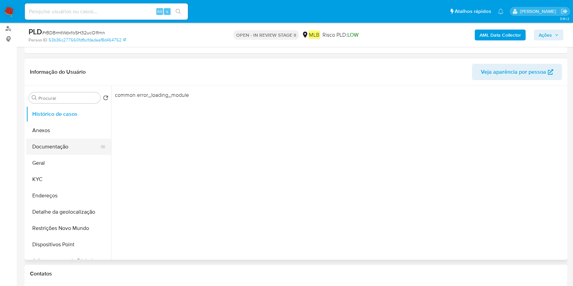
click at [65, 147] on button "Documentação" at bounding box center [66, 147] width 80 height 16
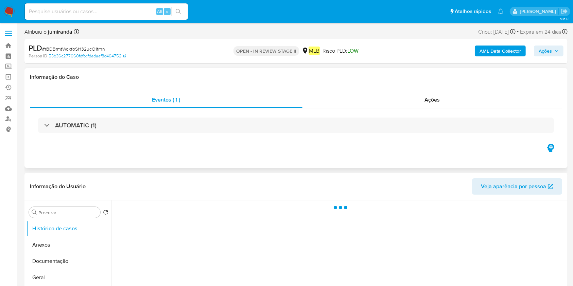
select select "10"
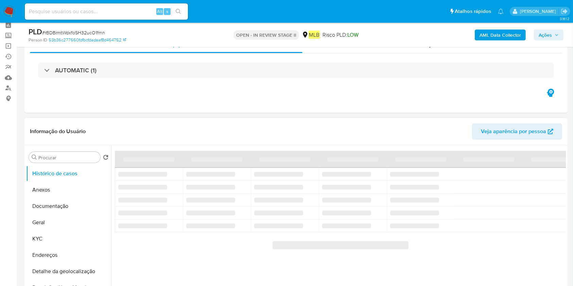
scroll to position [45, 0]
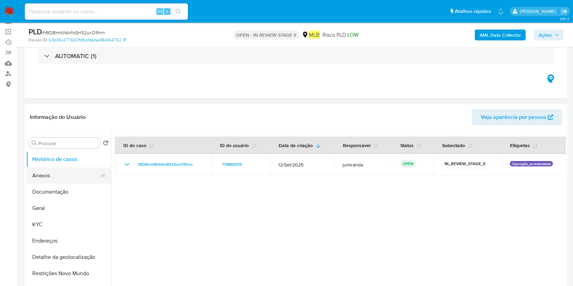
click at [66, 177] on button "Anexos" at bounding box center [66, 176] width 80 height 16
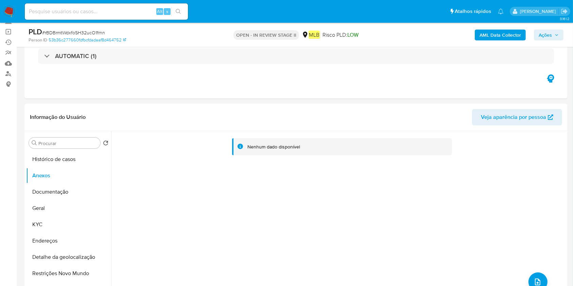
click at [515, 34] on b "AML Data Collector" at bounding box center [500, 35] width 41 height 11
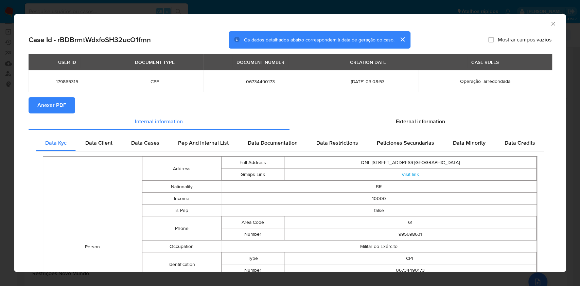
click at [57, 107] on span "Anexar PDF" at bounding box center [51, 105] width 29 height 15
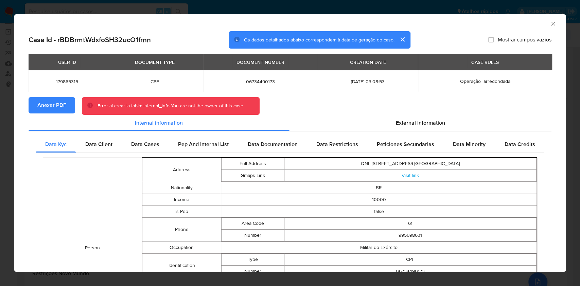
click at [49, 103] on span "Anexar PDF" at bounding box center [51, 105] width 29 height 15
click at [550, 26] on icon "Fechar a janela" at bounding box center [553, 23] width 7 height 7
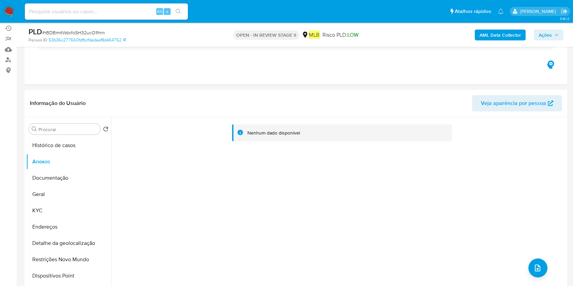
scroll to position [90, 0]
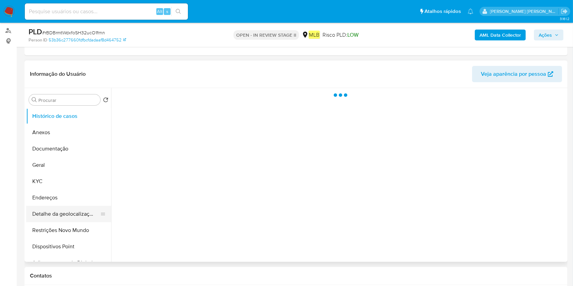
select select "10"
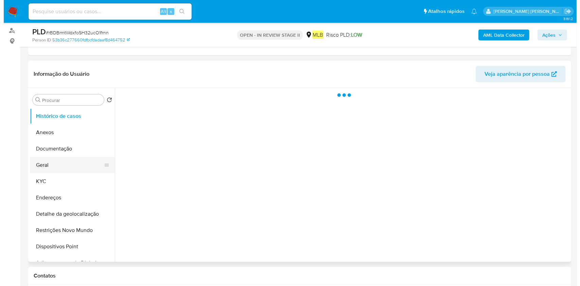
scroll to position [90, 0]
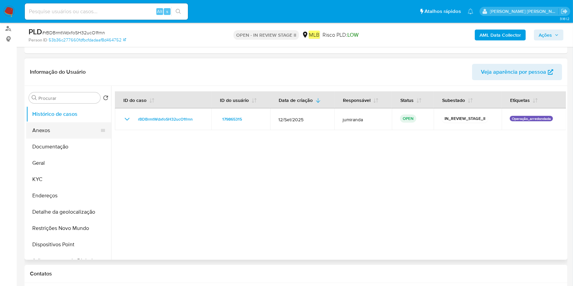
click at [54, 129] on button "Anexos" at bounding box center [66, 130] width 80 height 16
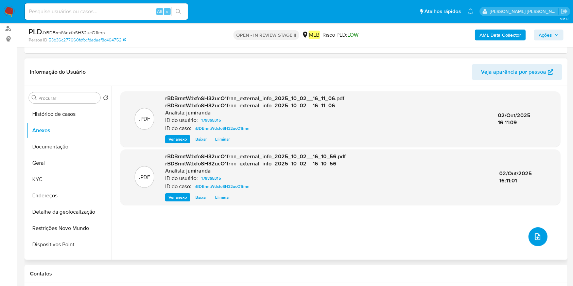
click at [532, 241] on button "upload-file" at bounding box center [538, 237] width 19 height 19
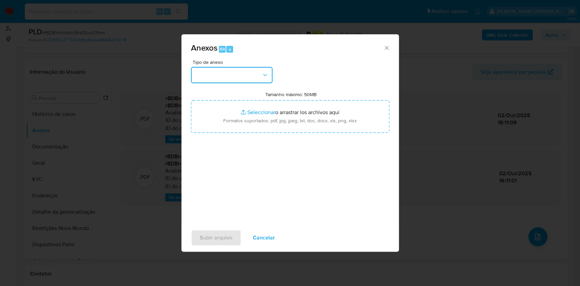
click at [235, 83] on button "button" at bounding box center [232, 75] width 82 height 16
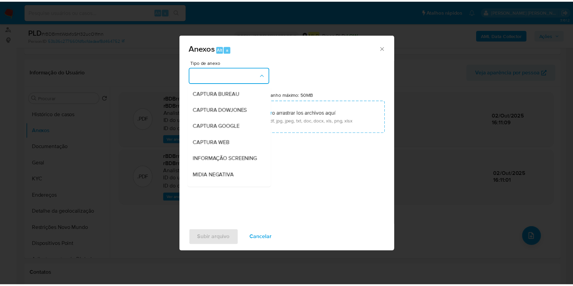
scroll to position [104, 0]
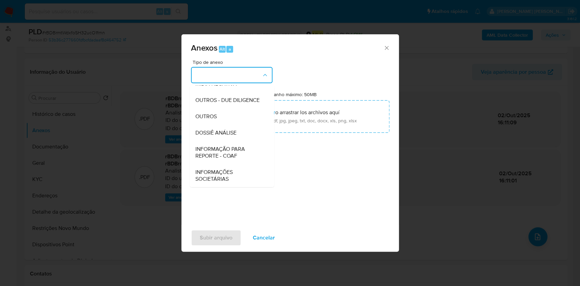
drag, startPoint x: 223, startPoint y: 135, endPoint x: 403, endPoint y: 58, distance: 195.0
click at [224, 134] on span "DOSSIÊ ANÁLISE" at bounding box center [215, 133] width 41 height 7
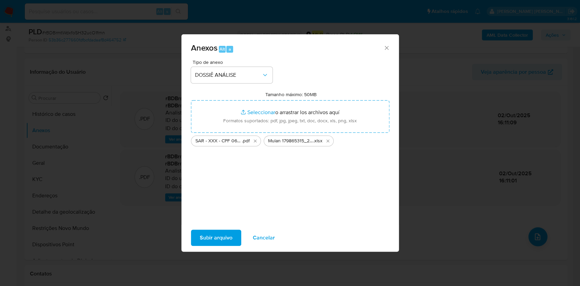
click at [222, 236] on span "Subir arquivo" at bounding box center [216, 238] width 33 height 15
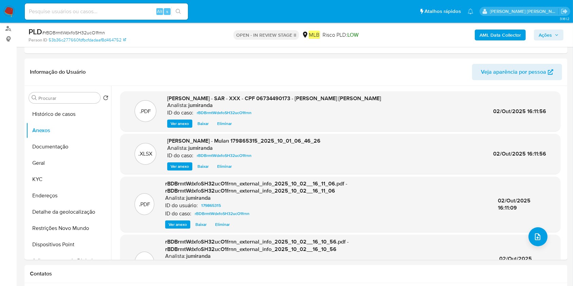
click at [556, 34] on icon "button" at bounding box center [557, 35] width 4 height 4
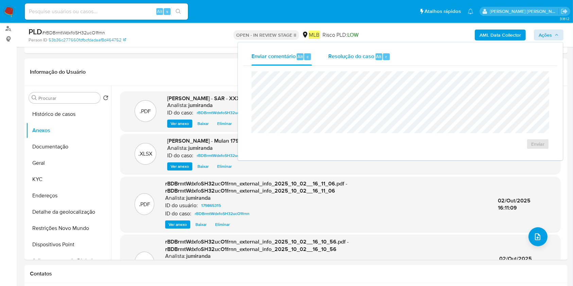
click at [372, 56] on span "Resolução do caso" at bounding box center [352, 56] width 46 height 8
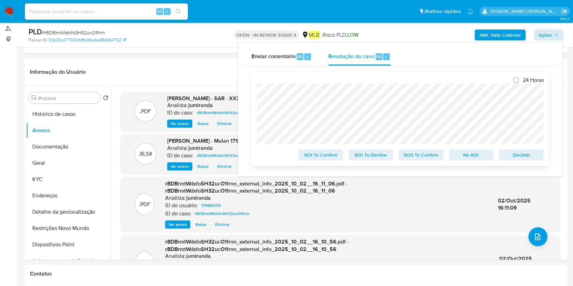
click at [422, 157] on span "ROS To Confirm" at bounding box center [421, 155] width 35 height 10
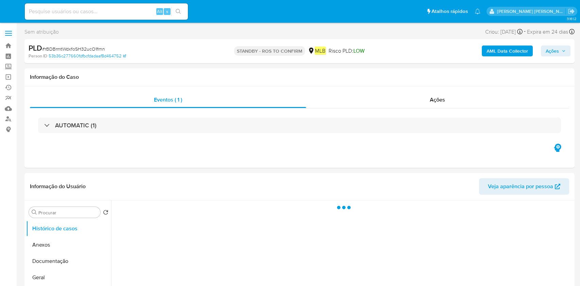
select select "10"
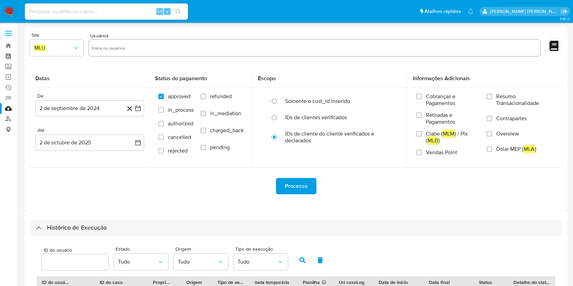
select select "10"
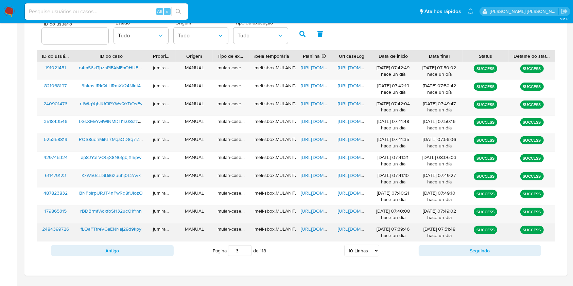
drag, startPoint x: 318, startPoint y: 228, endPoint x: 324, endPoint y: 226, distance: 5.7
click at [318, 228] on span "https://docs.google.com/spreadsheets/d/1Qsh0Hdg9WN4xcJOD4PwnVtZBx3X6BUQ-Euq_6hO…" at bounding box center [324, 229] width 47 height 7
click at [344, 226] on span "https://docs.google.com/document/d/1jYzZoZ0j2EPiNyzoSOXDYn7vfxPWTT3c2ozgpanBTZ8…" at bounding box center [361, 229] width 47 height 7
click at [134, 227] on span "fLOaFTfreVGaENNaj29d9kpy" at bounding box center [111, 229] width 61 height 7
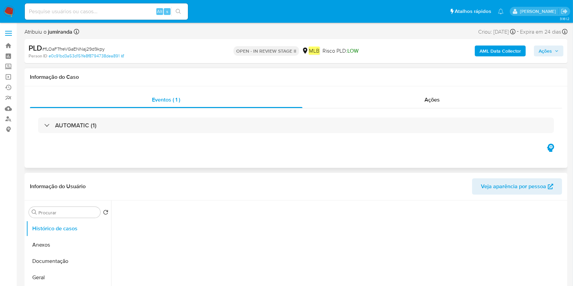
select select "10"
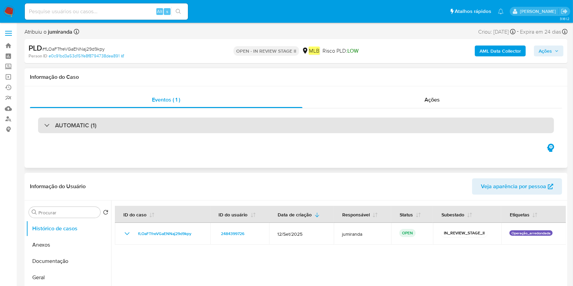
click at [124, 119] on div "AUTOMATIC (1)" at bounding box center [296, 126] width 516 height 16
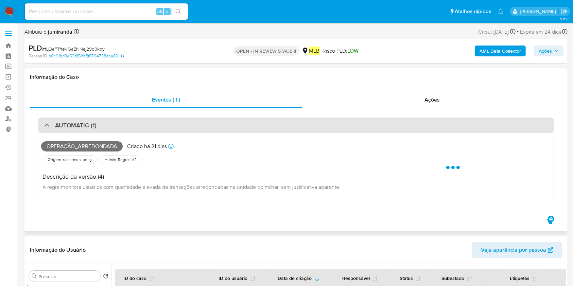
click at [124, 119] on div "AUTOMATIC (1)" at bounding box center [296, 126] width 516 height 16
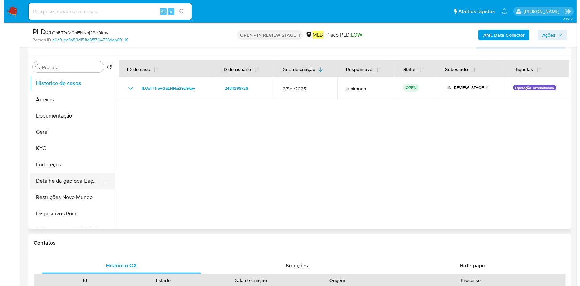
scroll to position [90, 0]
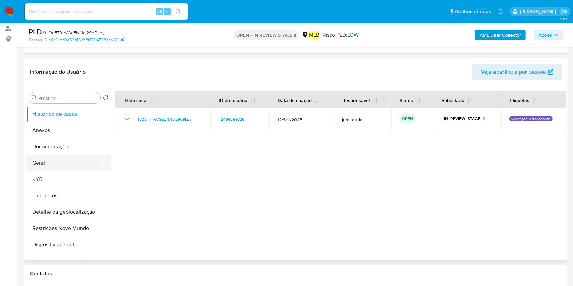
click at [46, 156] on button "Geral" at bounding box center [66, 163] width 80 height 16
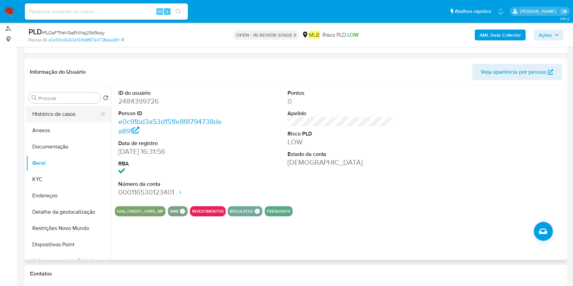
click at [85, 111] on button "Histórico de casos" at bounding box center [66, 114] width 80 height 16
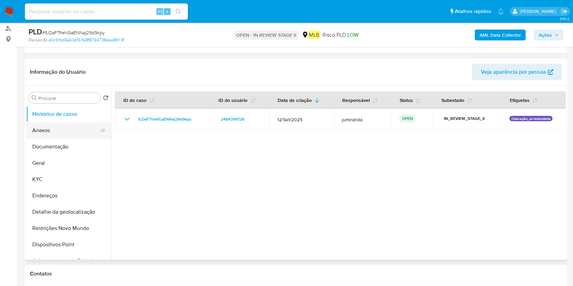
click at [62, 132] on button "Anexos" at bounding box center [66, 130] width 80 height 16
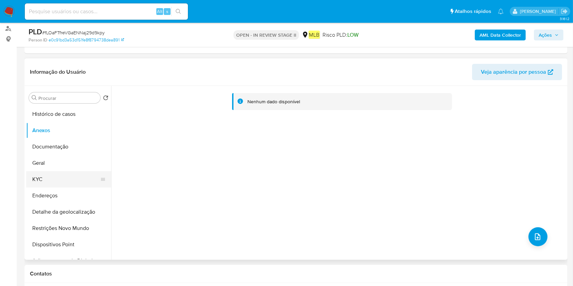
click at [72, 178] on button "KYC" at bounding box center [66, 179] width 80 height 16
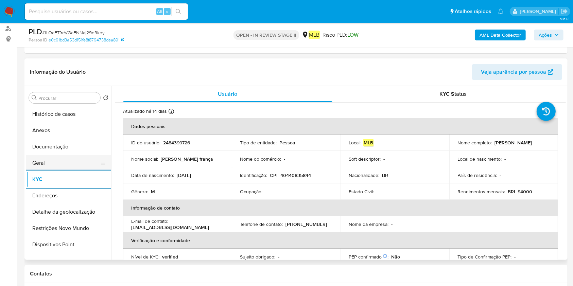
click at [63, 163] on button "Geral" at bounding box center [66, 163] width 80 height 16
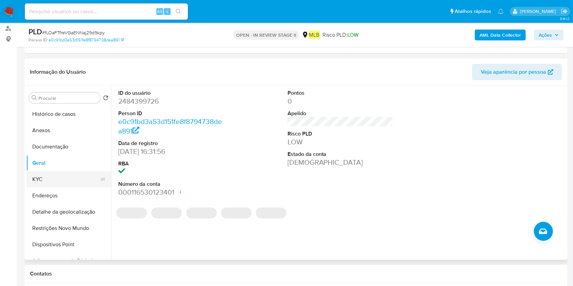
click at [65, 180] on button "KYC" at bounding box center [66, 179] width 80 height 16
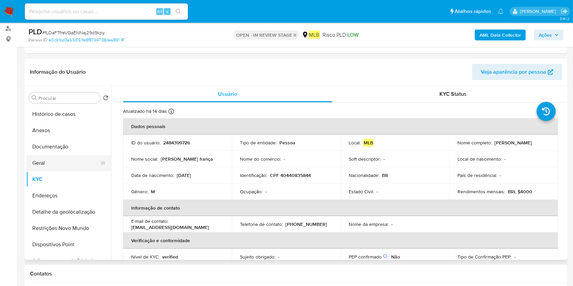
click at [60, 166] on button "Geral" at bounding box center [66, 163] width 80 height 16
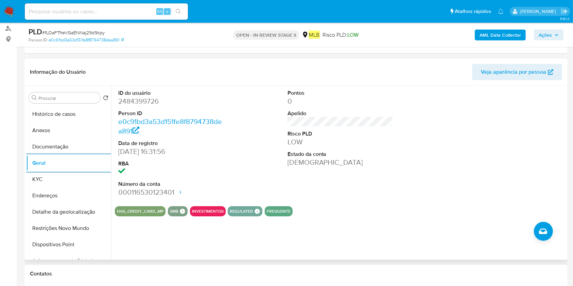
drag, startPoint x: 55, startPoint y: 179, endPoint x: 114, endPoint y: 136, distance: 72.9
click at [55, 179] on button "KYC" at bounding box center [68, 179] width 85 height 16
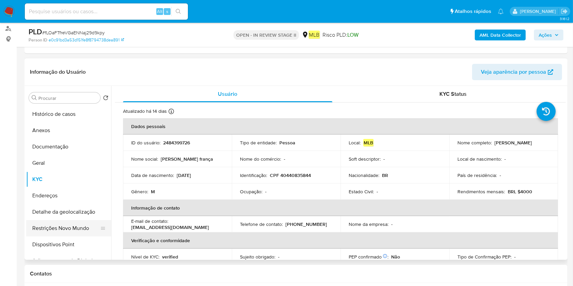
click at [65, 228] on button "Restrições Novo Mundo" at bounding box center [66, 228] width 80 height 16
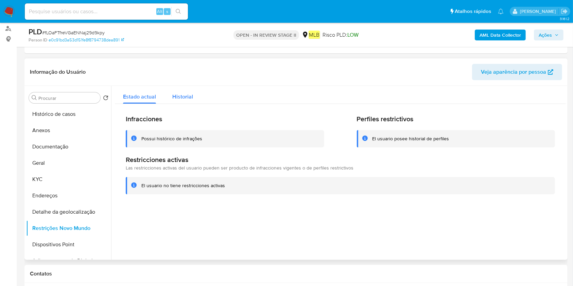
click at [183, 94] on span "Historial" at bounding box center [182, 97] width 21 height 8
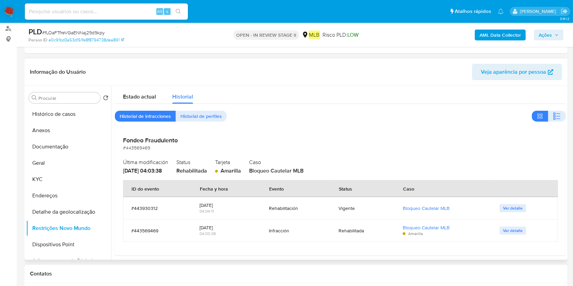
drag, startPoint x: 317, startPoint y: 172, endPoint x: 291, endPoint y: 176, distance: 25.6
click at [291, 176] on div "Fondeo Fraudulento #443569469 Última modificación 30/06/2025 - 04:03:38 Status …" at bounding box center [340, 192] width 451 height 127
click at [173, 139] on h2 "Fondeo Fraudulento" at bounding box center [340, 140] width 435 height 7
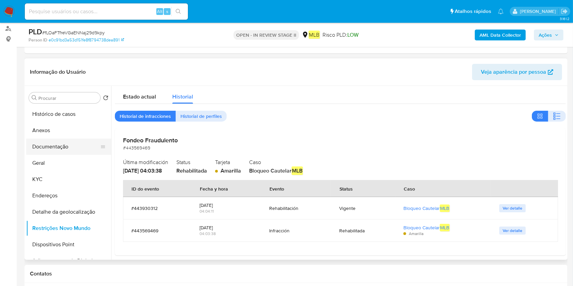
click at [71, 147] on button "Documentação" at bounding box center [66, 147] width 80 height 16
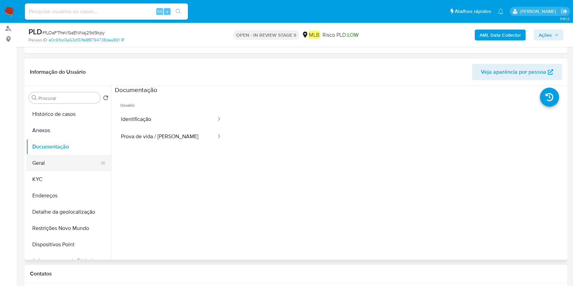
click at [66, 159] on button "Geral" at bounding box center [66, 163] width 80 height 16
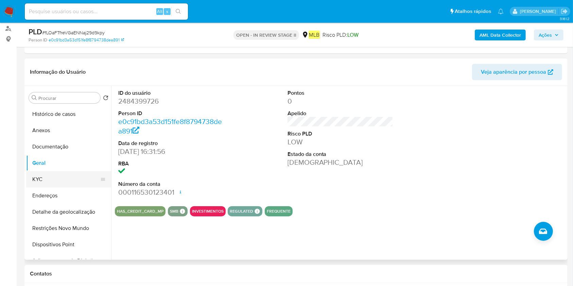
click at [38, 172] on button "KYC" at bounding box center [66, 179] width 80 height 16
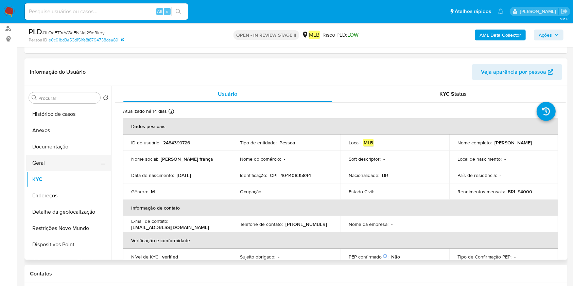
click at [42, 162] on button "Geral" at bounding box center [66, 163] width 80 height 16
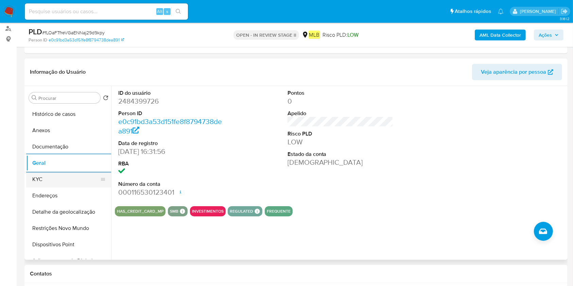
drag, startPoint x: 63, startPoint y: 177, endPoint x: 68, endPoint y: 178, distance: 5.1
click at [63, 178] on button "KYC" at bounding box center [66, 179] width 80 height 16
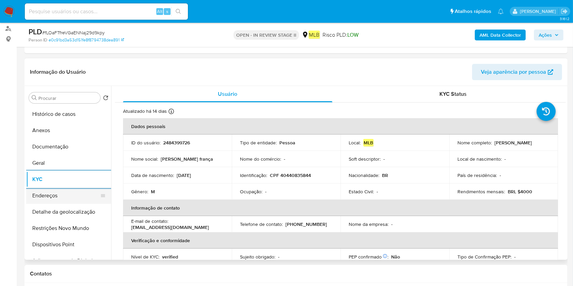
click at [64, 200] on button "Endereços" at bounding box center [66, 196] width 80 height 16
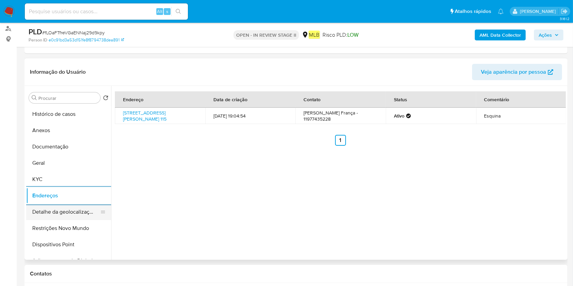
click at [49, 211] on button "Detalhe da geolocalização" at bounding box center [66, 212] width 80 height 16
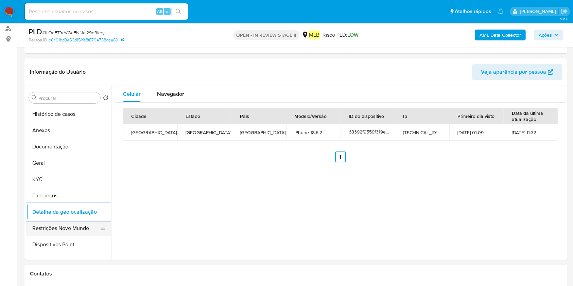
click at [42, 226] on button "Restrições Novo Mundo" at bounding box center [66, 228] width 80 height 16
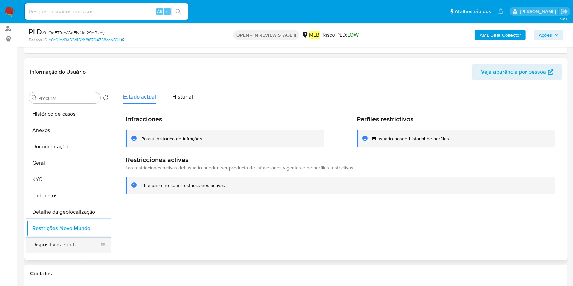
click at [48, 242] on button "Dispositivos Point" at bounding box center [66, 245] width 80 height 16
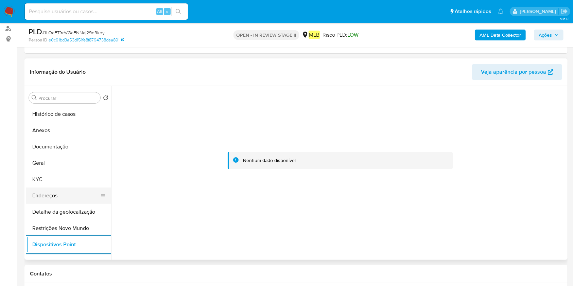
click at [54, 192] on button "Endereços" at bounding box center [66, 196] width 80 height 16
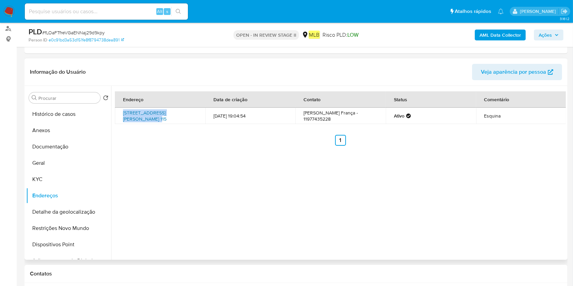
drag, startPoint x: 121, startPoint y: 111, endPoint x: 189, endPoint y: 111, distance: 68.0
click at [189, 111] on td "Rua Enrico Fermi 115, São Paulo, São Paulo, 03693200, Brasil 115" at bounding box center [160, 116] width 90 height 16
click at [71, 135] on button "Anexos" at bounding box center [66, 130] width 80 height 16
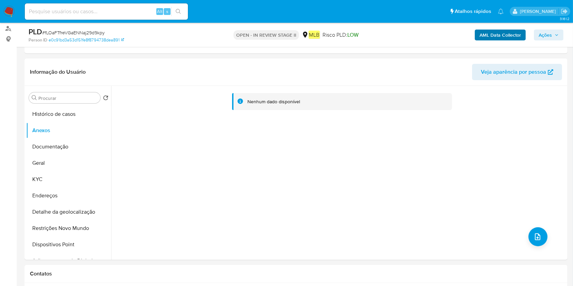
click at [501, 40] on div "AML Data Collector Ações" at bounding box center [475, 35] width 176 height 16
click at [501, 37] on b "AML Data Collector" at bounding box center [500, 35] width 41 height 11
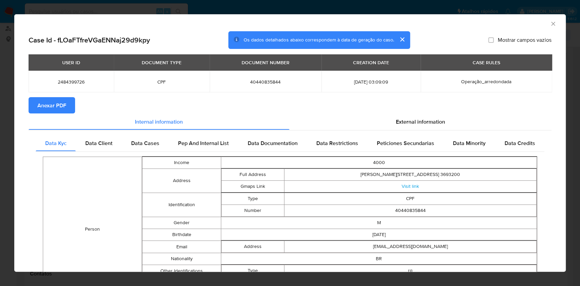
click at [66, 104] on button "Anexar PDF" at bounding box center [52, 105] width 47 height 16
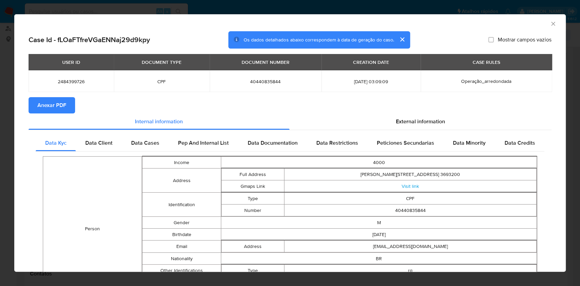
click at [542, 25] on div "AML Data Collector" at bounding box center [284, 22] width 531 height 7
click at [550, 22] on icon "Fechar a janela" at bounding box center [553, 23] width 7 height 7
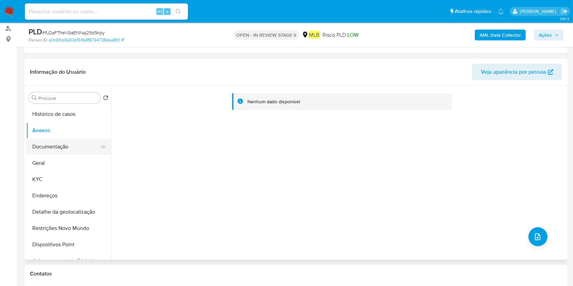
click at [62, 152] on button "Documentação" at bounding box center [66, 147] width 80 height 16
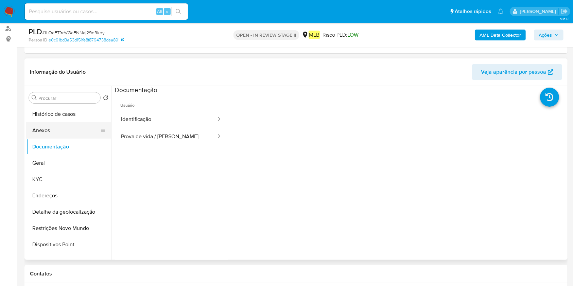
click at [75, 128] on button "Anexos" at bounding box center [66, 130] width 80 height 16
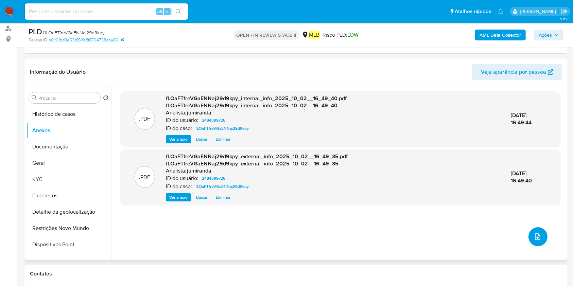
click at [538, 238] on icon "upload-file" at bounding box center [538, 237] width 8 height 8
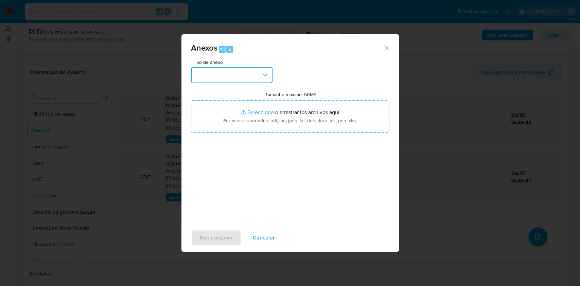
click at [248, 76] on button "button" at bounding box center [232, 75] width 82 height 16
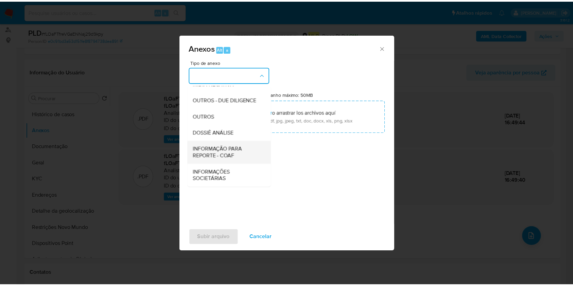
scroll to position [104, 0]
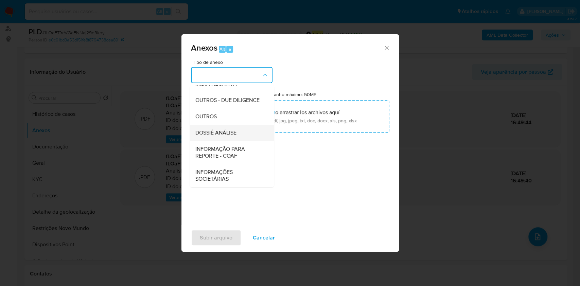
click at [226, 132] on span "DOSSIÊ ANÁLISE" at bounding box center [215, 133] width 41 height 7
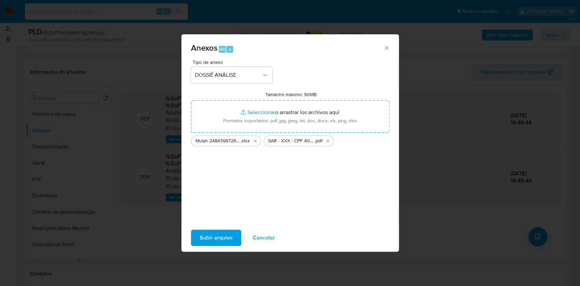
click at [213, 236] on span "Subir arquivo" at bounding box center [216, 238] width 33 height 15
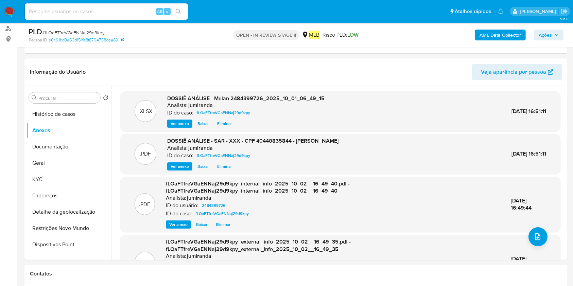
click at [558, 37] on icon "button" at bounding box center [557, 35] width 4 height 4
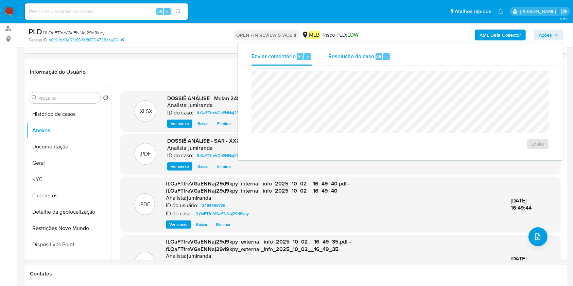
click at [376, 54] on span "Alt" at bounding box center [378, 56] width 5 height 6
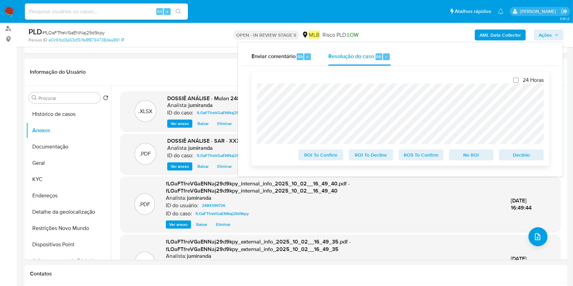
click at [417, 155] on span "ROS To Confirm" at bounding box center [421, 155] width 35 height 10
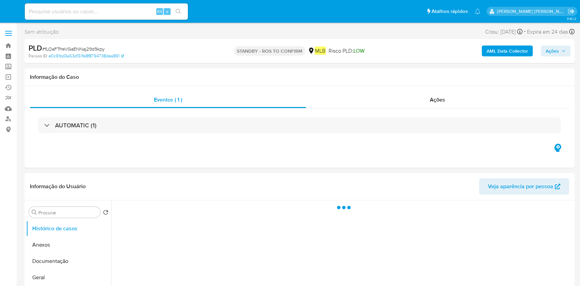
select select "10"
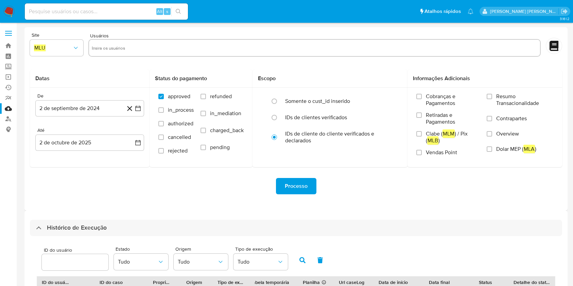
select select "10"
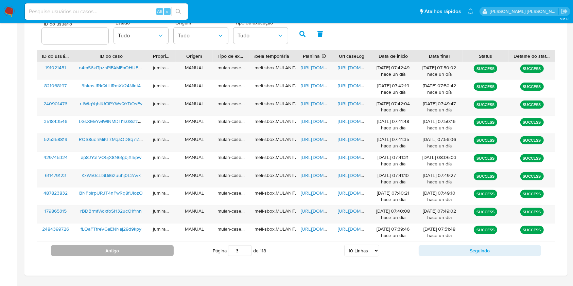
click at [133, 252] on button "Antigo" at bounding box center [112, 251] width 123 height 11
click at [143, 250] on button "Antigo" at bounding box center [112, 251] width 123 height 11
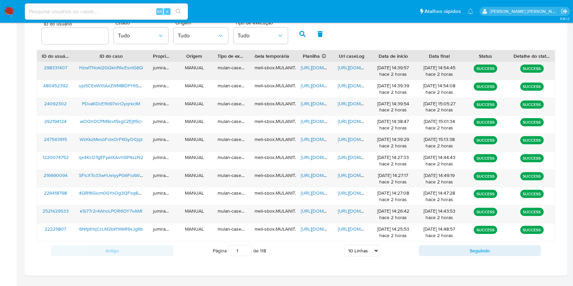
click at [125, 76] on div "HzwITNokl2GQknPAcEsnIG6Q" at bounding box center [111, 71] width 74 height 18
click at [307, 69] on span "https://docs.google.com/spreadsheets/d/1oXF2iglJnbD7ik4o0ukl9-ILj9nEUJZqgvn4WO2…" at bounding box center [324, 67] width 47 height 7
click at [351, 67] on span "https://docs.google.com/document/d/1gAzi7fEiBrq81YEwyb34W40-SnTH846k_lcTEICJad8…" at bounding box center [361, 67] width 47 height 7
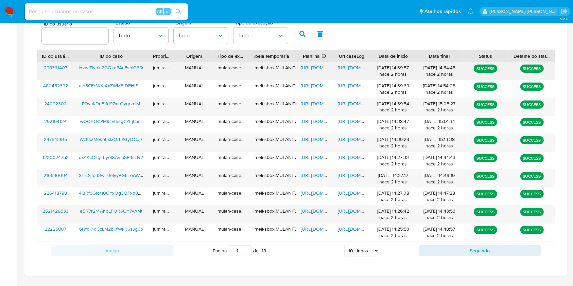
click at [124, 64] on span "HzwITNokl2GQknPAcEsnIG6Q" at bounding box center [111, 67] width 64 height 7
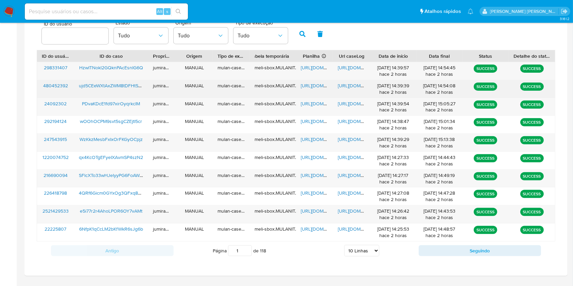
click at [129, 92] on div "ujd5CEeWXtAxZWM8tDFHtSGw" at bounding box center [111, 89] width 74 height 18
click at [313, 86] on span "https://docs.google.com/spreadsheets/d/1PGAnJ7oxgOkPA6TF57AXP_3nyHkuH6UUMnuTwLK…" at bounding box center [324, 85] width 47 height 7
click at [353, 85] on span "https://docs.google.com/document/d/1Jgm8r0_zYr9LUHZ6DalI1uWiO9BLU4uTeknz9u-OmkE…" at bounding box center [361, 85] width 47 height 7
click at [123, 88] on span "ujd5CEeWXtAxZWM8tDFHtSGw" at bounding box center [112, 85] width 66 height 7
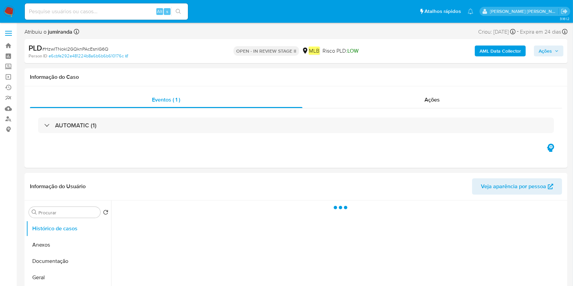
select select "10"
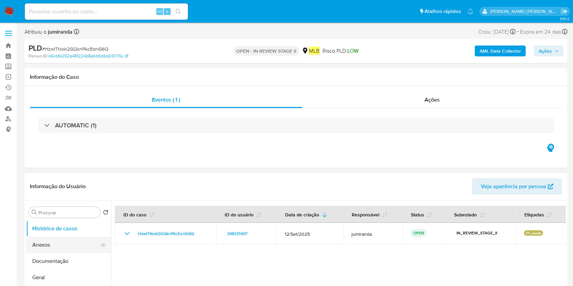
click at [77, 238] on button "Anexos" at bounding box center [66, 245] width 80 height 16
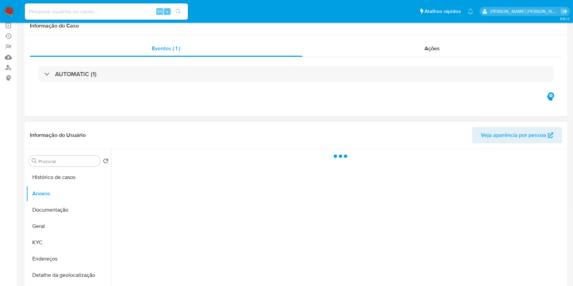
scroll to position [90, 0]
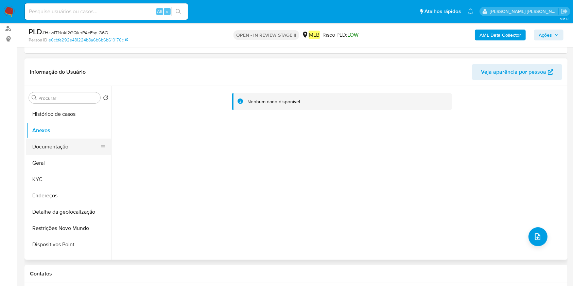
click at [69, 148] on button "Documentação" at bounding box center [66, 147] width 80 height 16
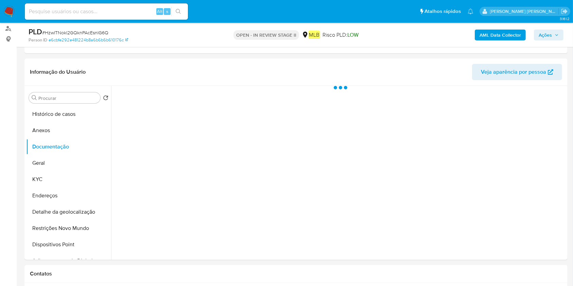
click at [509, 32] on b "AML Data Collector" at bounding box center [500, 35] width 41 height 11
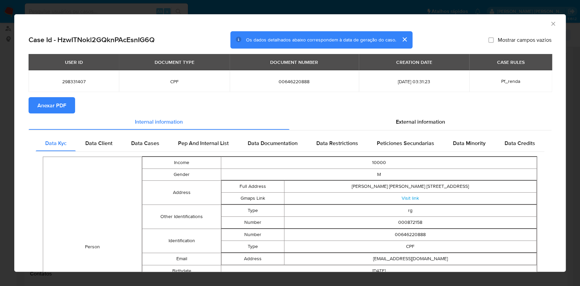
click at [65, 105] on span "Anexar PDF" at bounding box center [51, 105] width 29 height 15
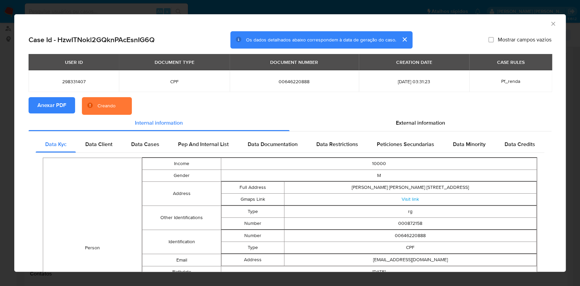
click at [552, 23] on icon "Fechar a janela" at bounding box center [554, 24] width 4 height 4
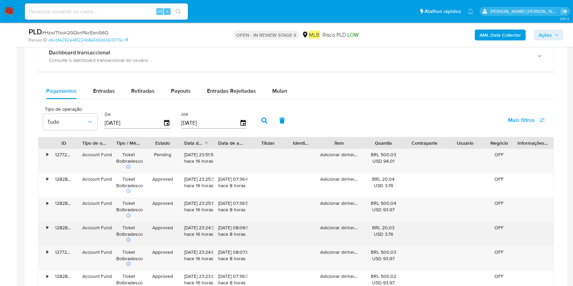
scroll to position [499, 0]
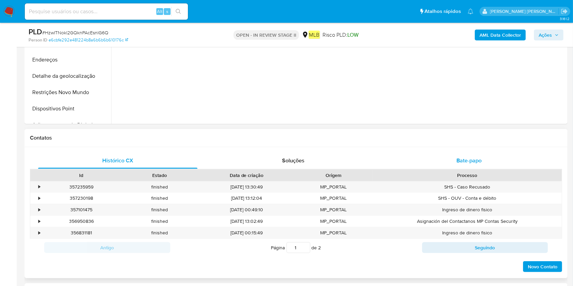
click at [473, 160] on span "Bate-papo" at bounding box center [469, 161] width 25 height 8
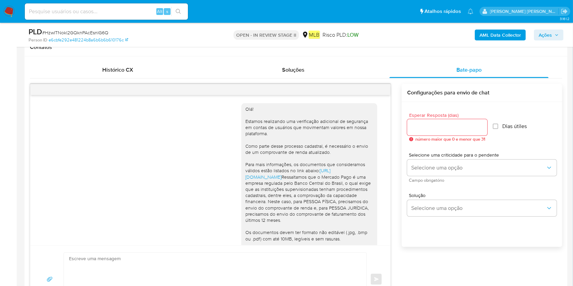
scroll to position [112, 0]
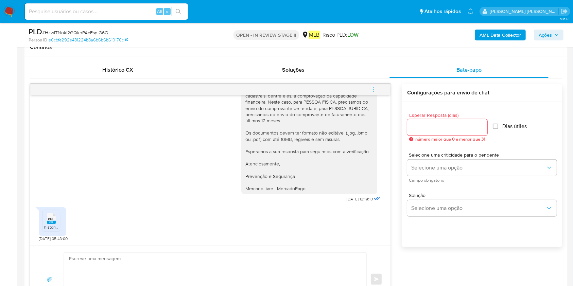
click at [57, 216] on div "PDF PDF" at bounding box center [51, 218] width 14 height 13
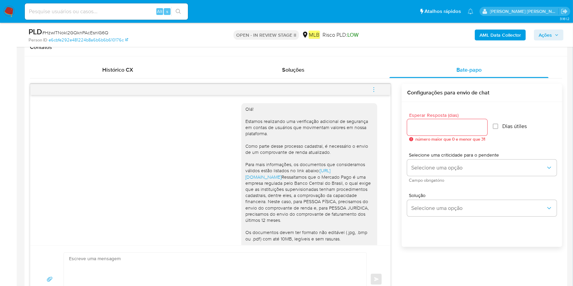
scroll to position [136, 0]
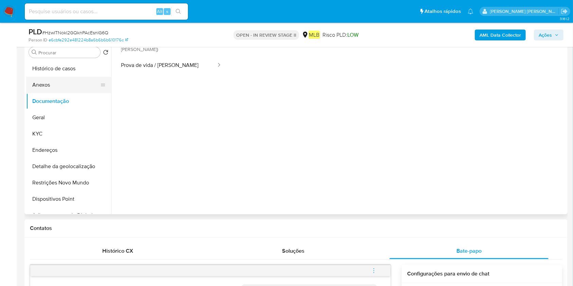
click at [59, 87] on button "Anexos" at bounding box center [66, 85] width 80 height 16
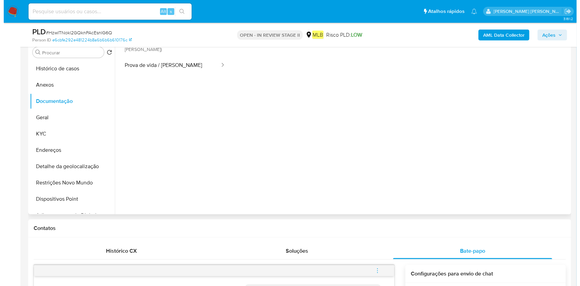
scroll to position [0, 0]
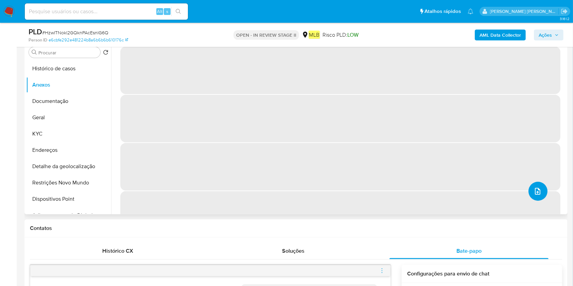
click at [542, 185] on button "upload-file" at bounding box center [538, 191] width 19 height 19
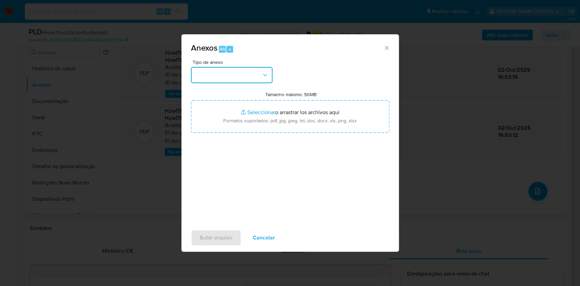
click at [225, 82] on button "button" at bounding box center [232, 75] width 82 height 16
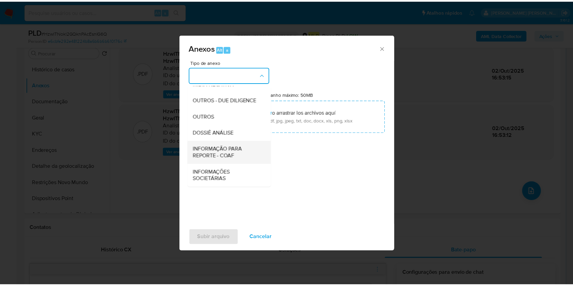
scroll to position [104, 0]
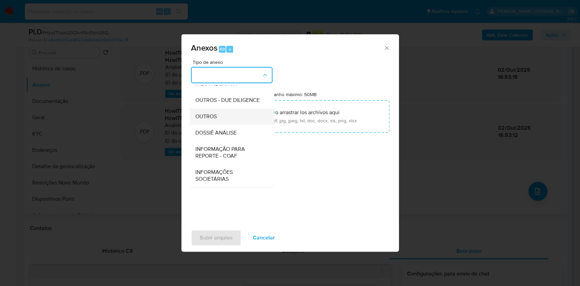
click at [243, 118] on div "OUTROS" at bounding box center [229, 116] width 69 height 16
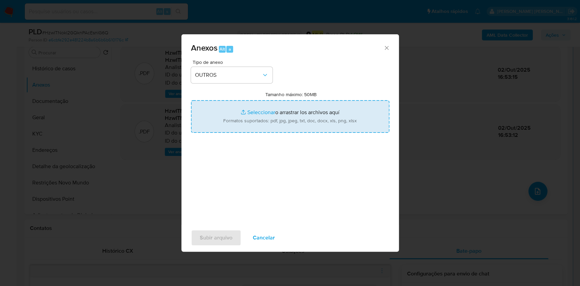
click at [271, 119] on input "Tamanho máximo: 50MB Seleccionar archivos" at bounding box center [290, 116] width 199 height 33
type input "C:\fakepath\Comprovante [PERSON_NAME].pdf"
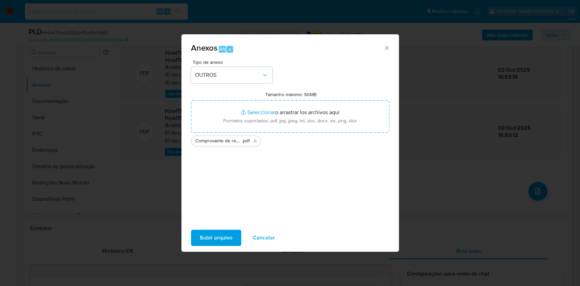
click at [211, 237] on span "Subir arquivo" at bounding box center [216, 238] width 33 height 15
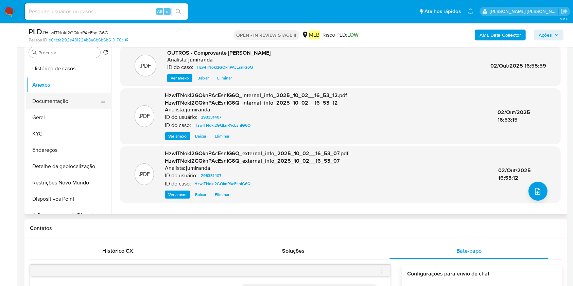
click at [57, 107] on button "Documentação" at bounding box center [66, 101] width 80 height 16
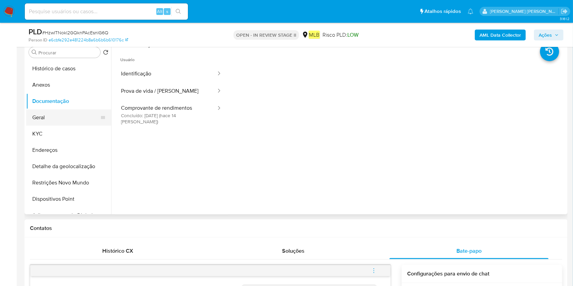
click at [53, 121] on button "Geral" at bounding box center [66, 118] width 80 height 16
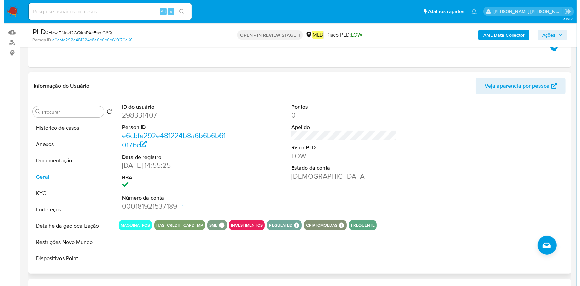
scroll to position [90, 0]
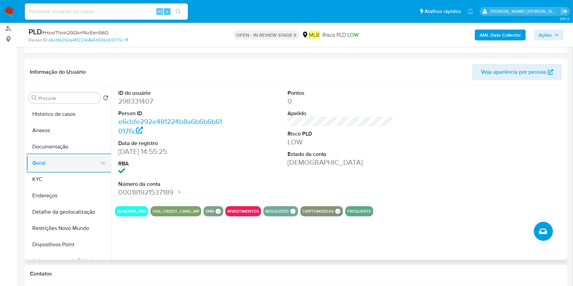
drag, startPoint x: 49, startPoint y: 173, endPoint x: 78, endPoint y: 162, distance: 30.8
click at [49, 174] on button "KYC" at bounding box center [68, 179] width 85 height 16
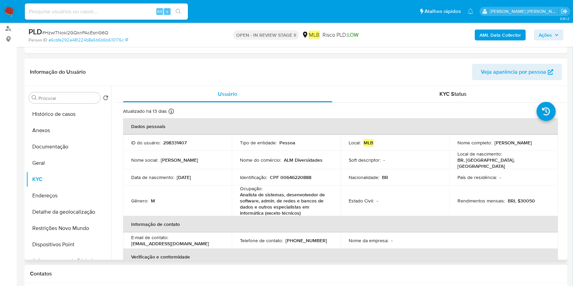
click at [266, 199] on p "Analista de sistemas, desenvolvedor de software, admin. de redes e bancos de da…" at bounding box center [285, 204] width 90 height 24
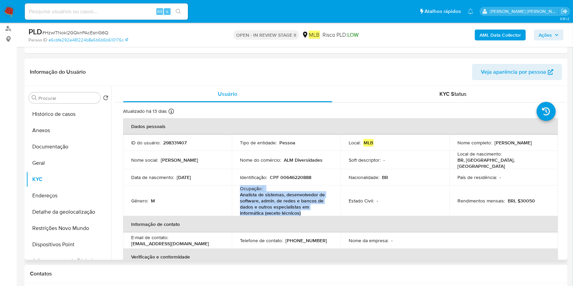
click at [266, 199] on p "Analista de sistemas, desenvolvedor de software, admin. de redes e bancos de da…" at bounding box center [285, 204] width 90 height 24
copy div "Ocupação : Analista de sistemas, desenvolvedor de software, admin. de redes e b…"
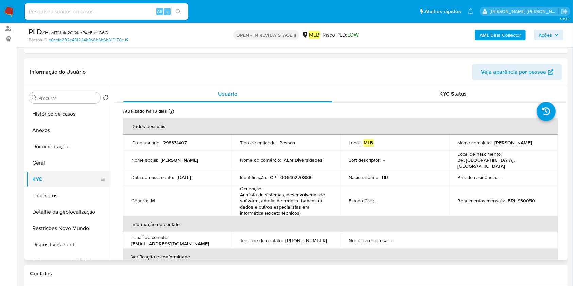
click at [57, 172] on button "KYC" at bounding box center [66, 179] width 80 height 16
click at [60, 165] on button "Geral" at bounding box center [66, 163] width 80 height 16
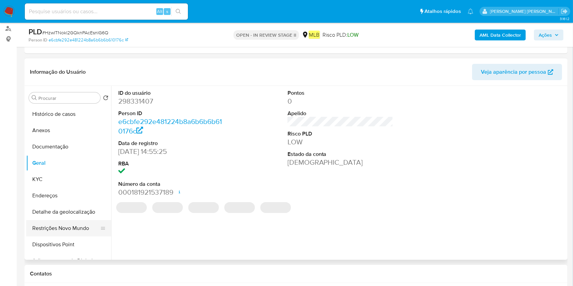
click at [43, 234] on button "Restrições Novo Mundo" at bounding box center [66, 228] width 80 height 16
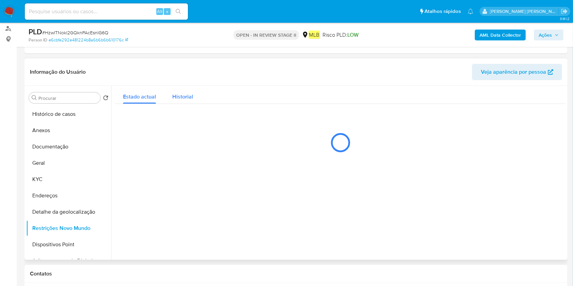
click at [189, 99] on span "Historial" at bounding box center [182, 97] width 21 height 8
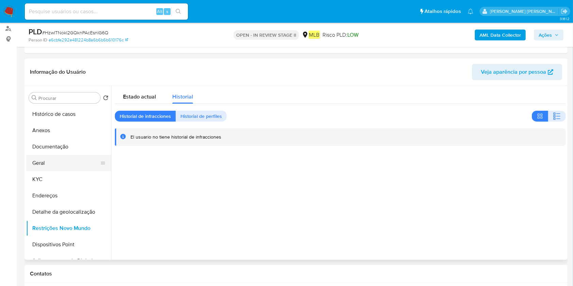
click at [62, 164] on button "Geral" at bounding box center [66, 163] width 80 height 16
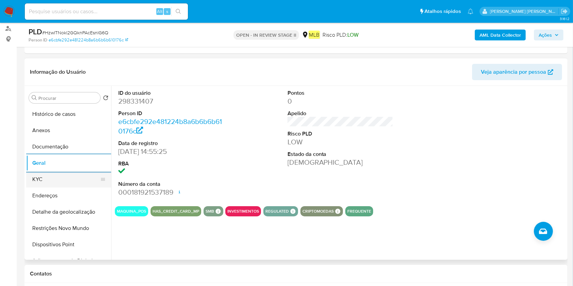
click at [51, 175] on button "KYC" at bounding box center [66, 179] width 80 height 16
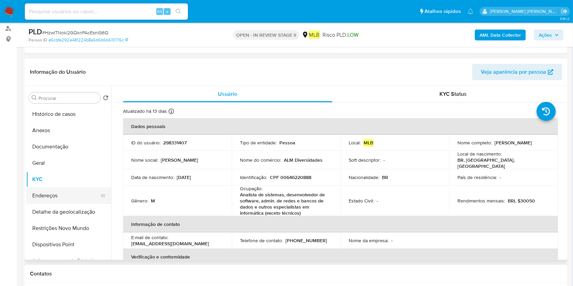
click at [71, 197] on button "Endereços" at bounding box center [66, 196] width 80 height 16
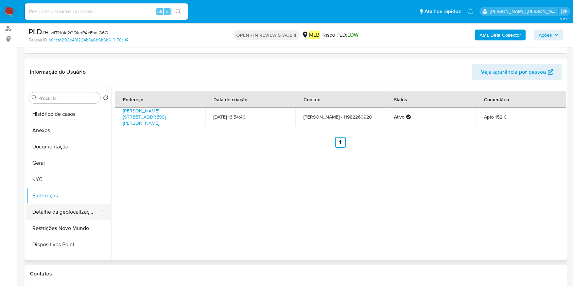
drag, startPoint x: 46, startPoint y: 212, endPoint x: 392, endPoint y: 188, distance: 346.3
click at [46, 212] on button "Detalhe da geolocalização" at bounding box center [68, 212] width 85 height 16
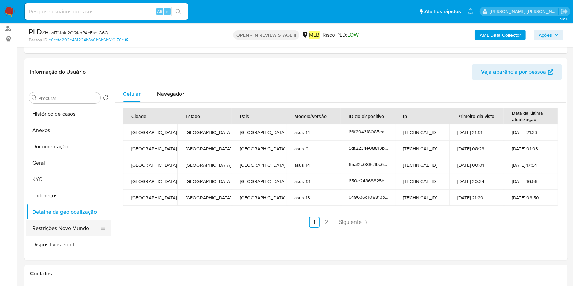
click at [62, 226] on button "Restrições Novo Mundo" at bounding box center [66, 228] width 80 height 16
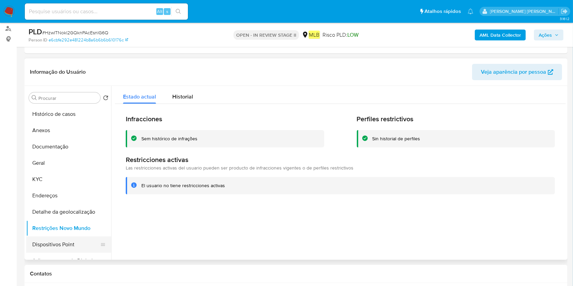
click at [65, 241] on button "Dispositivos Point" at bounding box center [66, 245] width 80 height 16
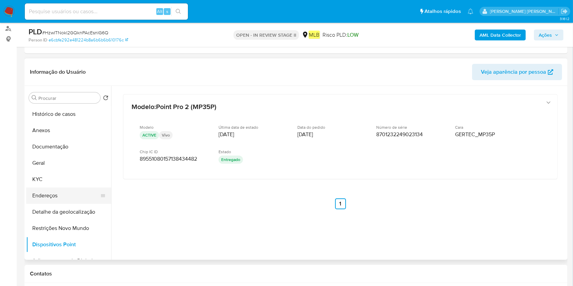
click at [63, 195] on button "Endereços" at bounding box center [66, 196] width 80 height 16
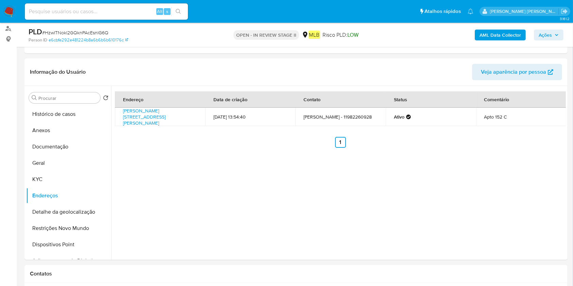
drag, startPoint x: 120, startPoint y: 110, endPoint x: 361, endPoint y: 133, distance: 241.9
click at [157, 117] on td "Rua Elias Antonio Zogbi 150, São Paulo, São Paulo, 04746115, Brasil 150" at bounding box center [160, 117] width 90 height 18
copy link "Rua Elias Antonio Zogbi 150, São Paulo, São Paulo"
click at [53, 165] on button "Geral" at bounding box center [66, 163] width 80 height 16
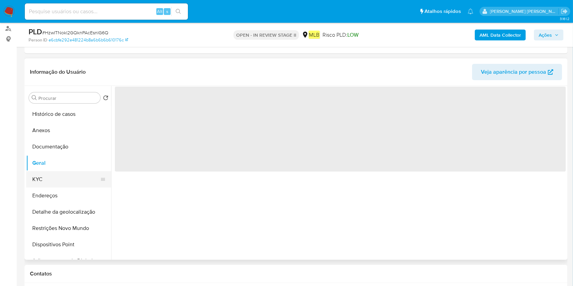
click at [65, 179] on button "KYC" at bounding box center [66, 179] width 80 height 16
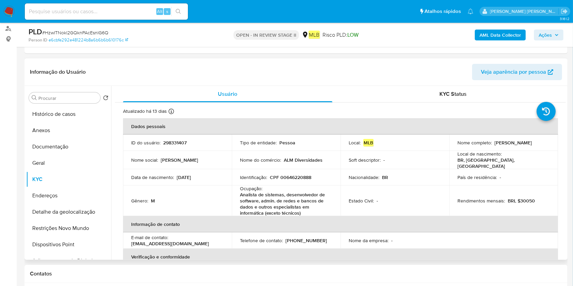
click at [287, 199] on p "Analista de sistemas, desenvolvedor de software, admin. de redes e bancos de da…" at bounding box center [285, 204] width 90 height 24
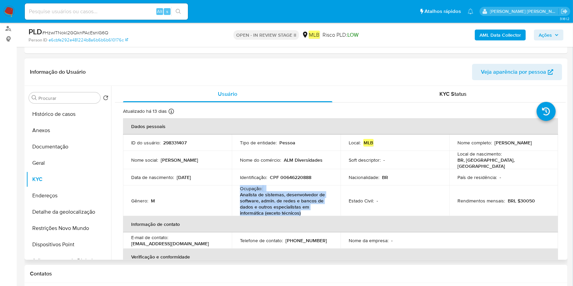
click at [287, 199] on p "Analista de sistemas, desenvolvedor de software, admin. de redes e bancos de da…" at bounding box center [285, 204] width 90 height 24
copy div "Ocupação : Analista de sistemas, desenvolvedor de software, admin. de redes e b…"
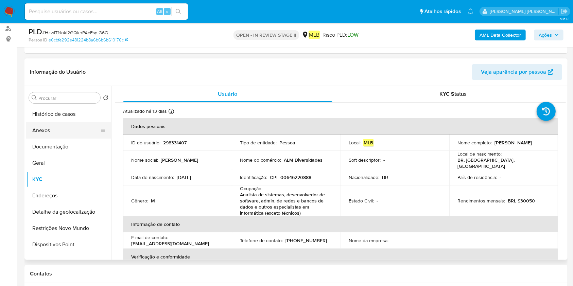
click at [68, 129] on button "Anexos" at bounding box center [66, 130] width 80 height 16
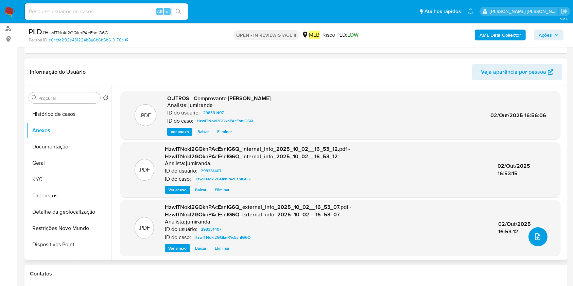
click at [537, 241] on button "upload-file" at bounding box center [538, 237] width 19 height 19
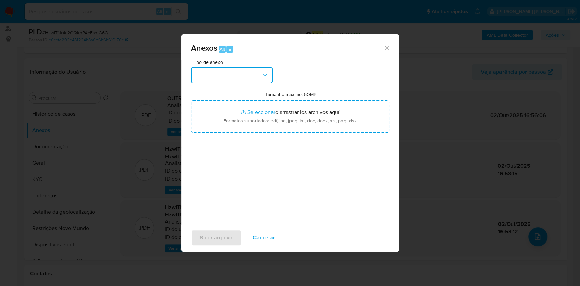
click at [215, 67] on button "button" at bounding box center [232, 75] width 82 height 16
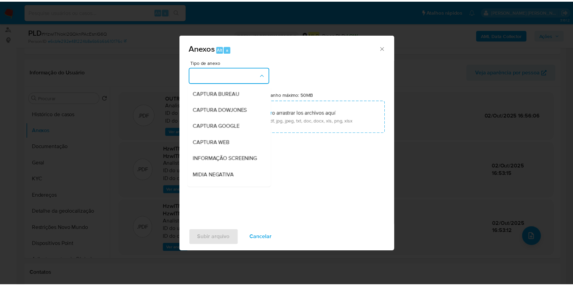
scroll to position [104, 0]
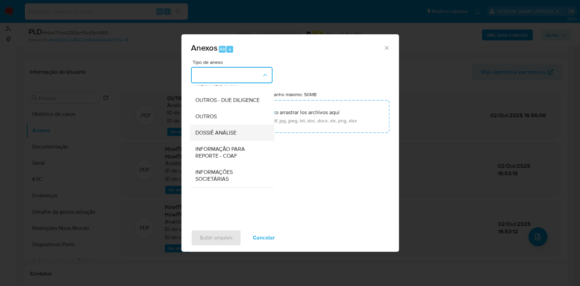
click at [219, 130] on span "DOSSIÊ ANÁLISE" at bounding box center [215, 133] width 41 height 7
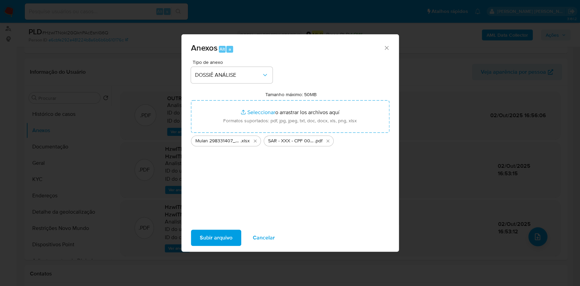
click at [225, 239] on span "Subir arquivo" at bounding box center [216, 238] width 33 height 15
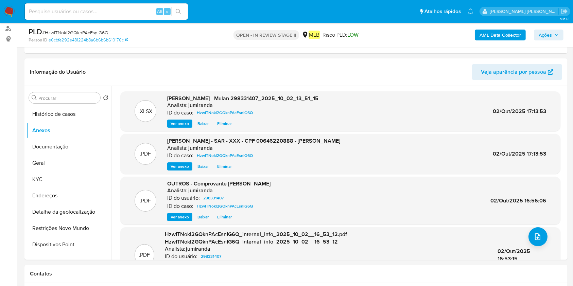
click at [540, 33] on span "Ações" at bounding box center [545, 35] width 13 height 11
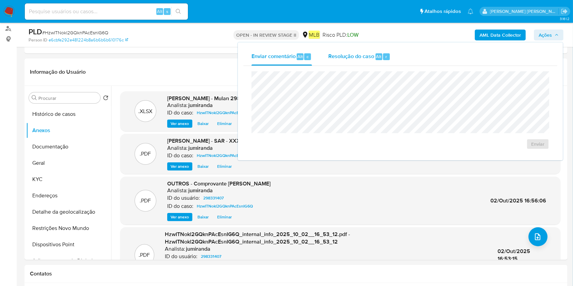
click at [373, 56] on div "Resolução do caso Alt r" at bounding box center [360, 57] width 62 height 18
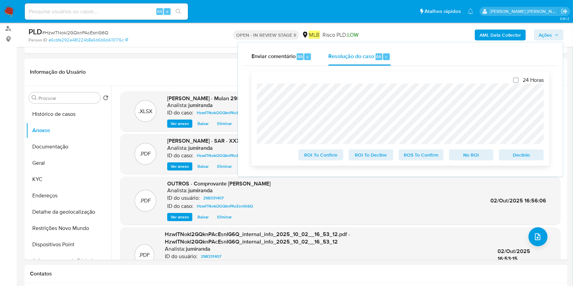
click at [430, 152] on span "ROS To Confirm" at bounding box center [421, 155] width 35 height 10
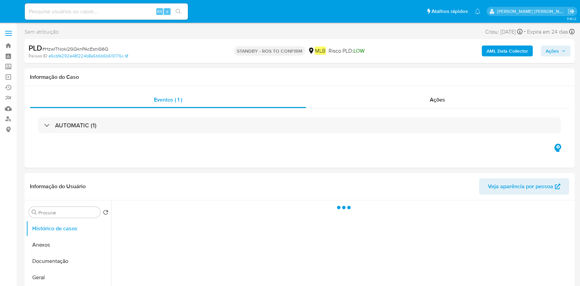
select select "10"
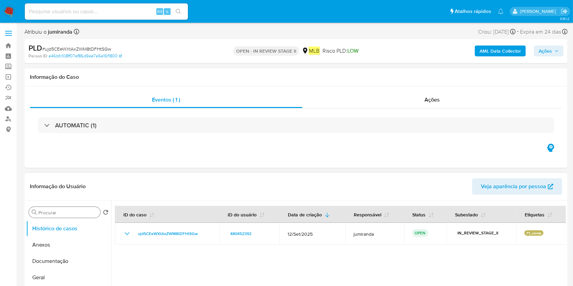
scroll to position [45, 0]
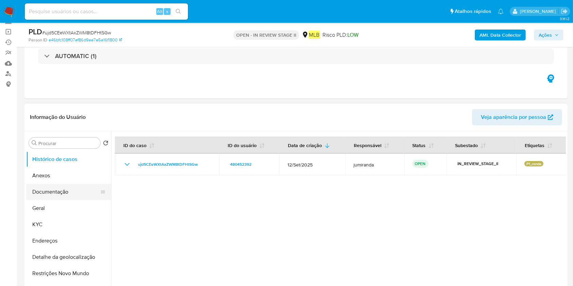
drag, startPoint x: 60, startPoint y: 207, endPoint x: 85, endPoint y: 196, distance: 27.4
click at [60, 207] on button "Geral" at bounding box center [68, 208] width 85 height 16
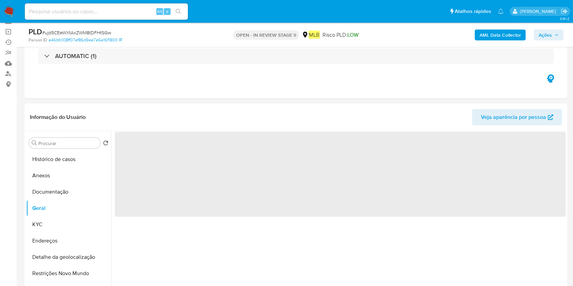
click at [513, 32] on b "AML Data Collector" at bounding box center [500, 35] width 41 height 11
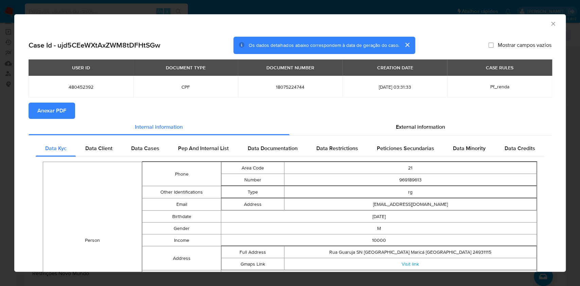
click at [56, 111] on span "Anexar PDF" at bounding box center [51, 110] width 29 height 15
click at [550, 21] on icon "Fechar a janela" at bounding box center [553, 23] width 7 height 7
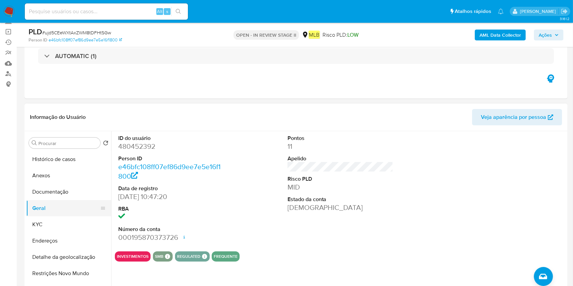
click at [54, 221] on button "KYC" at bounding box center [68, 225] width 85 height 16
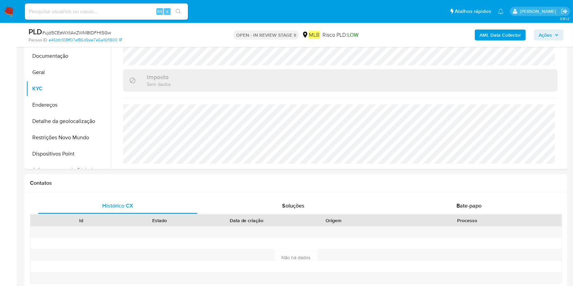
scroll to position [272, 0]
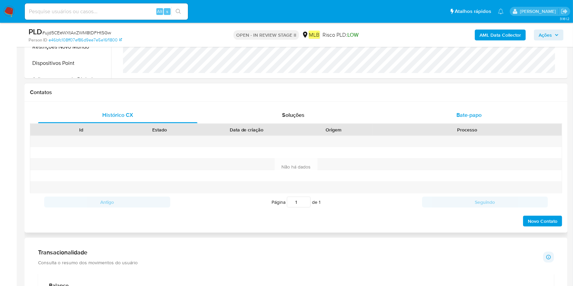
click at [468, 115] on span "Bate-papo" at bounding box center [469, 115] width 25 height 8
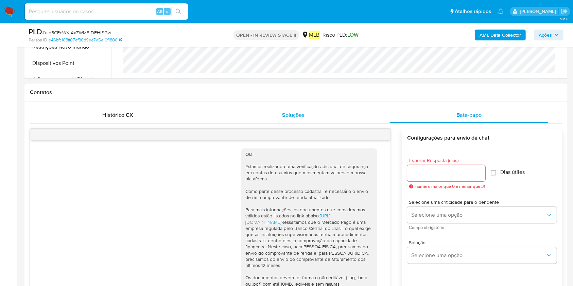
scroll to position [150, 0]
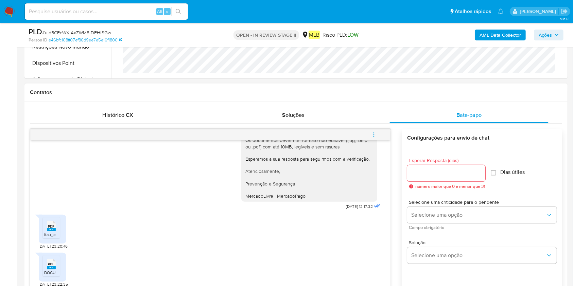
click at [50, 234] on span "itau_extrato_062025.pdf" at bounding box center [67, 235] width 46 height 6
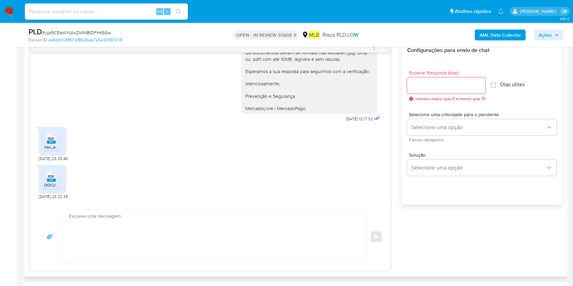
scroll to position [363, 0]
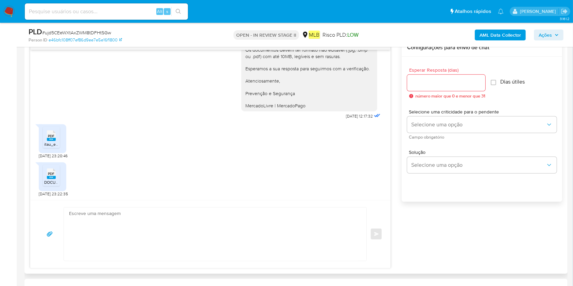
click at [51, 174] on span "PDF" at bounding box center [51, 174] width 6 height 4
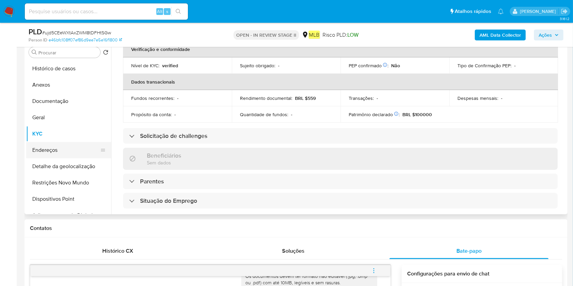
scroll to position [108, 0]
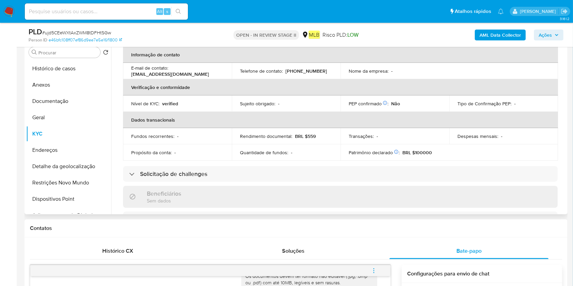
drag, startPoint x: 69, startPoint y: 104, endPoint x: 191, endPoint y: 153, distance: 131.9
click at [66, 104] on button "Documentação" at bounding box center [68, 101] width 85 height 16
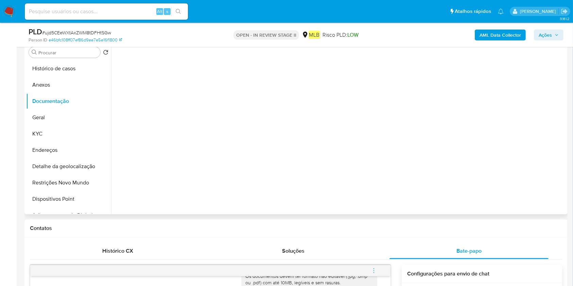
scroll to position [0, 0]
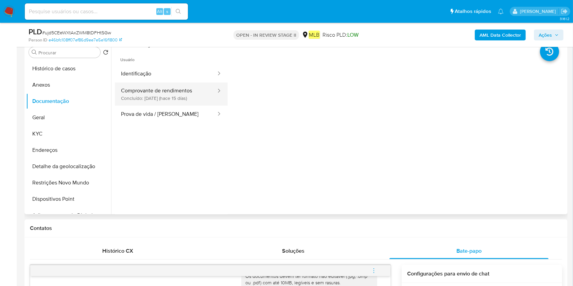
click at [190, 89] on button "Comprovante de rendimentos Concluído: 17/09/2025 (hace 15 días)" at bounding box center [166, 94] width 102 height 23
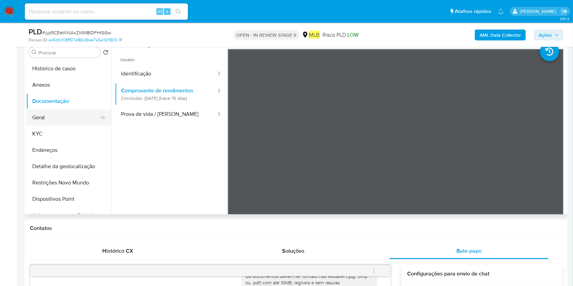
drag, startPoint x: 72, startPoint y: 116, endPoint x: 68, endPoint y: 120, distance: 5.8
click at [68, 120] on button "Geral" at bounding box center [66, 118] width 80 height 16
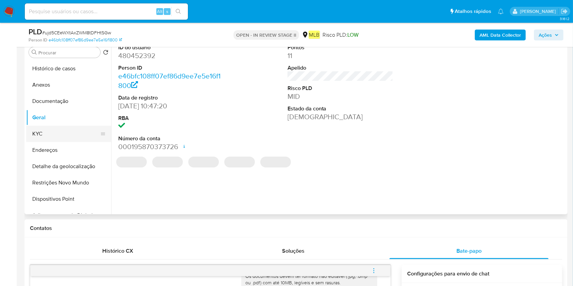
click at [77, 136] on button "KYC" at bounding box center [66, 134] width 80 height 16
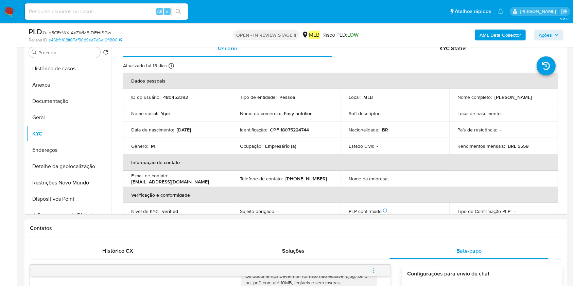
click at [271, 146] on p "Empresário (a)" at bounding box center [280, 146] width 31 height 6
click at [271, 147] on p "Empresário (a)" at bounding box center [280, 146] width 31 height 6
copy div "Ocupação : Empresário (a)"
click at [75, 155] on button "Endereços" at bounding box center [66, 150] width 80 height 16
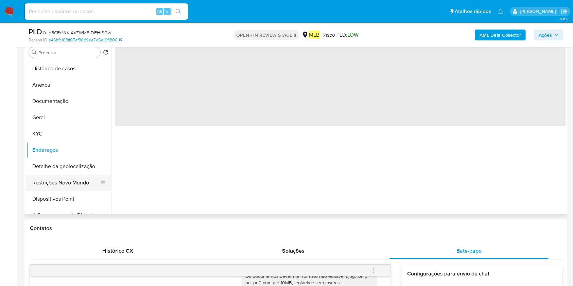
drag, startPoint x: 66, startPoint y: 181, endPoint x: 102, endPoint y: 178, distance: 36.2
click at [66, 182] on button "Restrições Novo Mundo" at bounding box center [66, 183] width 80 height 16
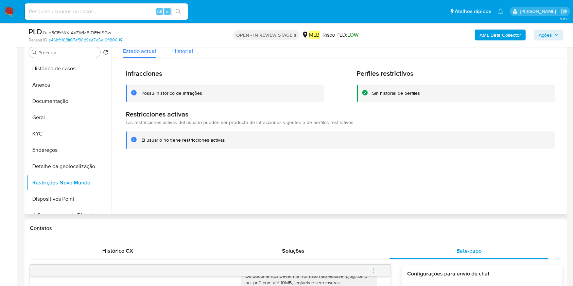
click at [182, 53] on span "Historial" at bounding box center [182, 51] width 21 height 8
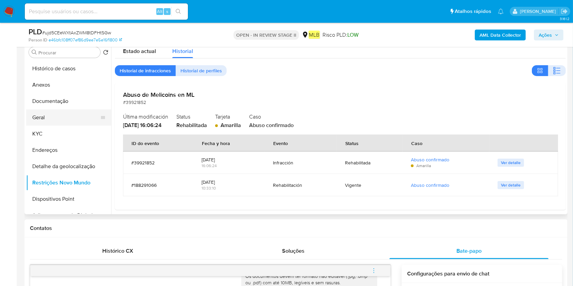
click at [65, 117] on button "Geral" at bounding box center [66, 118] width 80 height 16
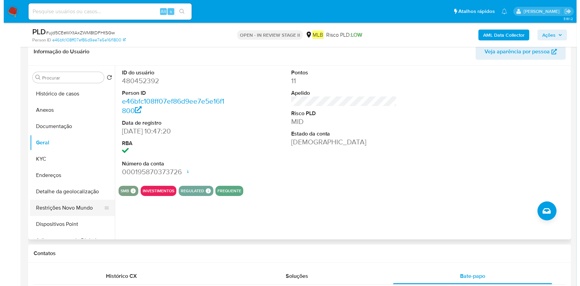
scroll to position [90, 0]
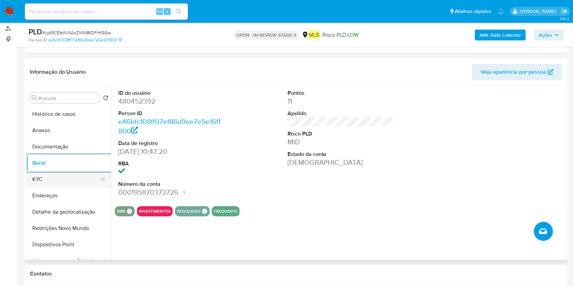
click at [61, 183] on button "KYC" at bounding box center [66, 179] width 80 height 16
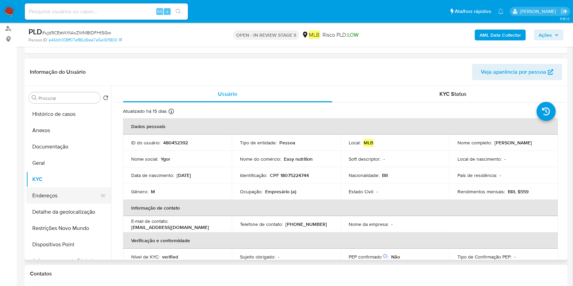
drag, startPoint x: 38, startPoint y: 190, endPoint x: 89, endPoint y: 202, distance: 52.5
click at [39, 190] on button "Endereços" at bounding box center [66, 196] width 80 height 16
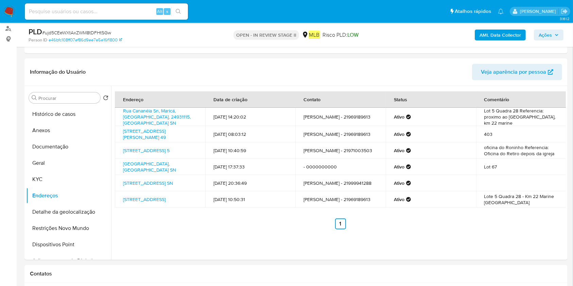
drag, startPoint x: 75, startPoint y: 208, endPoint x: 166, endPoint y: 208, distance: 90.8
click at [75, 208] on button "Detalhe da geolocalização" at bounding box center [68, 212] width 85 height 16
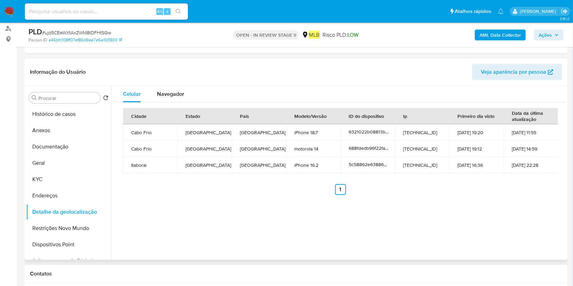
drag, startPoint x: 63, startPoint y: 228, endPoint x: 280, endPoint y: 228, distance: 217.0
click at [67, 227] on button "Restrições Novo Mundo" at bounding box center [68, 228] width 85 height 16
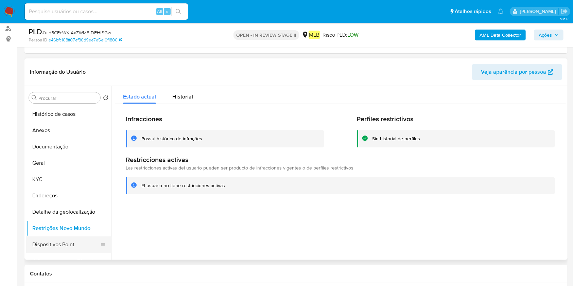
click at [63, 237] on button "Dispositivos Point" at bounding box center [66, 245] width 80 height 16
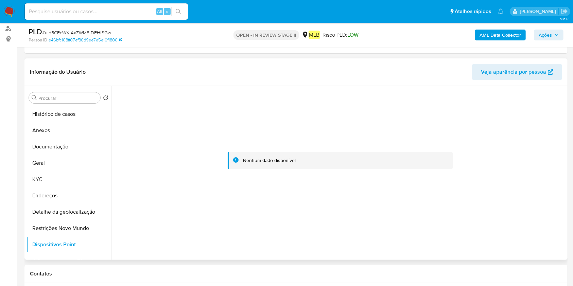
click at [46, 195] on button "Endereços" at bounding box center [68, 196] width 85 height 16
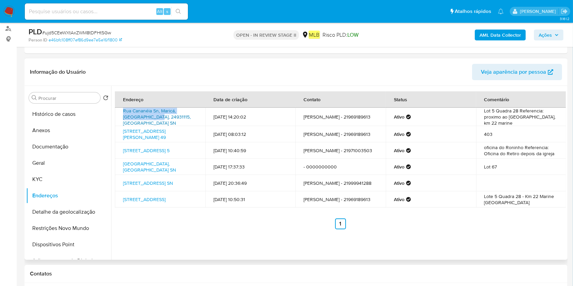
drag, startPoint x: 119, startPoint y: 112, endPoint x: 139, endPoint y: 121, distance: 22.7
click at [139, 121] on td "Rua Cananéia Sn, Maricá, Rio De Janeiro, 24931115, Brasil SN" at bounding box center [160, 117] width 90 height 18
copy link "Rua Cananéia Sn, Maricá, Rio De Janeiro,"
drag, startPoint x: 174, startPoint y: 221, endPoint x: 168, endPoint y: 198, distance: 23.8
click at [174, 221] on div "Endereço Data de criação Contato Status Comentário Rua Cananéia Sn, Maricá, Rio…" at bounding box center [340, 160] width 451 height 138
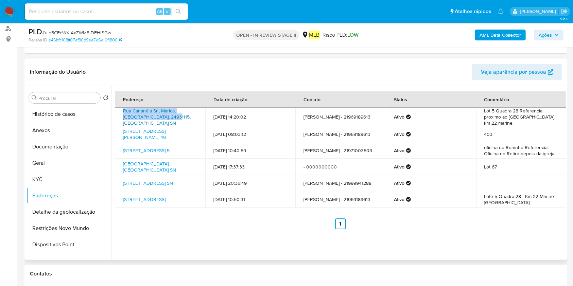
drag, startPoint x: 120, startPoint y: 111, endPoint x: 157, endPoint y: 119, distance: 37.7
click at [157, 119] on td "Rua Cananéia Sn, Maricá, Rio De Janeiro, 24931115, Brasil SN" at bounding box center [160, 117] width 90 height 18
drag, startPoint x: 120, startPoint y: 127, endPoint x: 143, endPoint y: 135, distance: 24.3
click at [143, 135] on td "Avenida Francisco Mendes 49, Cabo Frio, Rio De Janeiro, 28907070, Brasil 49" at bounding box center [160, 134] width 90 height 16
copy link "Avenida Francisco Mendes 49, Cabo Frio"
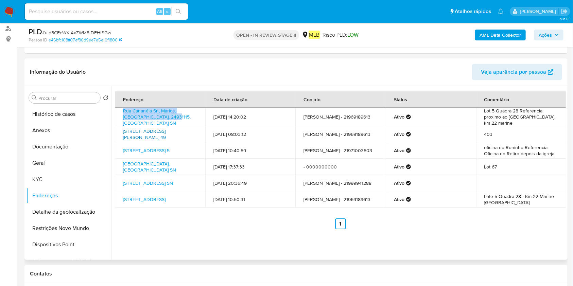
copy link "Avenida Francisco Mendes 49, Cabo Frio"
click at [35, 132] on button "Anexos" at bounding box center [66, 130] width 80 height 16
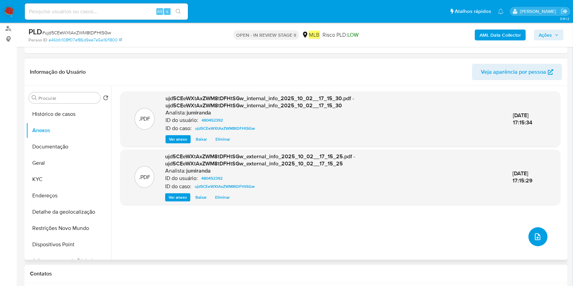
click at [535, 238] on icon "upload-file" at bounding box center [538, 237] width 8 height 8
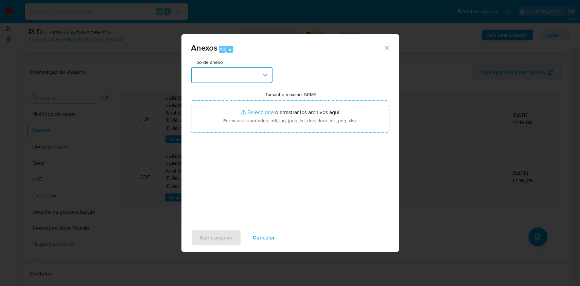
click at [230, 75] on button "button" at bounding box center [232, 75] width 82 height 16
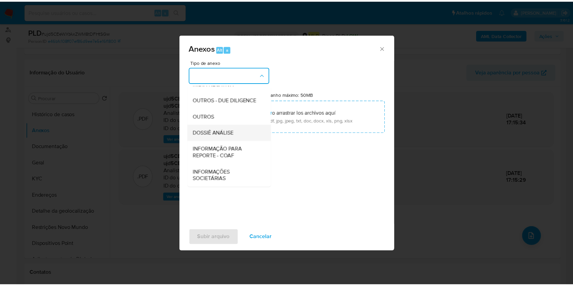
scroll to position [104, 0]
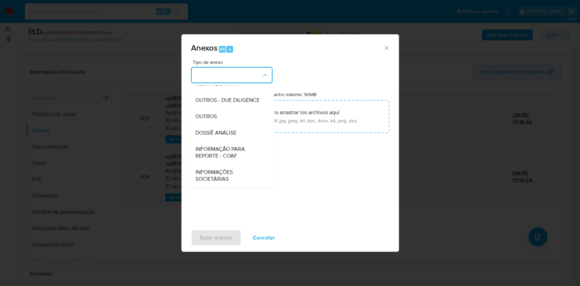
drag, startPoint x: 229, startPoint y: 129, endPoint x: 353, endPoint y: 84, distance: 132.6
click at [228, 130] on span "DOSSIÊ ANÁLISE" at bounding box center [215, 133] width 41 height 7
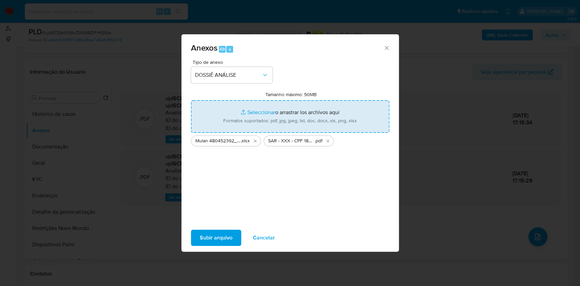
click at [209, 240] on span "Subir arquivo" at bounding box center [216, 238] width 33 height 15
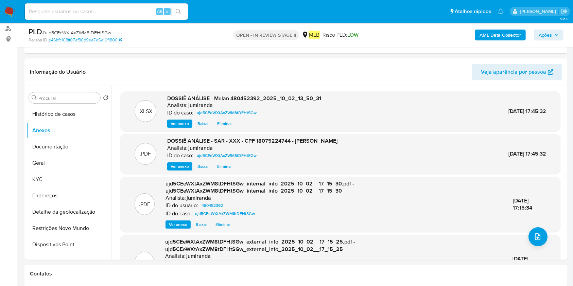
click at [549, 37] on span "Ações" at bounding box center [545, 35] width 13 height 11
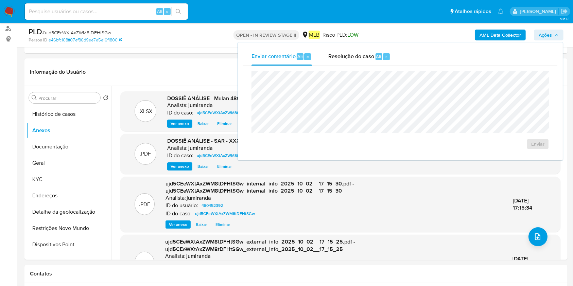
drag, startPoint x: 375, startPoint y: 64, endPoint x: 380, endPoint y: 71, distance: 8.4
click at [375, 63] on div "Resolução do caso Alt r" at bounding box center [360, 57] width 62 height 18
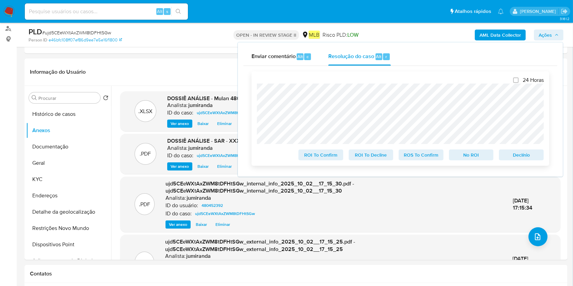
click at [429, 157] on span "ROS To Confirm" at bounding box center [421, 155] width 35 height 10
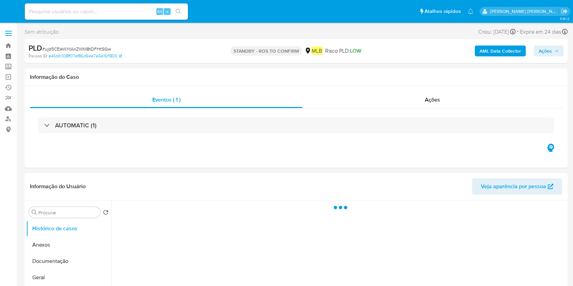
select select "10"
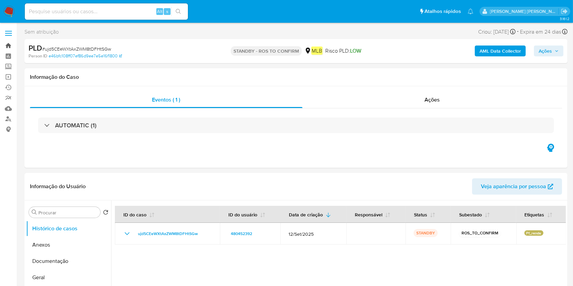
click at [11, 46] on link "Bandeja" at bounding box center [40, 45] width 81 height 11
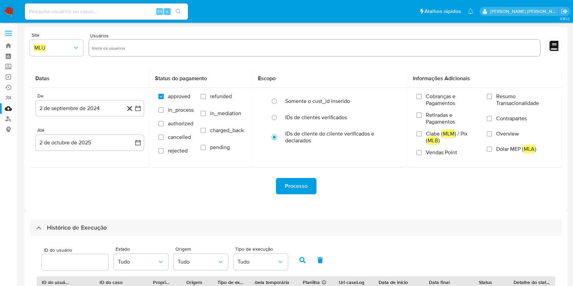
select select "10"
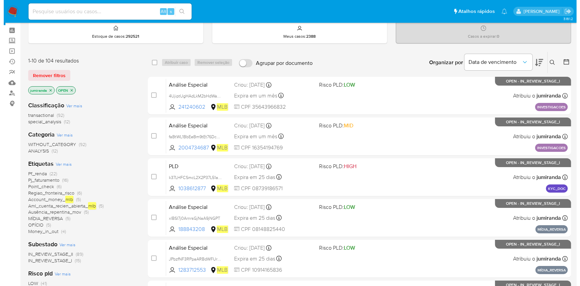
scroll to position [45, 0]
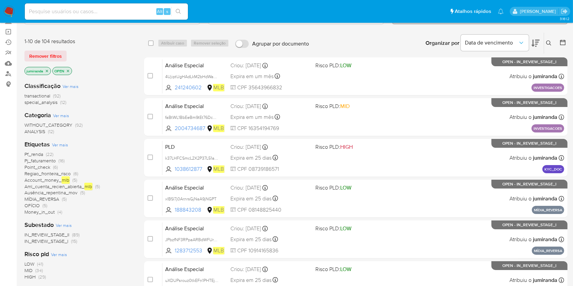
click at [60, 145] on span "Ver mais" at bounding box center [60, 145] width 16 height 6
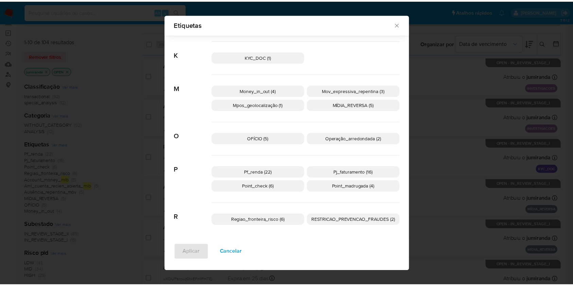
scroll to position [285, 0]
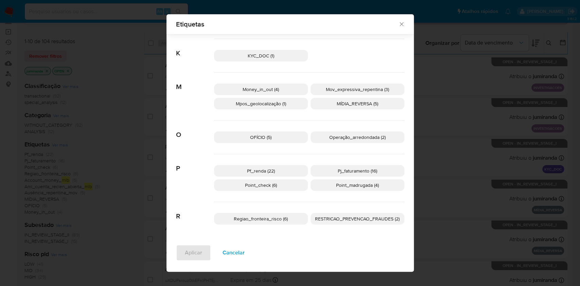
click at [400, 23] on icon "Fechar" at bounding box center [402, 24] width 4 height 4
